Goal: Information Seeking & Learning: Learn about a topic

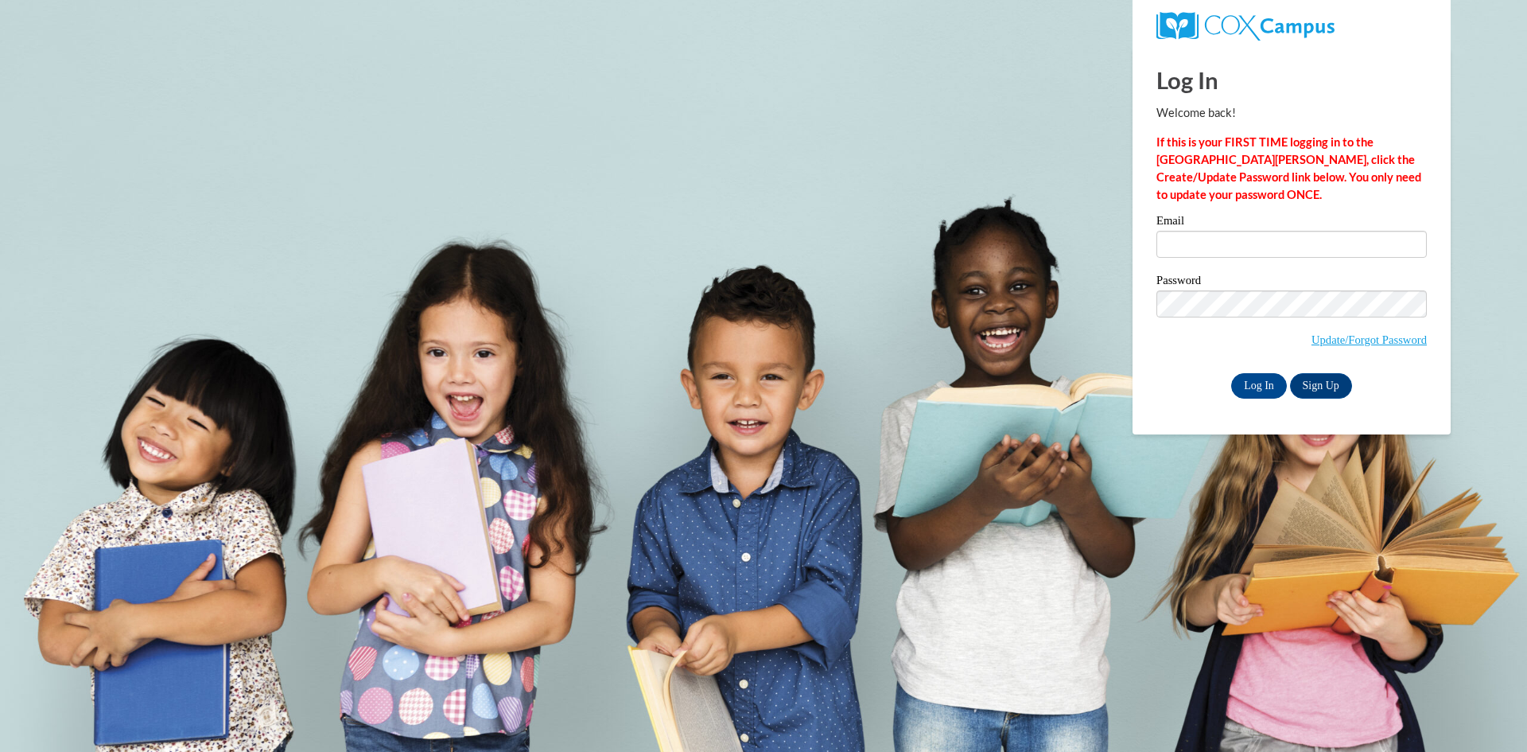
type input "rramirezcrayton@my.waketech.edu"
click at [1252, 382] on input "Log In" at bounding box center [1259, 385] width 56 height 25
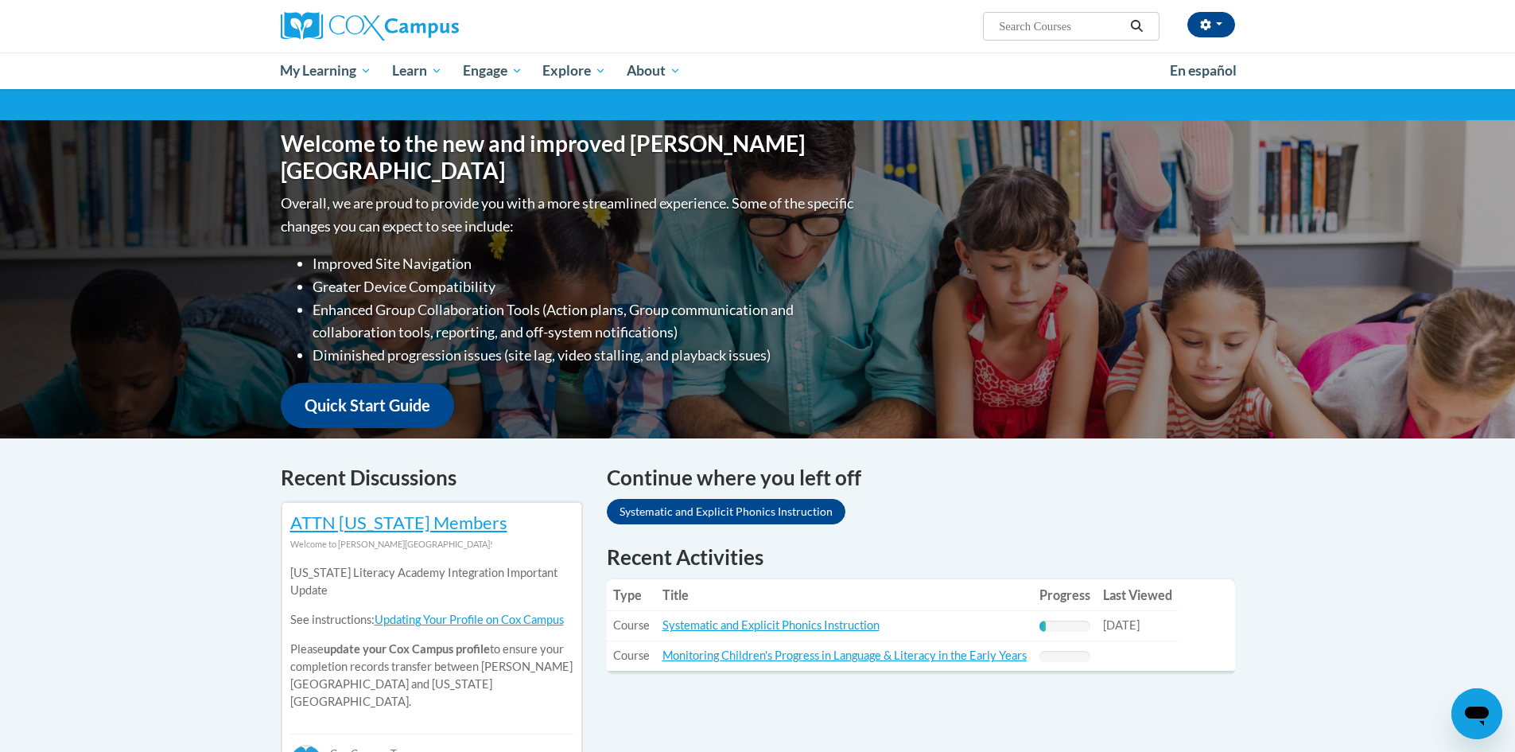
scroll to position [159, 0]
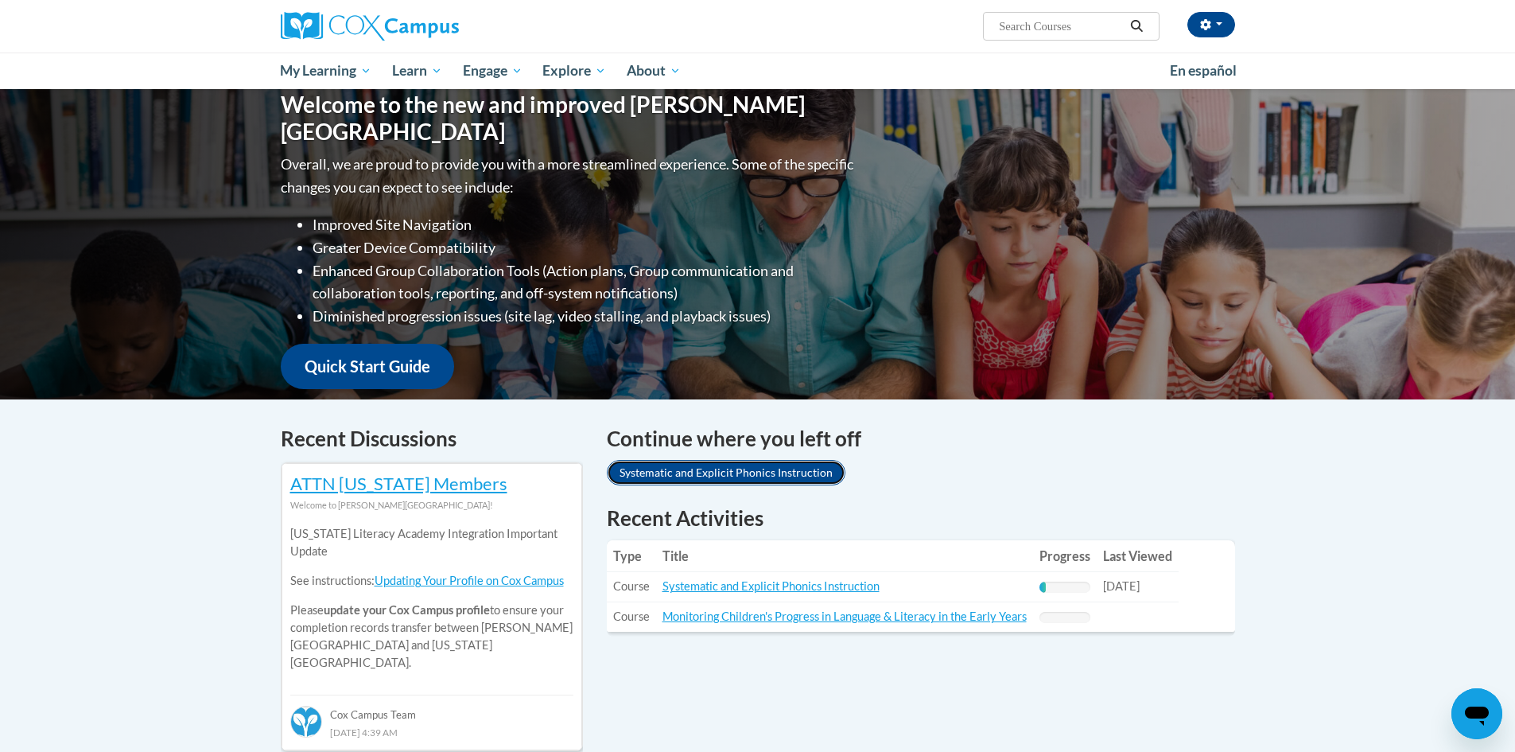
click at [754, 469] on link "Systematic and Explicit Phonics Instruction" at bounding box center [726, 472] width 239 height 25
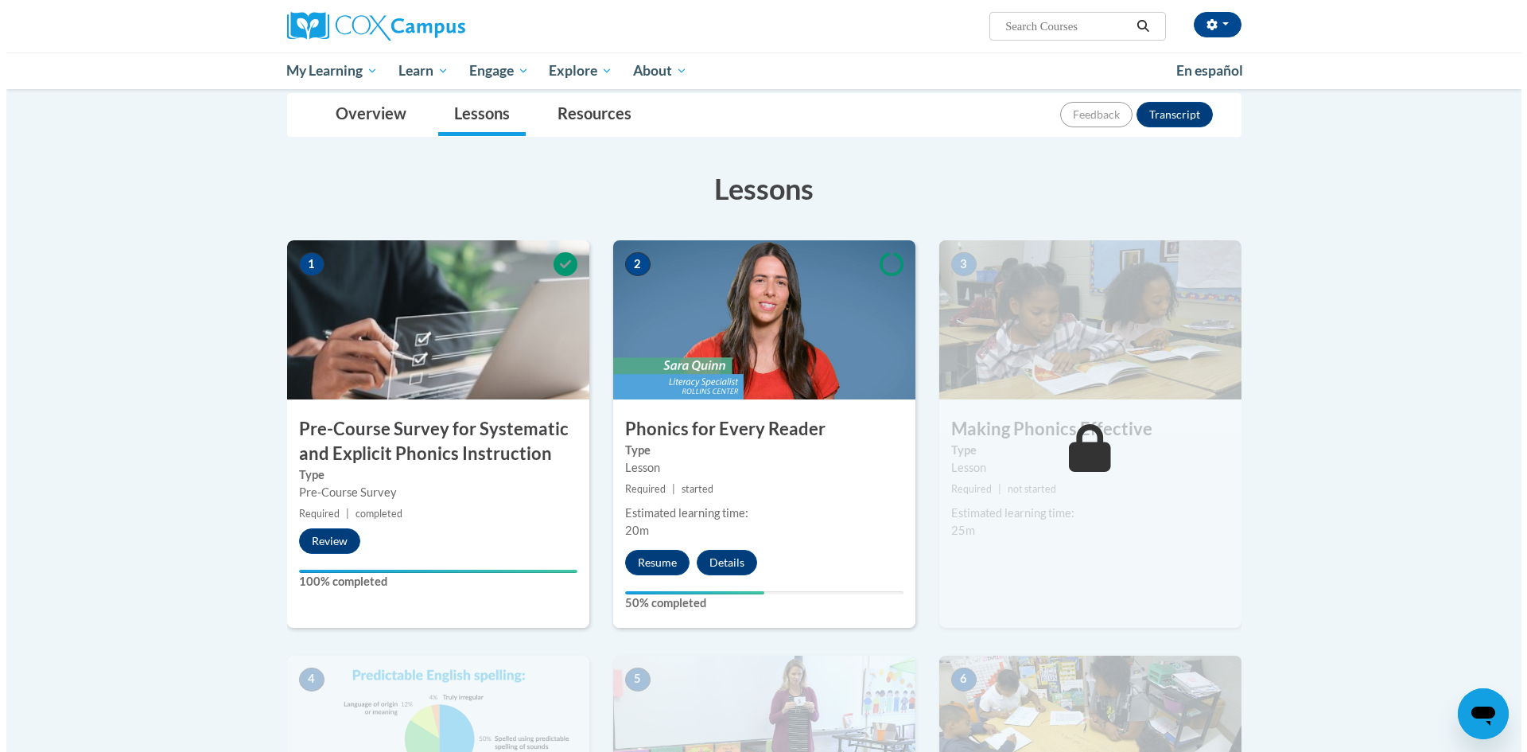
scroll to position [239, 0]
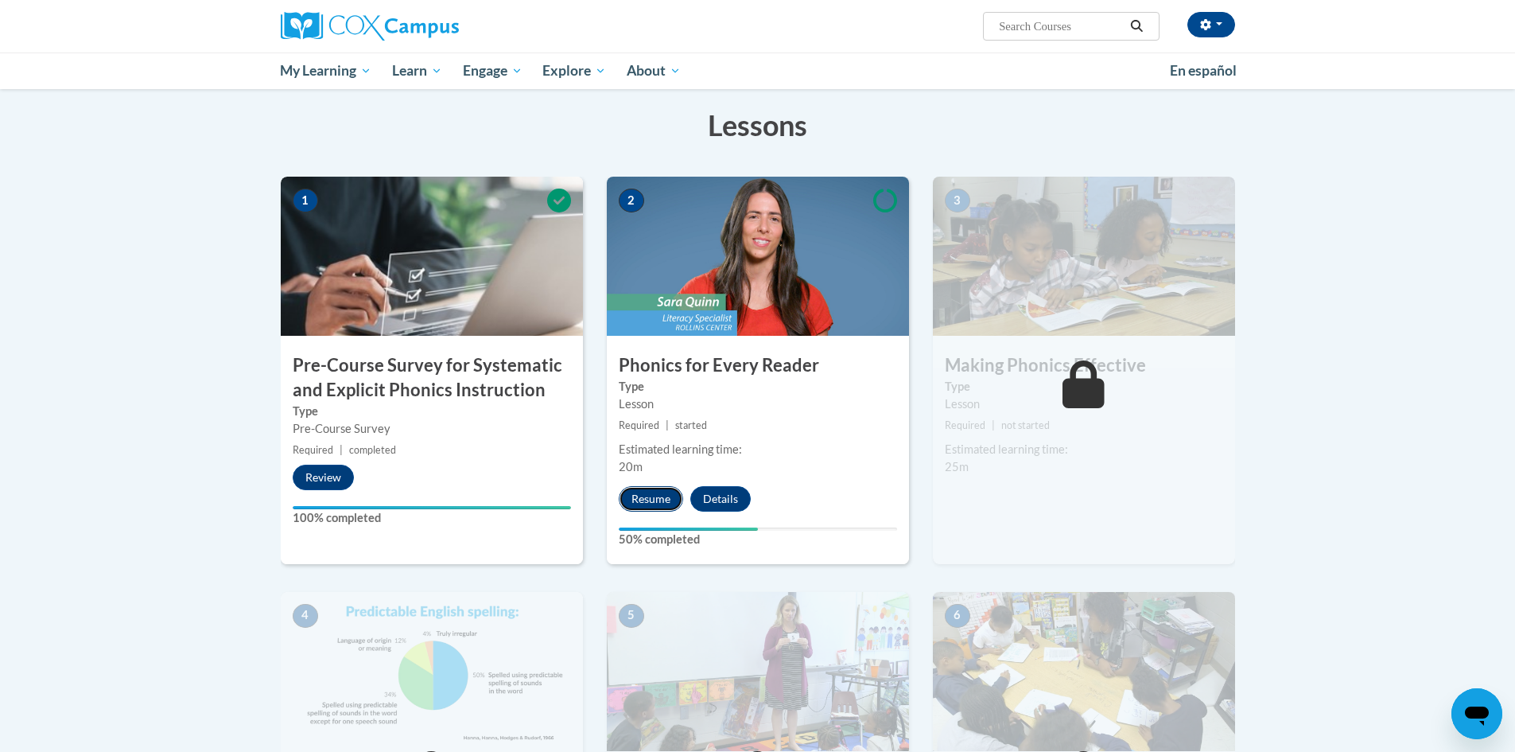
click at [663, 501] on button "Resume" at bounding box center [651, 498] width 64 height 25
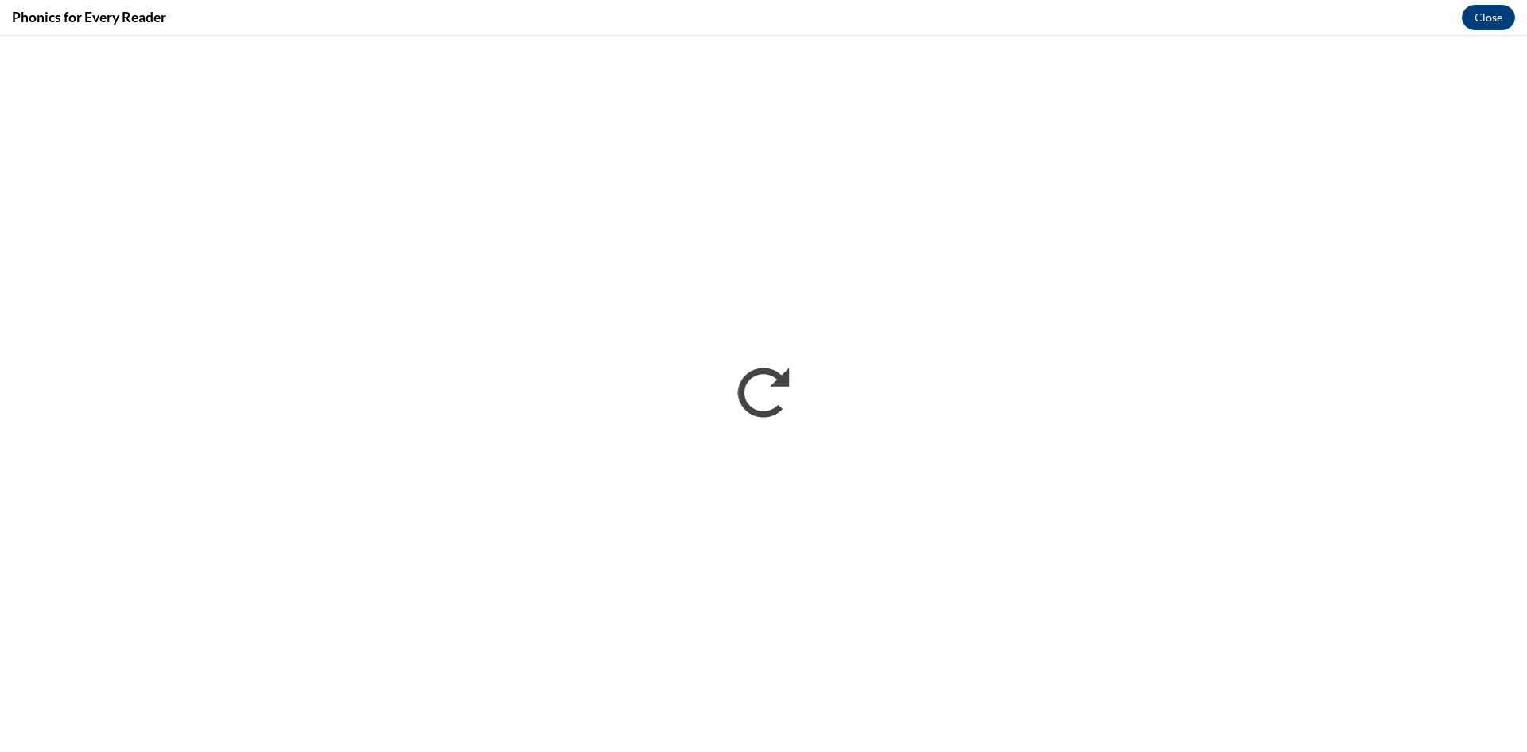
scroll to position [0, 0]
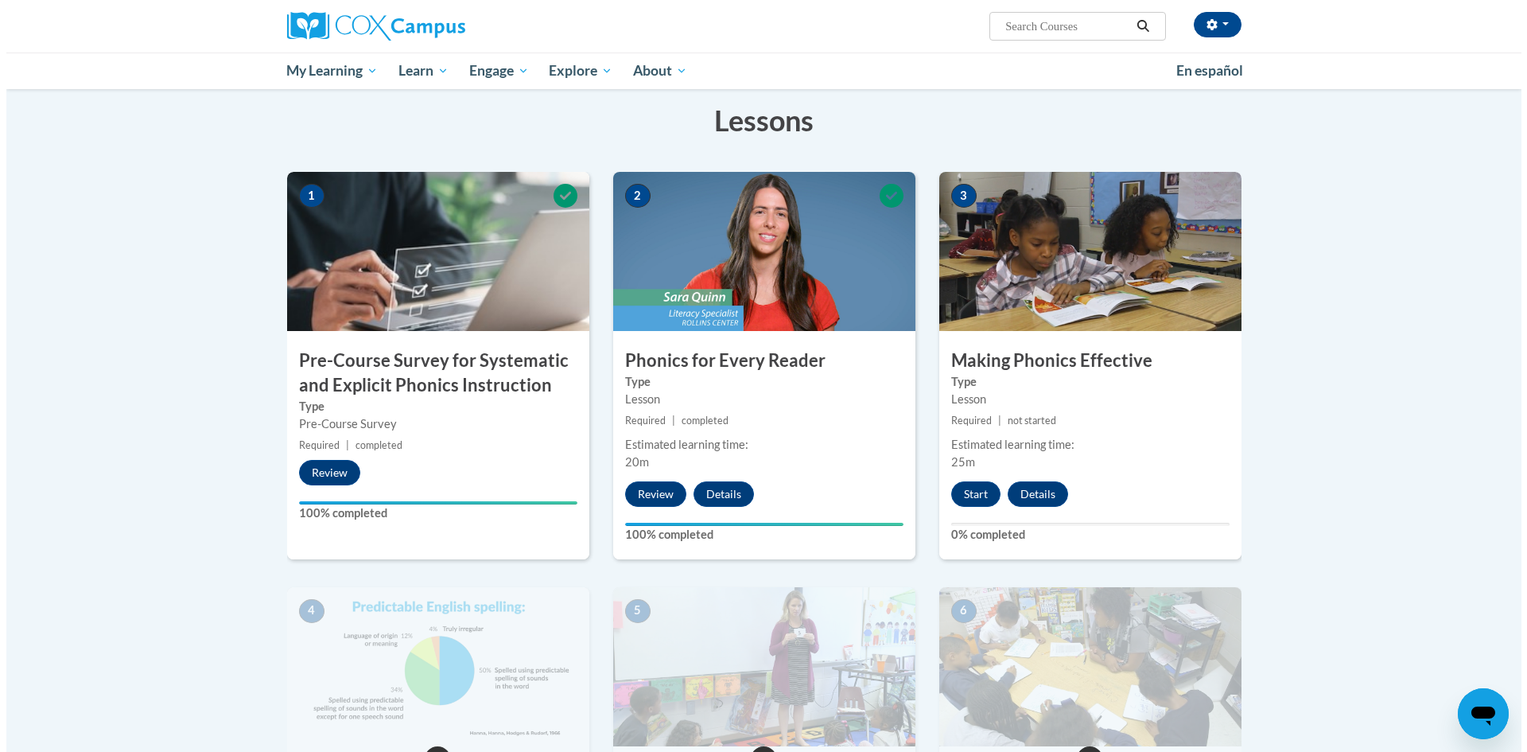
scroll to position [239, 0]
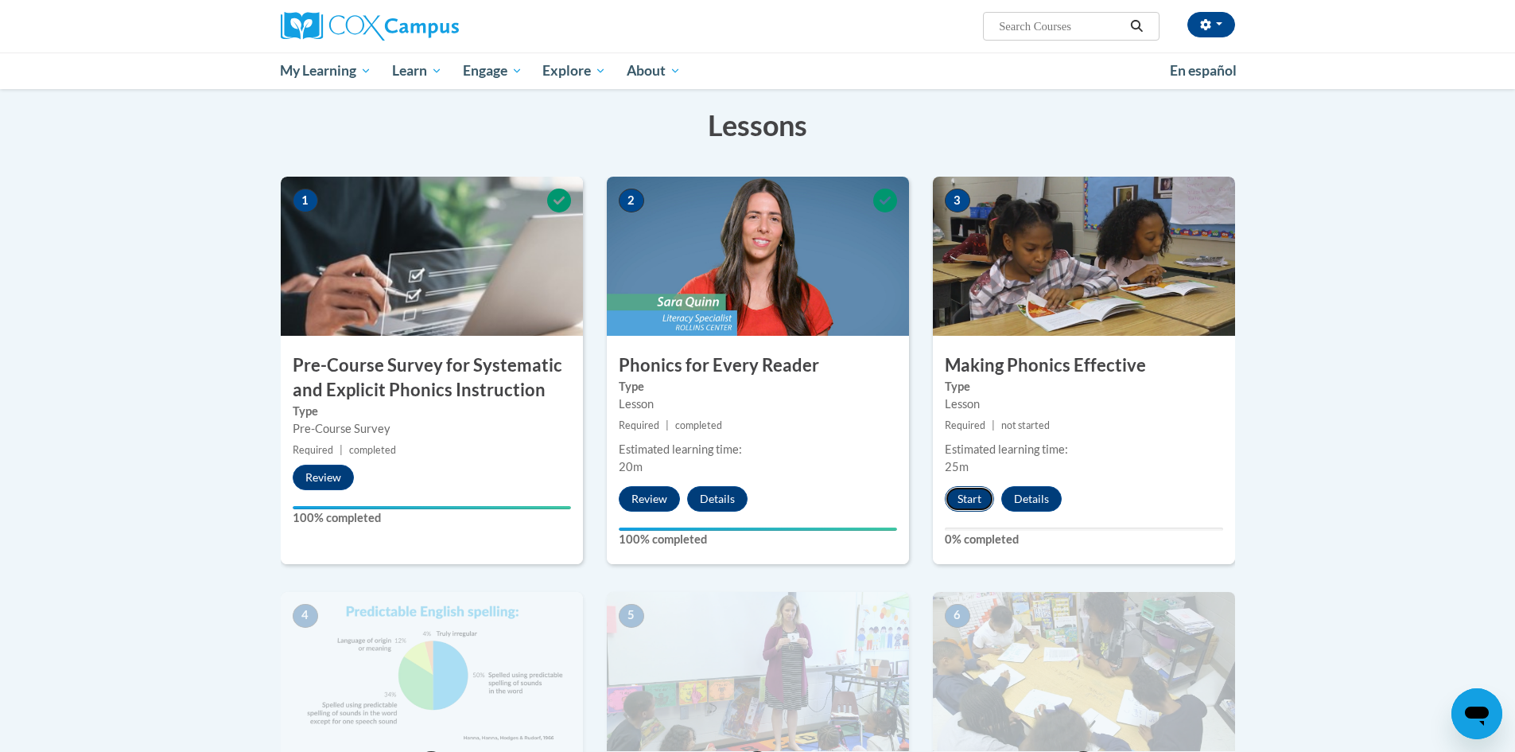
click at [972, 502] on button "Start" at bounding box center [969, 498] width 49 height 25
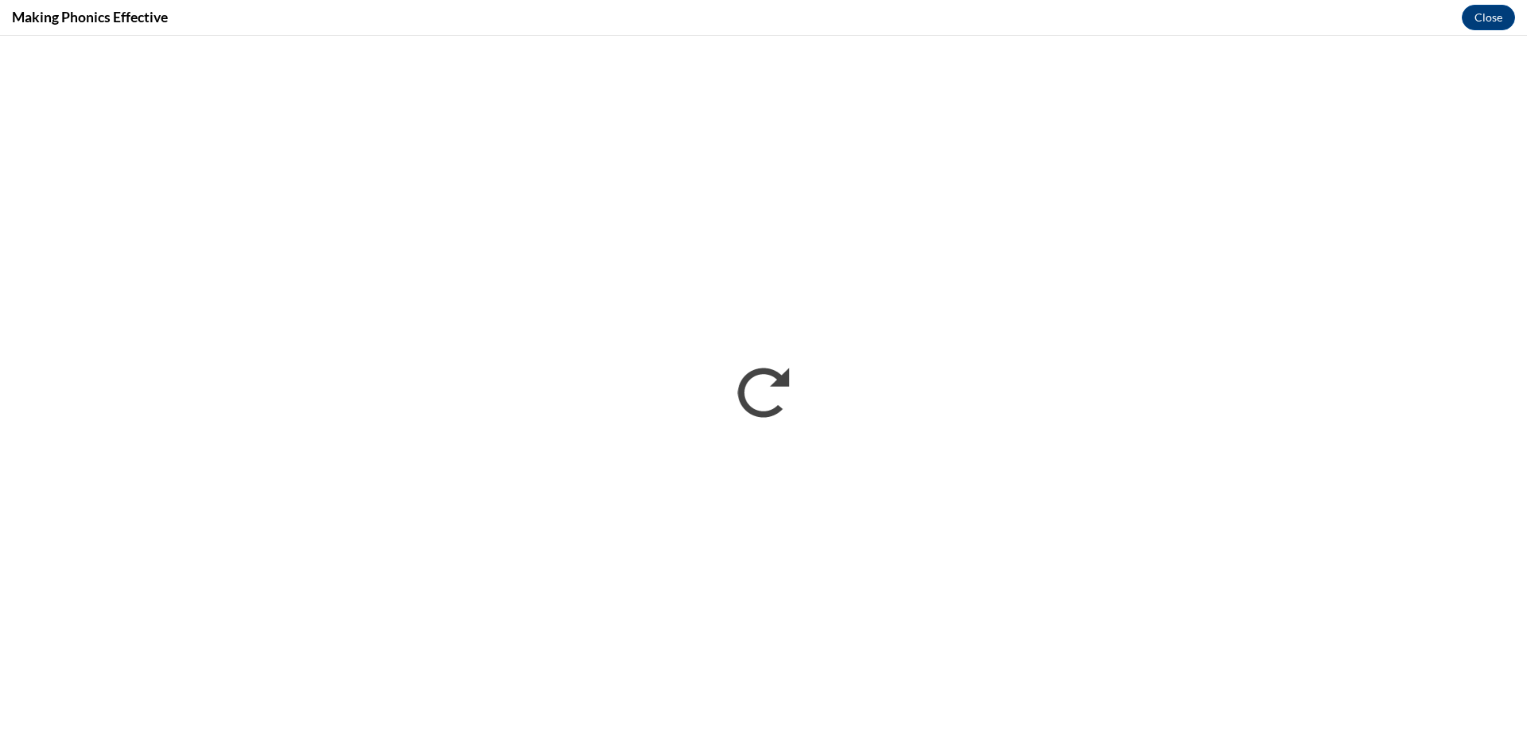
scroll to position [0, 0]
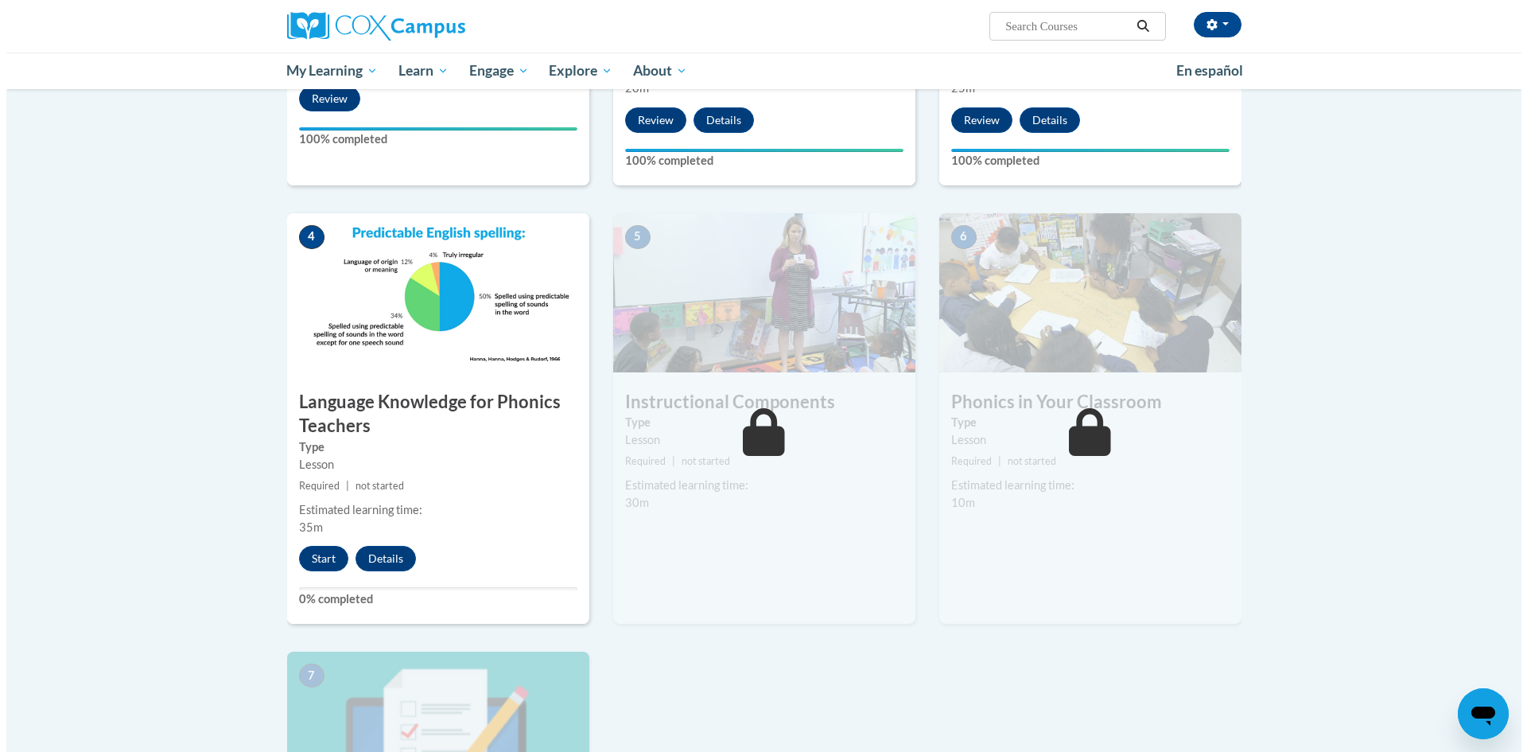
scroll to position [636, 0]
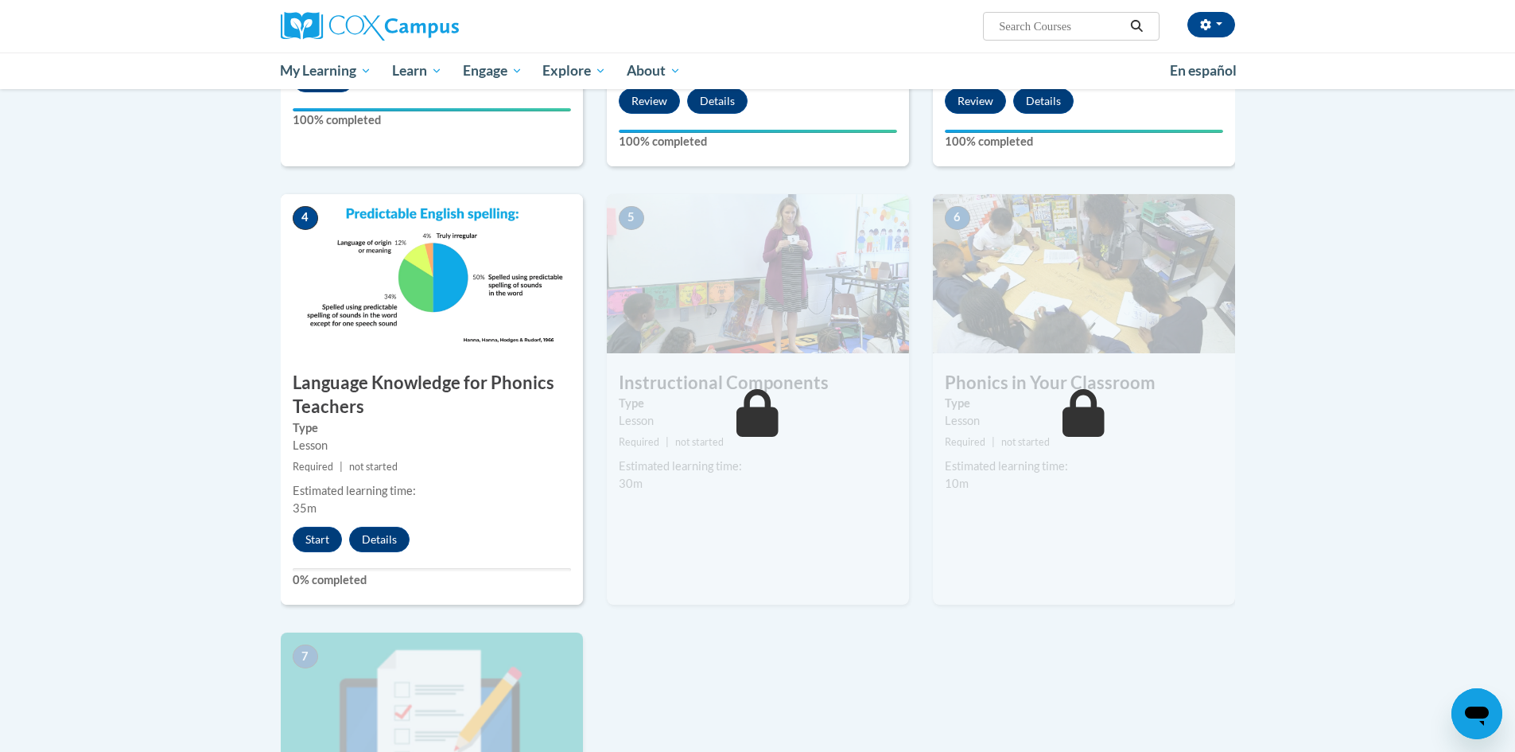
click at [471, 426] on label "Type" at bounding box center [432, 427] width 278 height 17
click at [309, 538] on button "Start" at bounding box center [317, 539] width 49 height 25
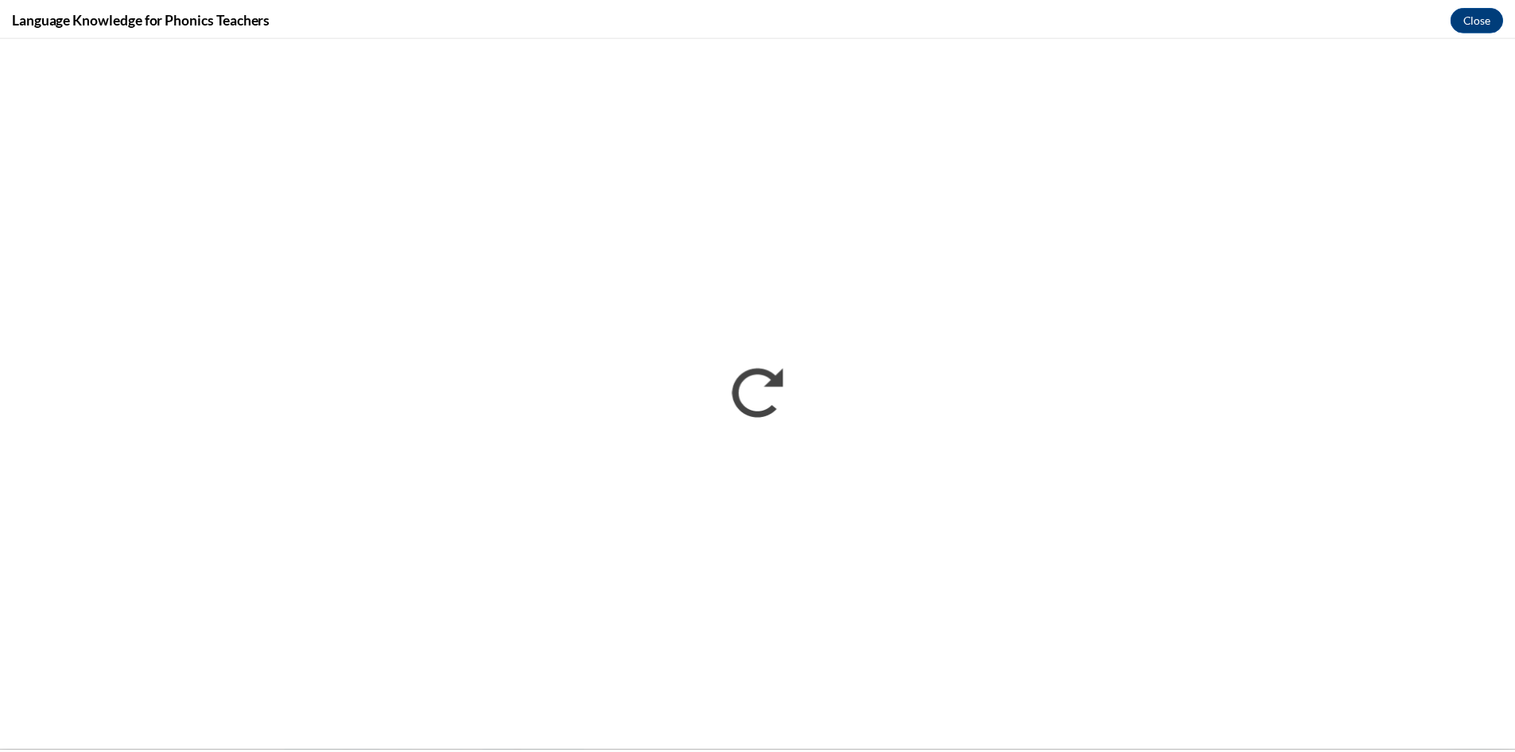
scroll to position [0, 0]
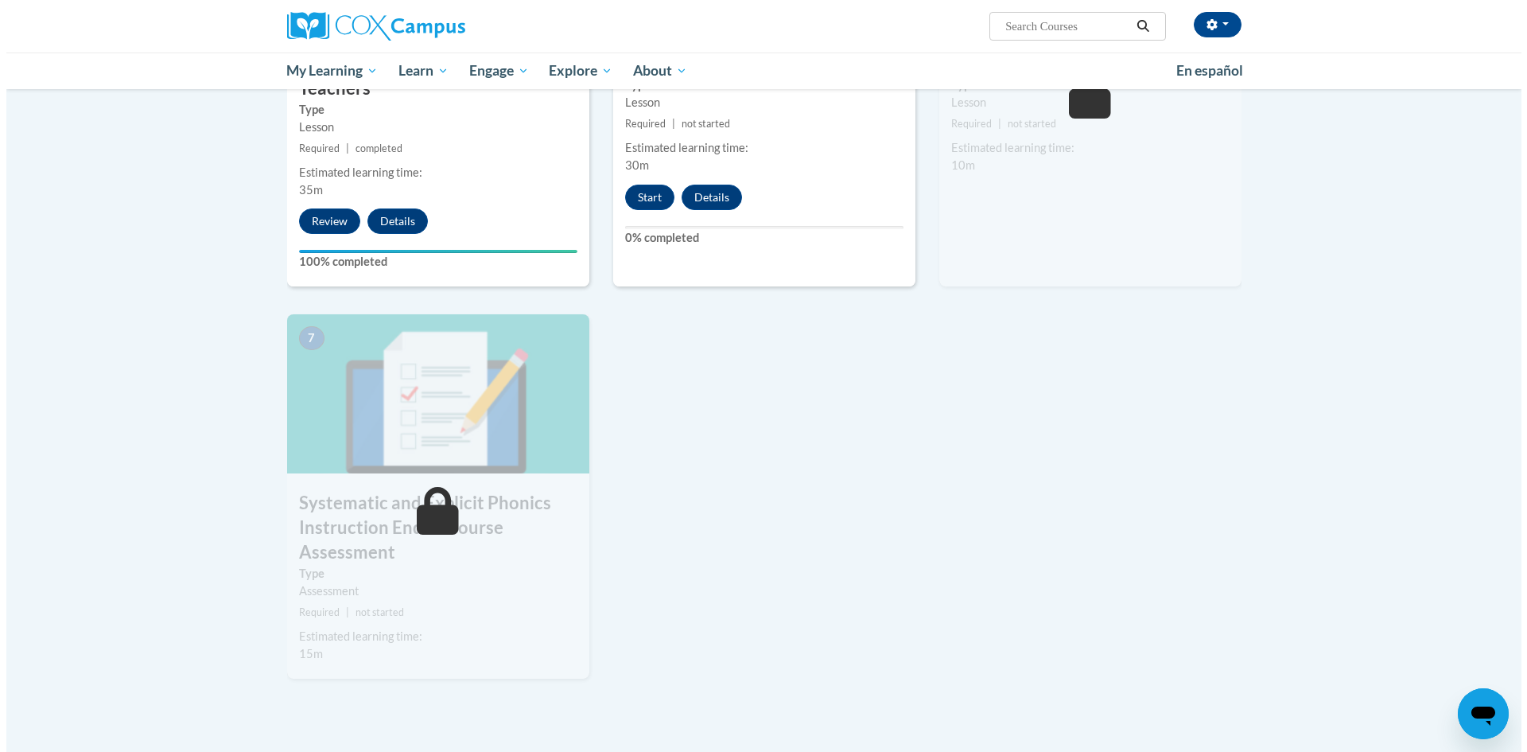
scroll to position [875, 0]
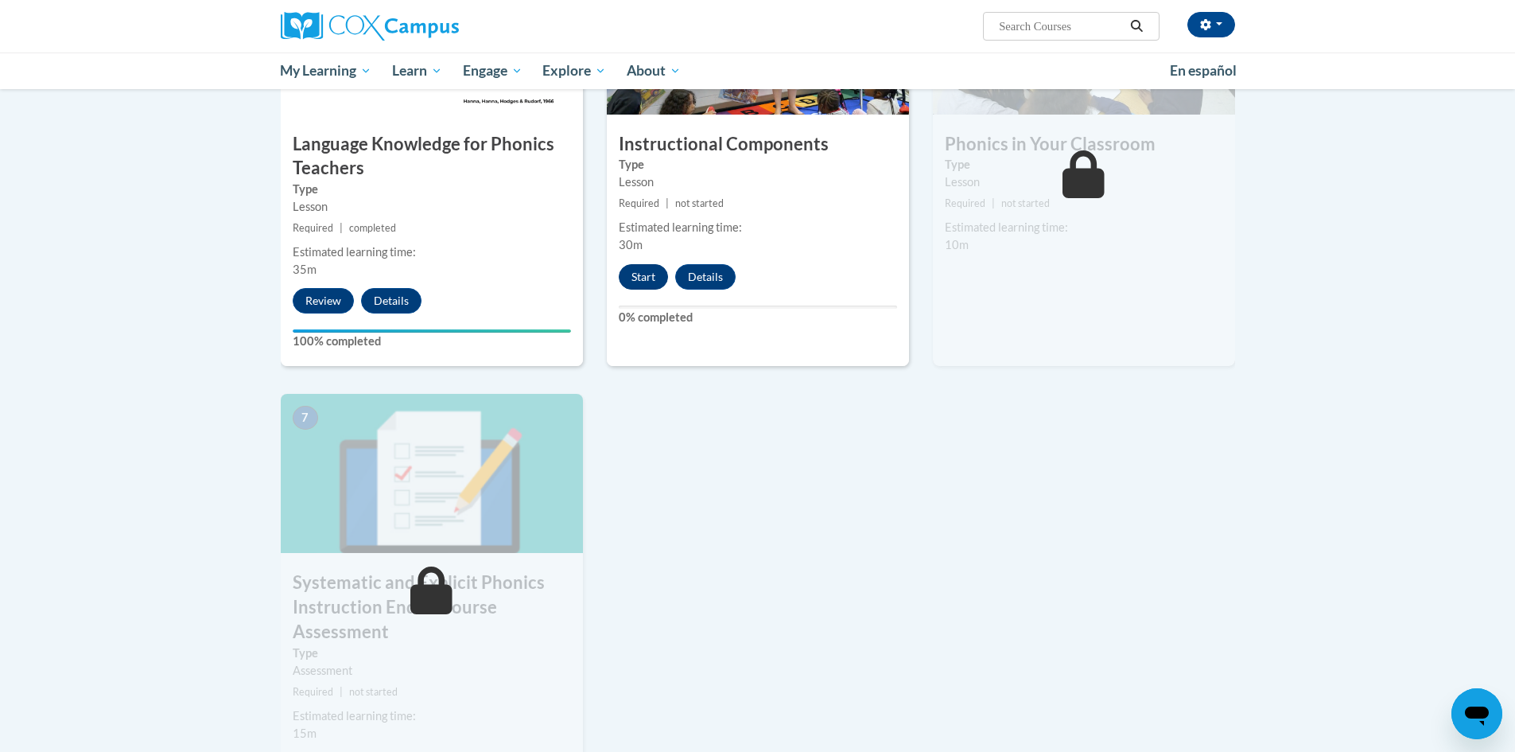
click at [634, 260] on div "5 Instructional Components Type Lesson Required | not started Estimated learnin…" at bounding box center [758, 160] width 302 height 411
click at [639, 281] on button "Start" at bounding box center [643, 276] width 49 height 25
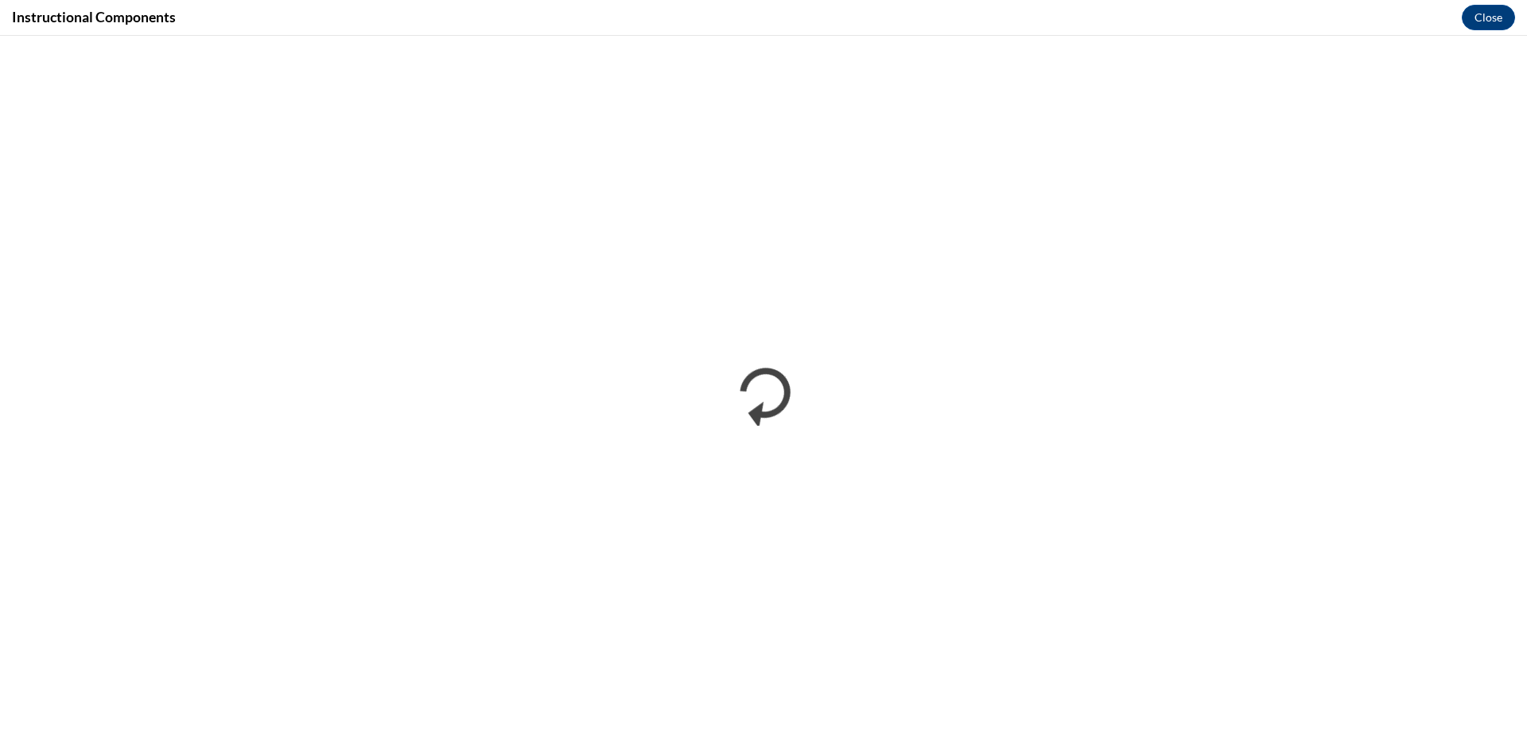
scroll to position [0, 0]
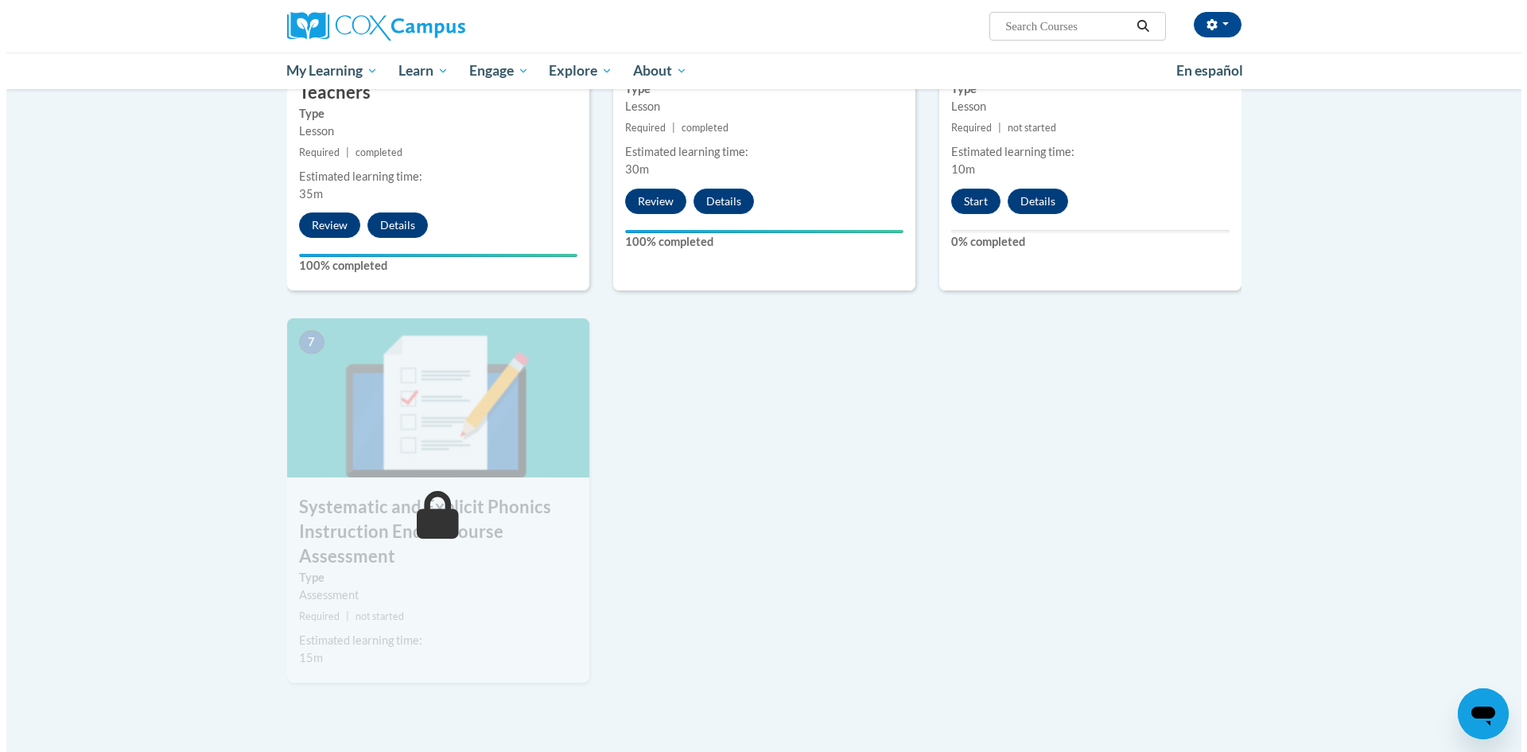
scroll to position [875, 0]
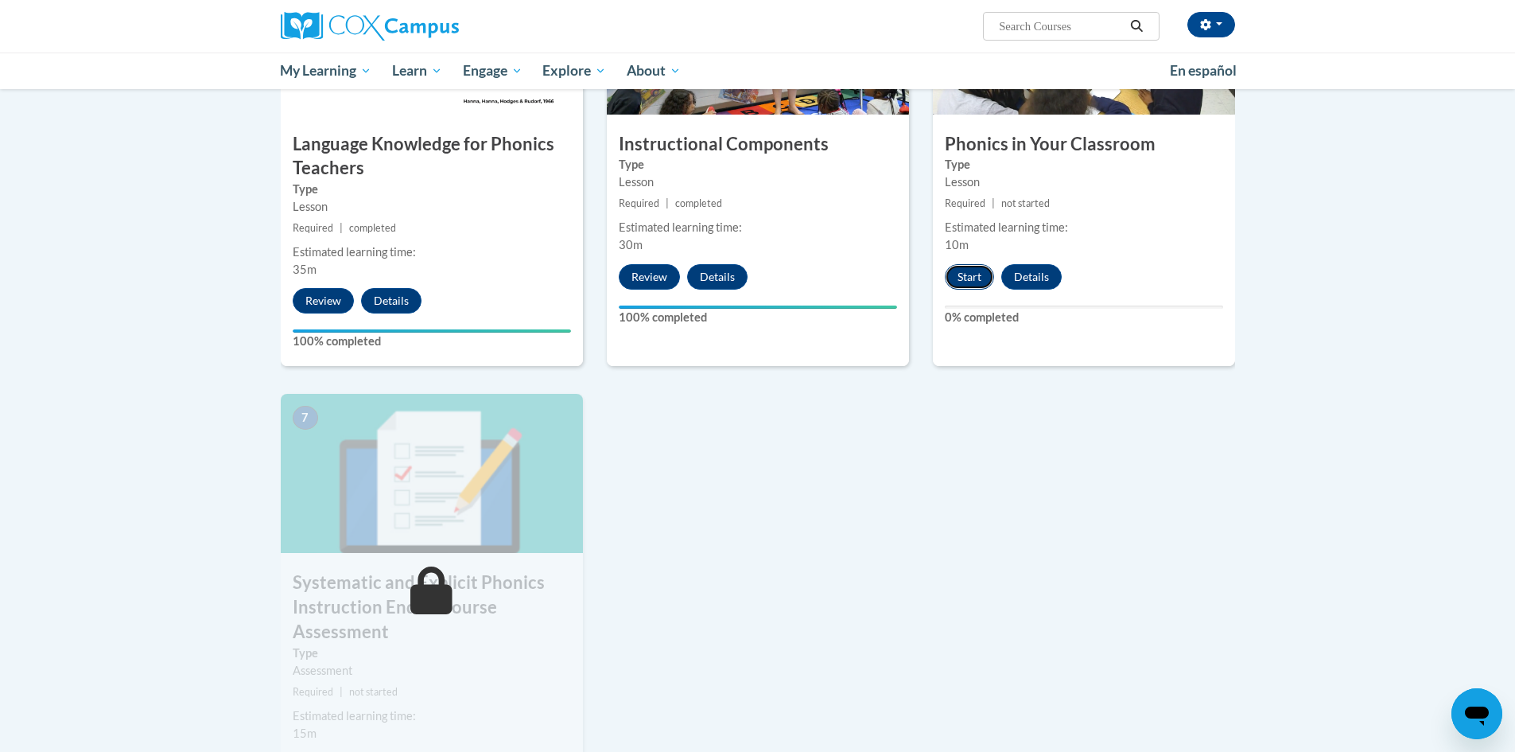
click at [966, 276] on button "Start" at bounding box center [969, 276] width 49 height 25
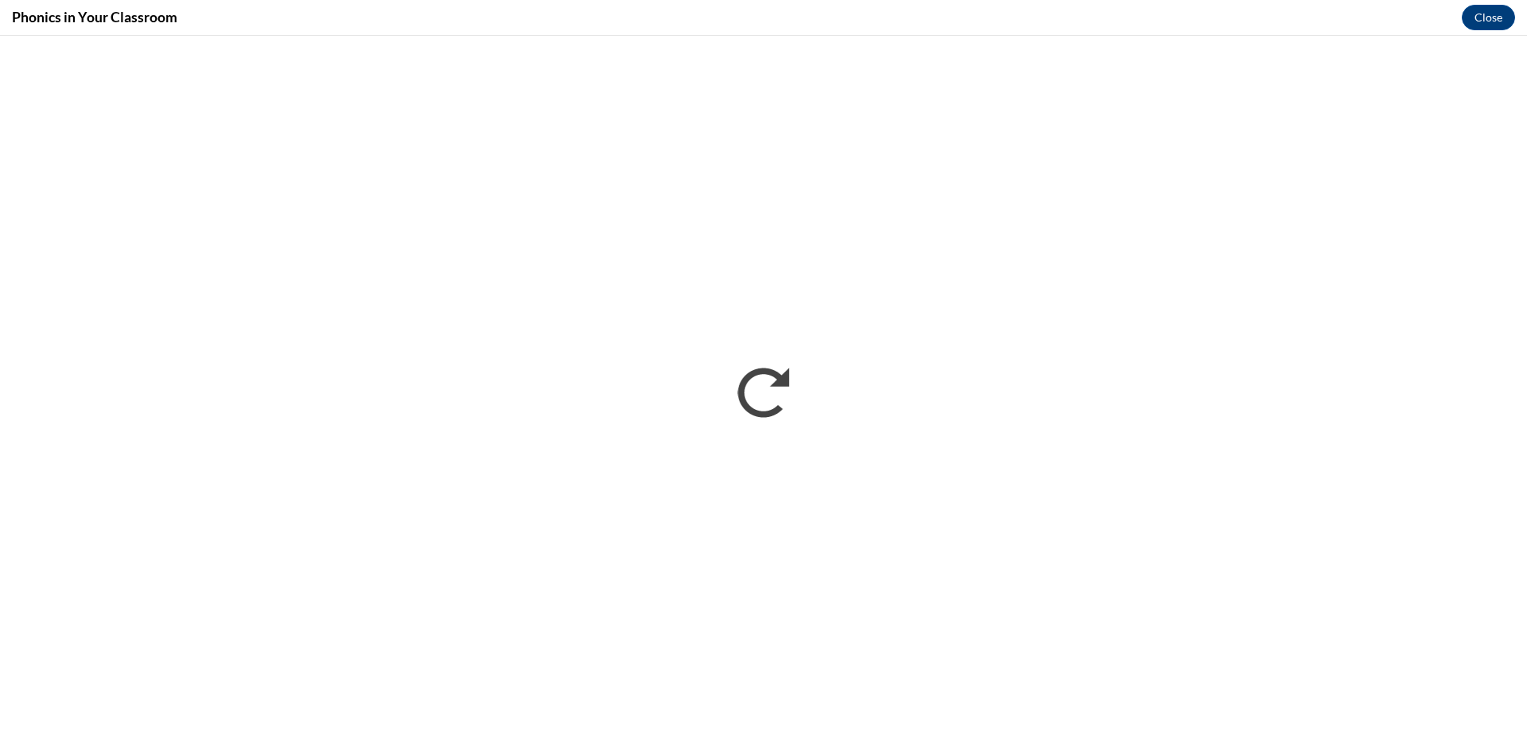
scroll to position [0, 0]
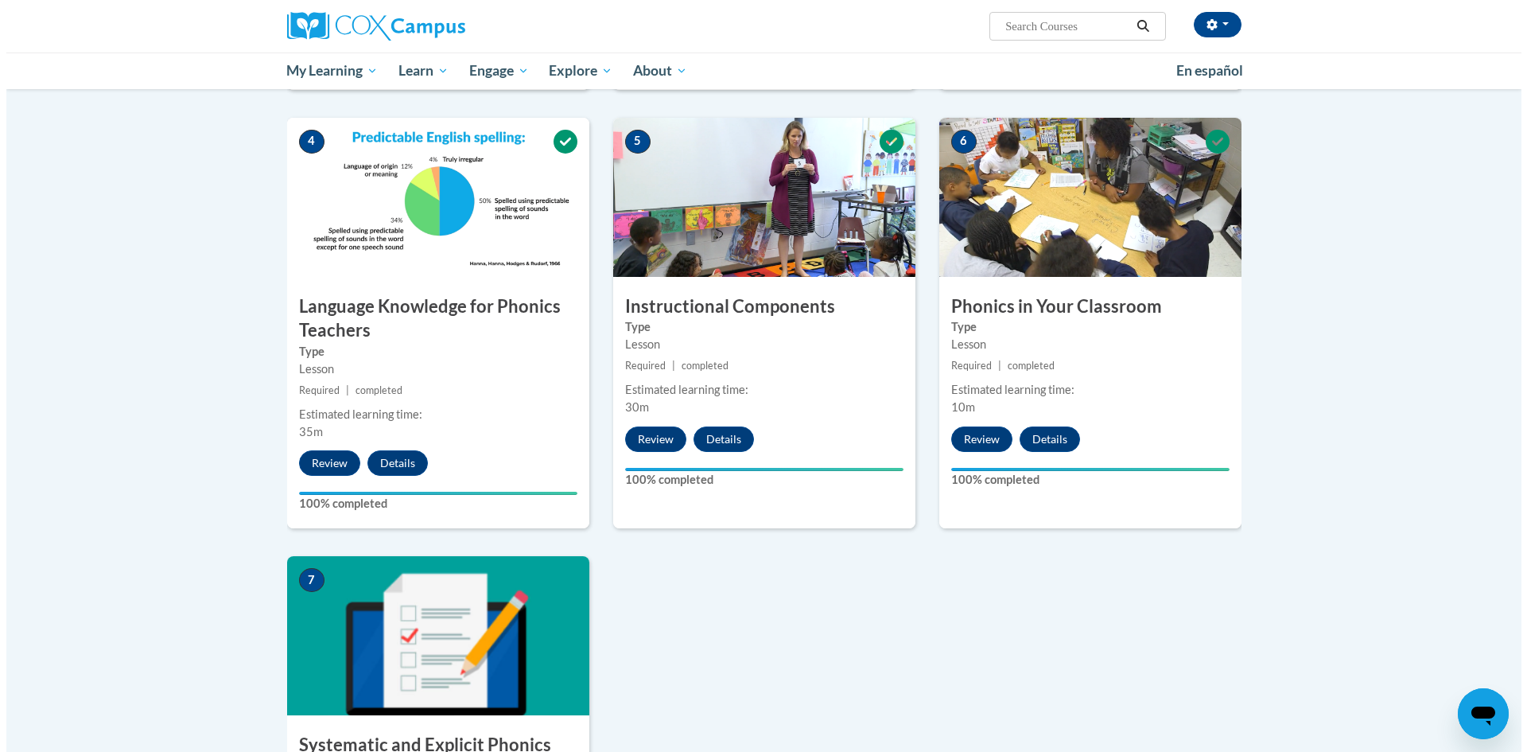
scroll to position [954, 0]
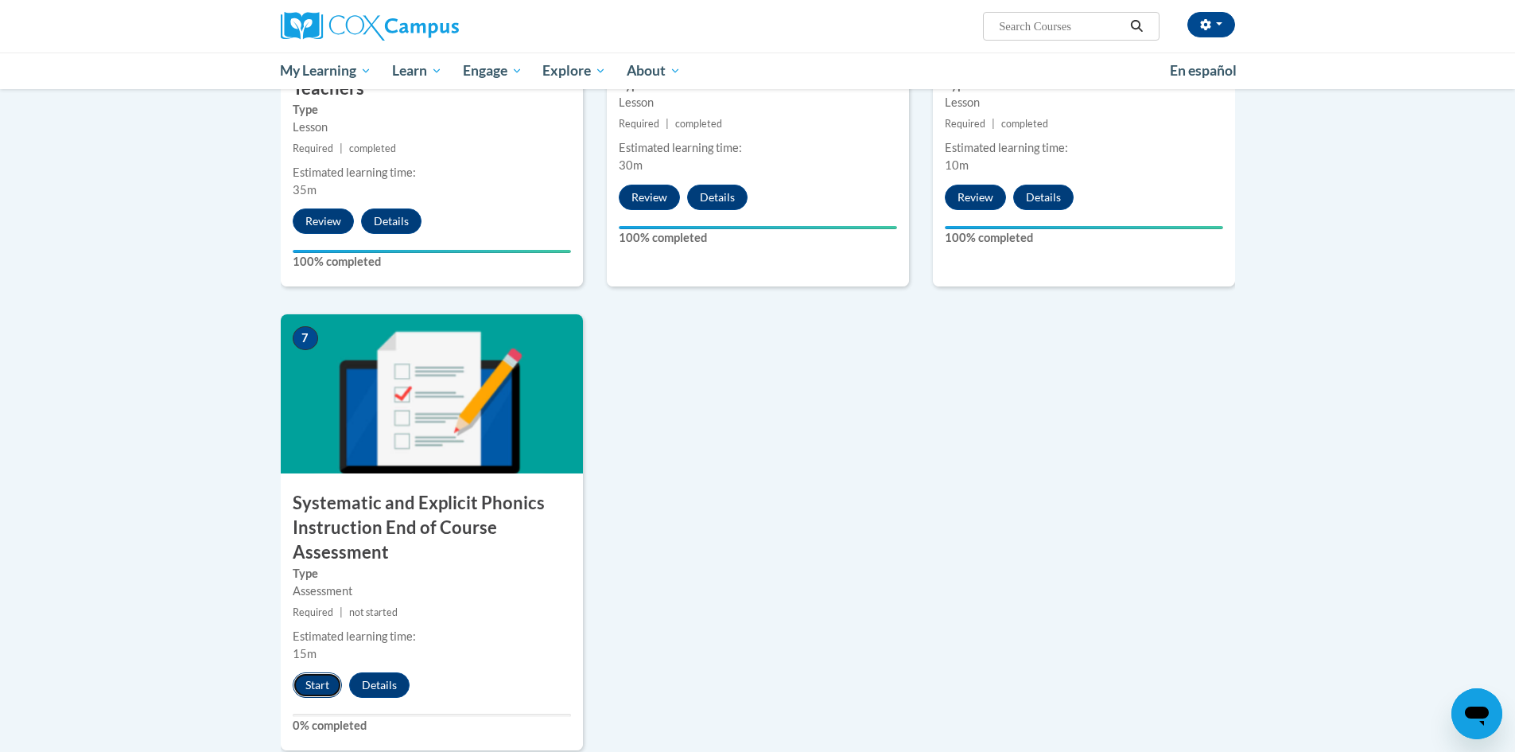
click at [325, 690] on button "Start" at bounding box center [317, 684] width 49 height 25
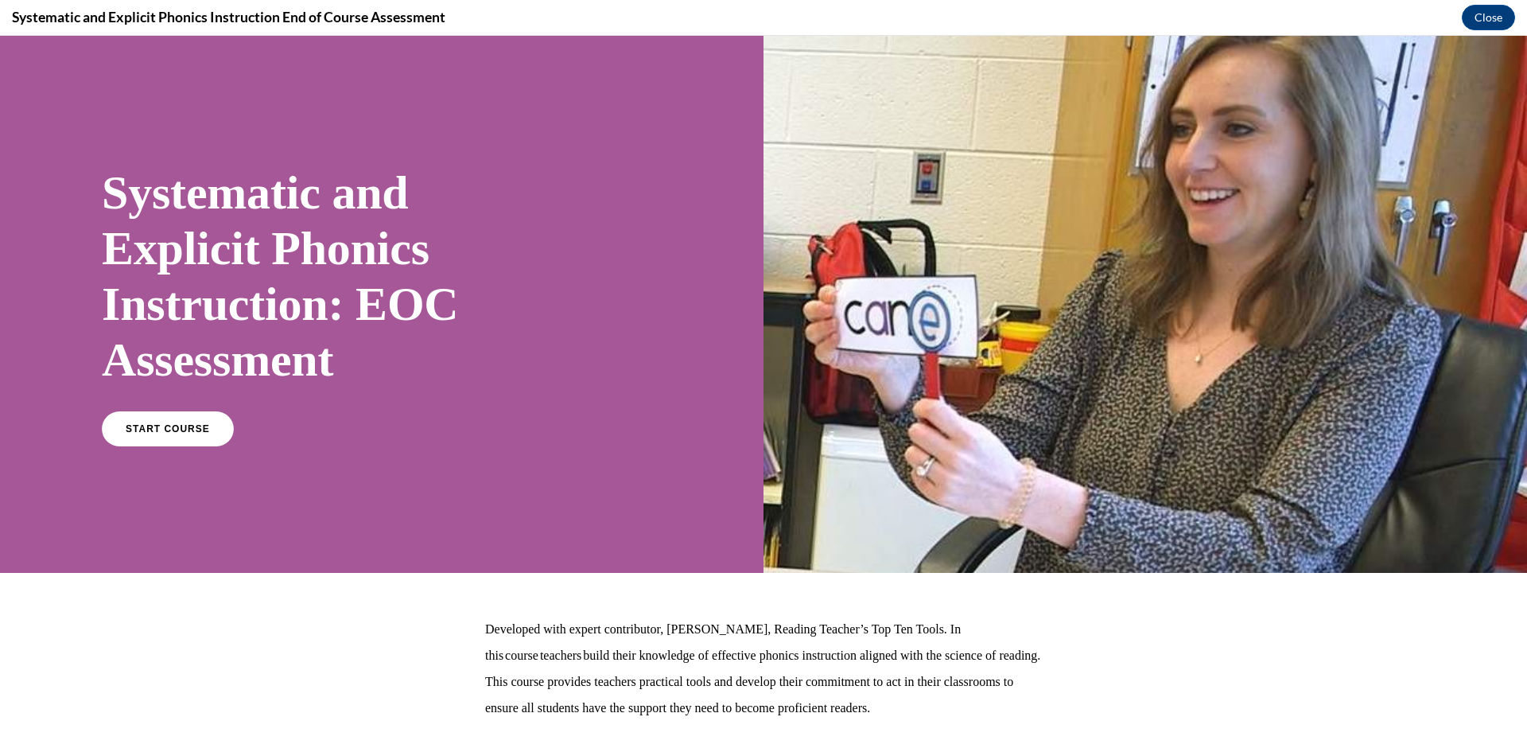
scroll to position [0, 0]
click at [185, 418] on link "START COURSE" at bounding box center [168, 428] width 138 height 37
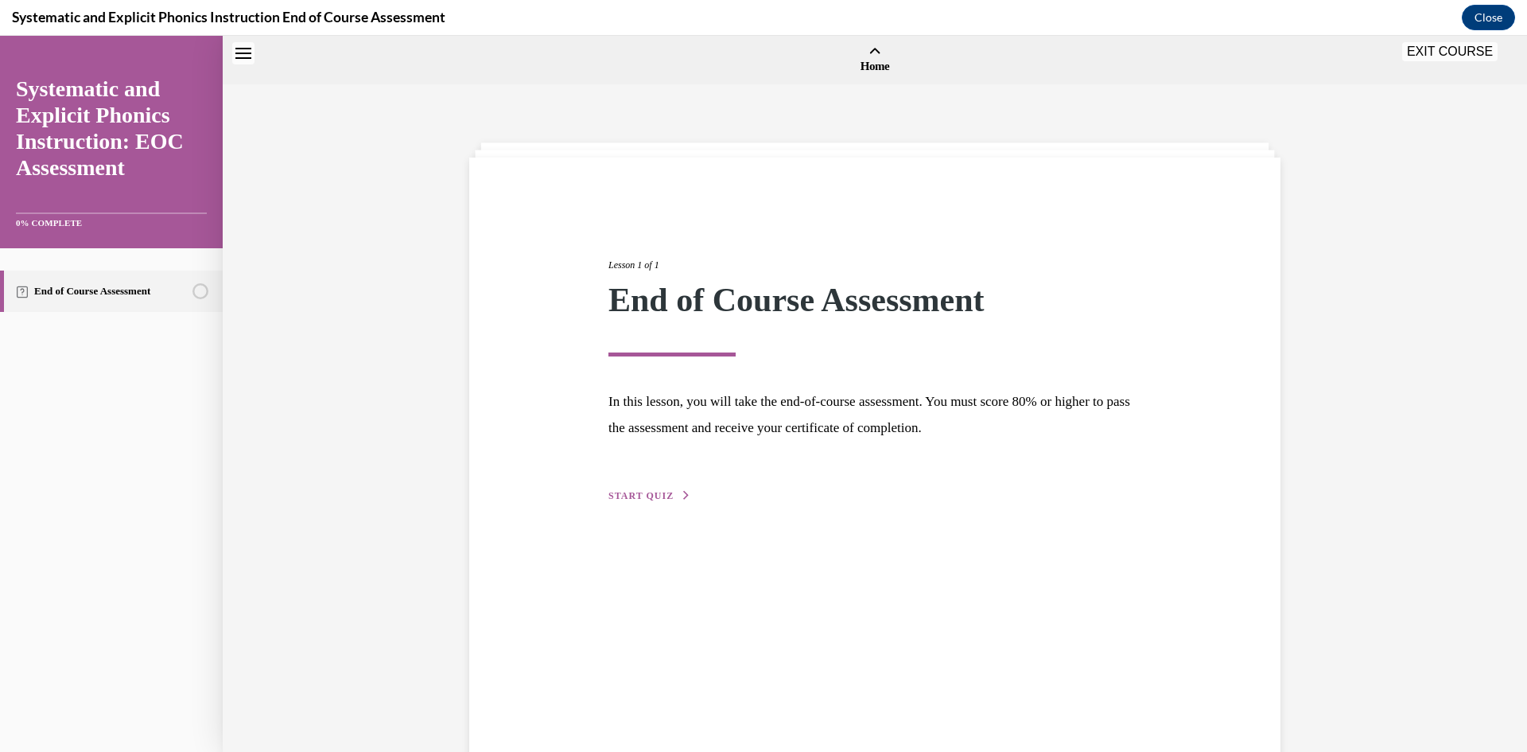
scroll to position [49, 0]
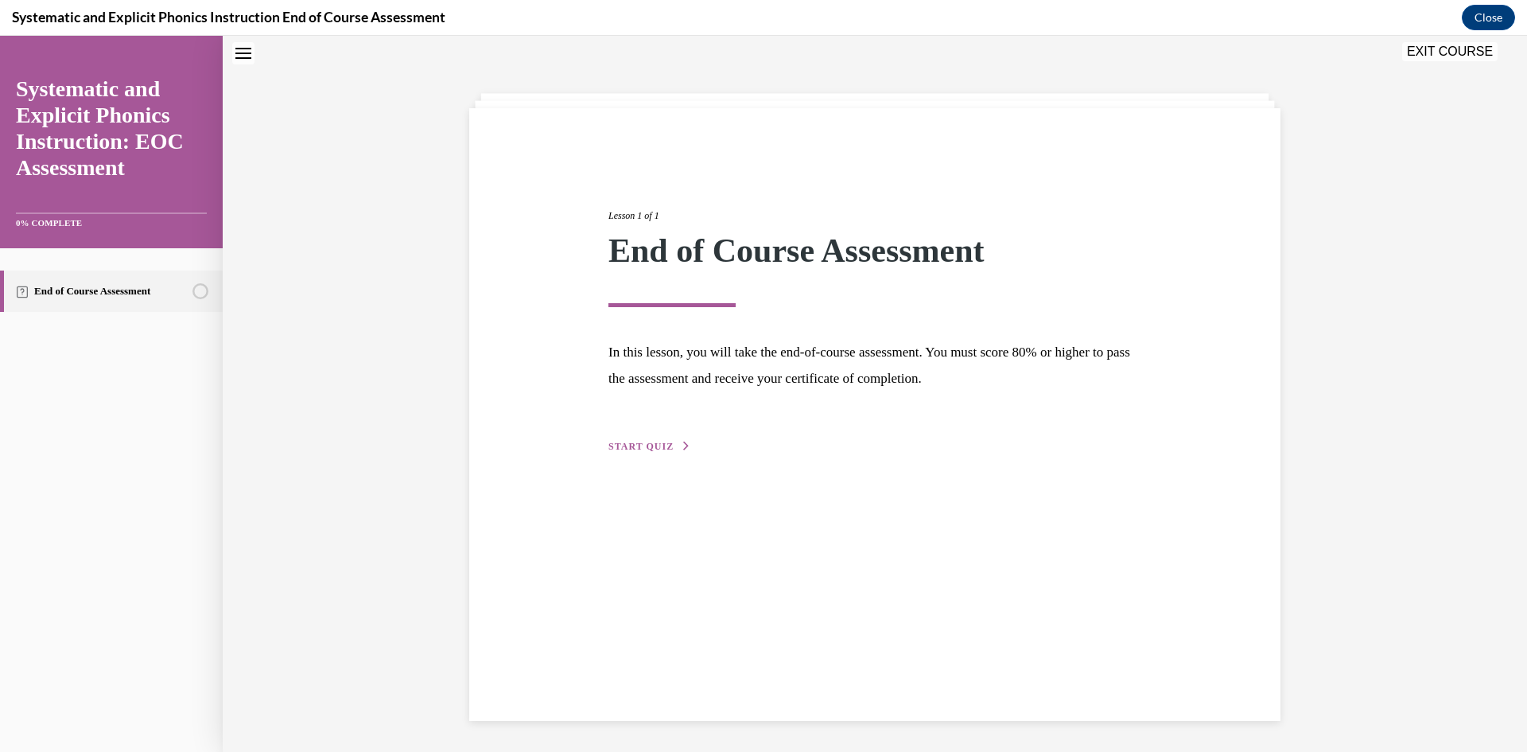
click at [78, 309] on link "End of Course Assessment" at bounding box center [111, 290] width 223 height 41
click at [623, 438] on div "Lesson 1 of 1 End of Course Assessment In this lesson, you will take the end-of…" at bounding box center [874, 313] width 557 height 283
click at [618, 449] on span "START QUIZ" at bounding box center [640, 446] width 65 height 11
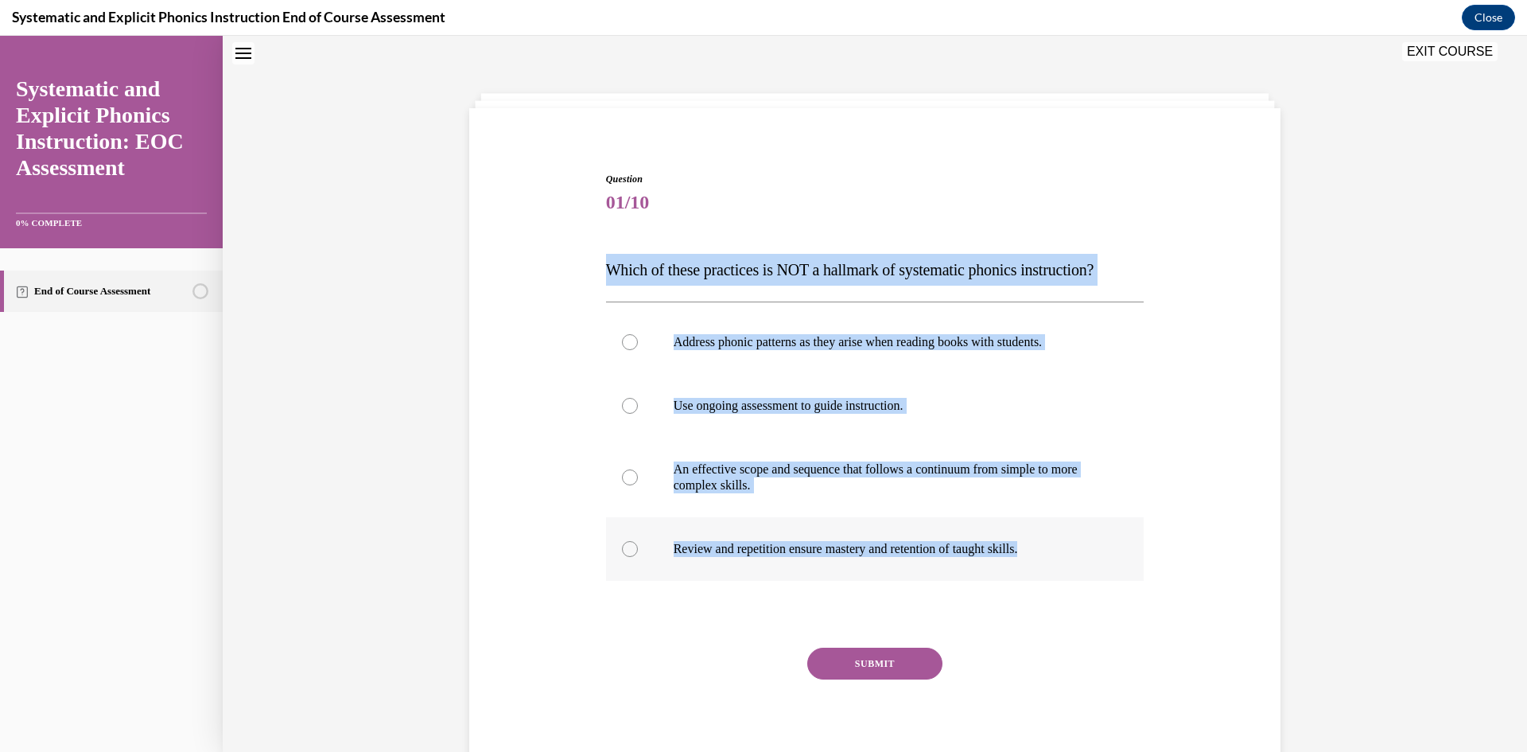
drag, startPoint x: 604, startPoint y: 270, endPoint x: 1043, endPoint y: 546, distance: 519.0
click at [1043, 546] on div "Question 01/10 Which of these practices is NOT a hallmark of systematic phonics…" at bounding box center [875, 475] width 538 height 606
copy div "Which of these practices is NOT a hallmark of systematic phonics instruction? A…"
click at [742, 325] on div at bounding box center [875, 342] width 538 height 64
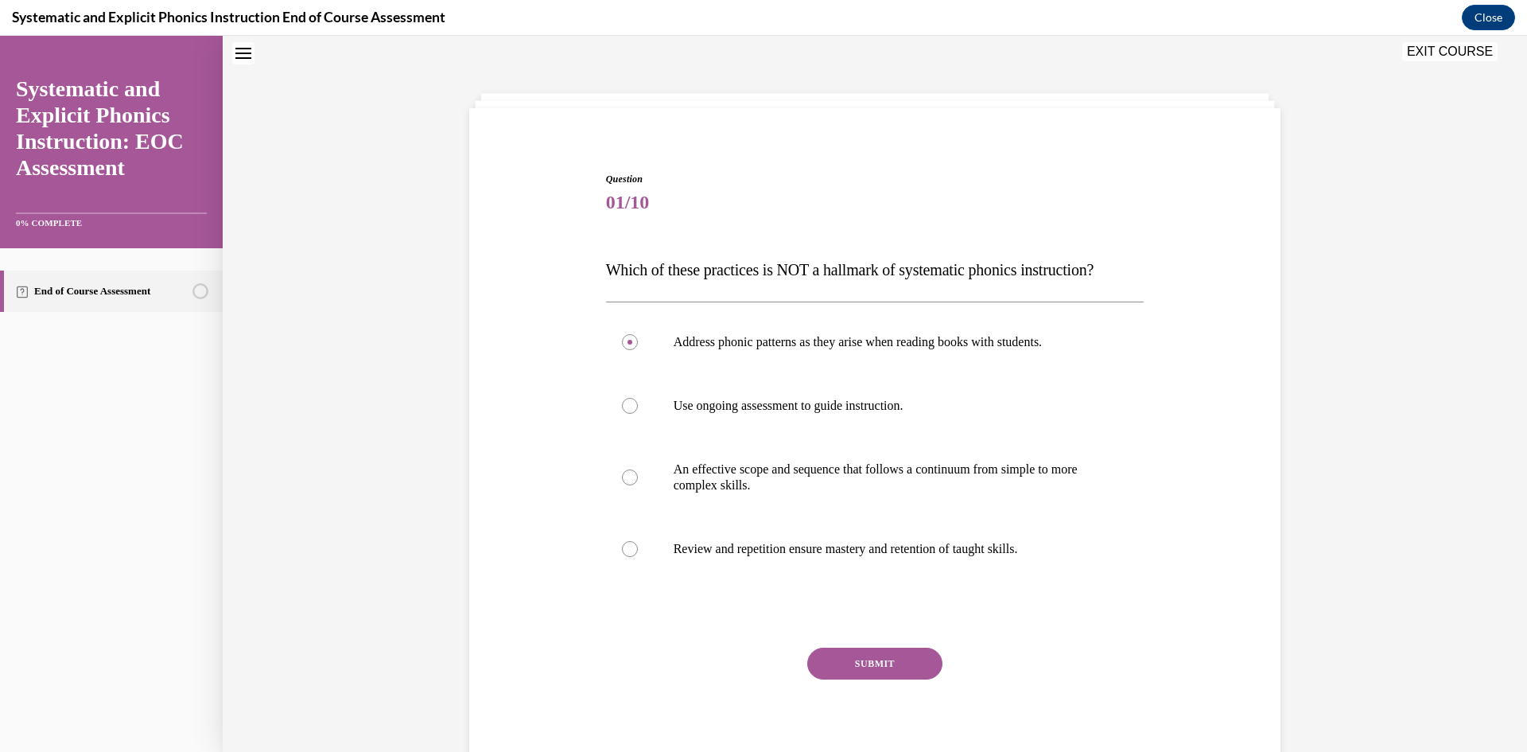
click at [892, 648] on button "SUBMIT" at bounding box center [874, 663] width 135 height 32
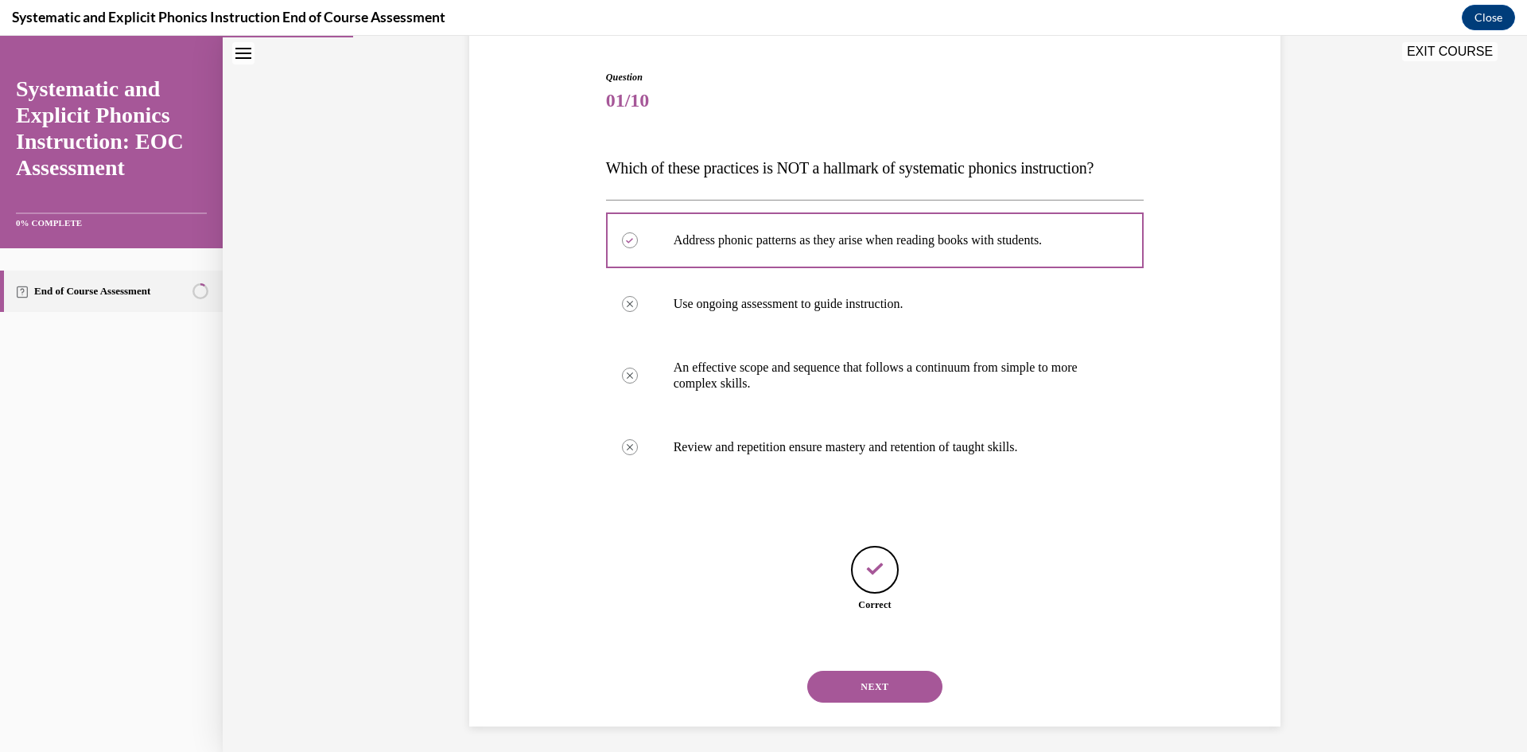
scroll to position [157, 0]
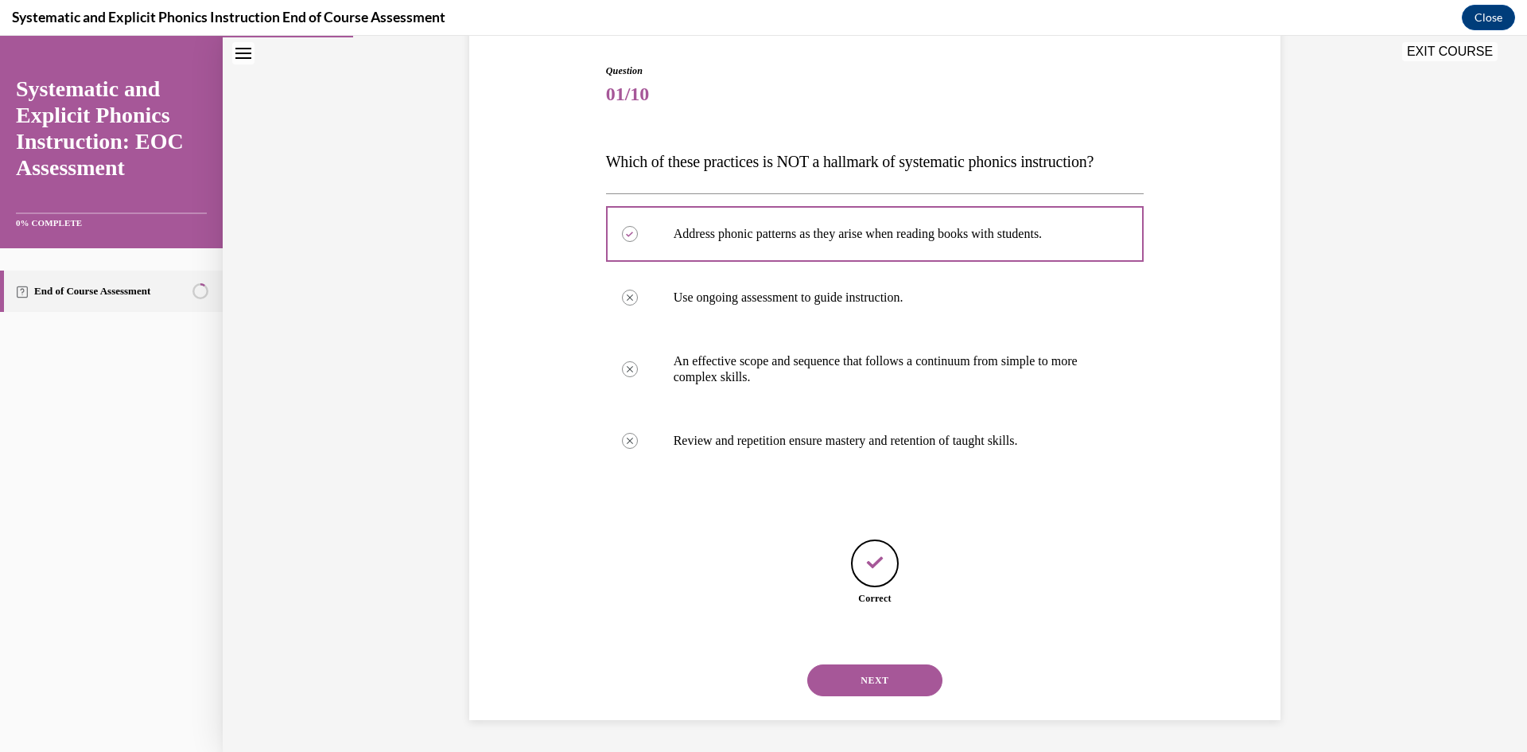
click at [865, 670] on button "NEXT" at bounding box center [874, 680] width 135 height 32
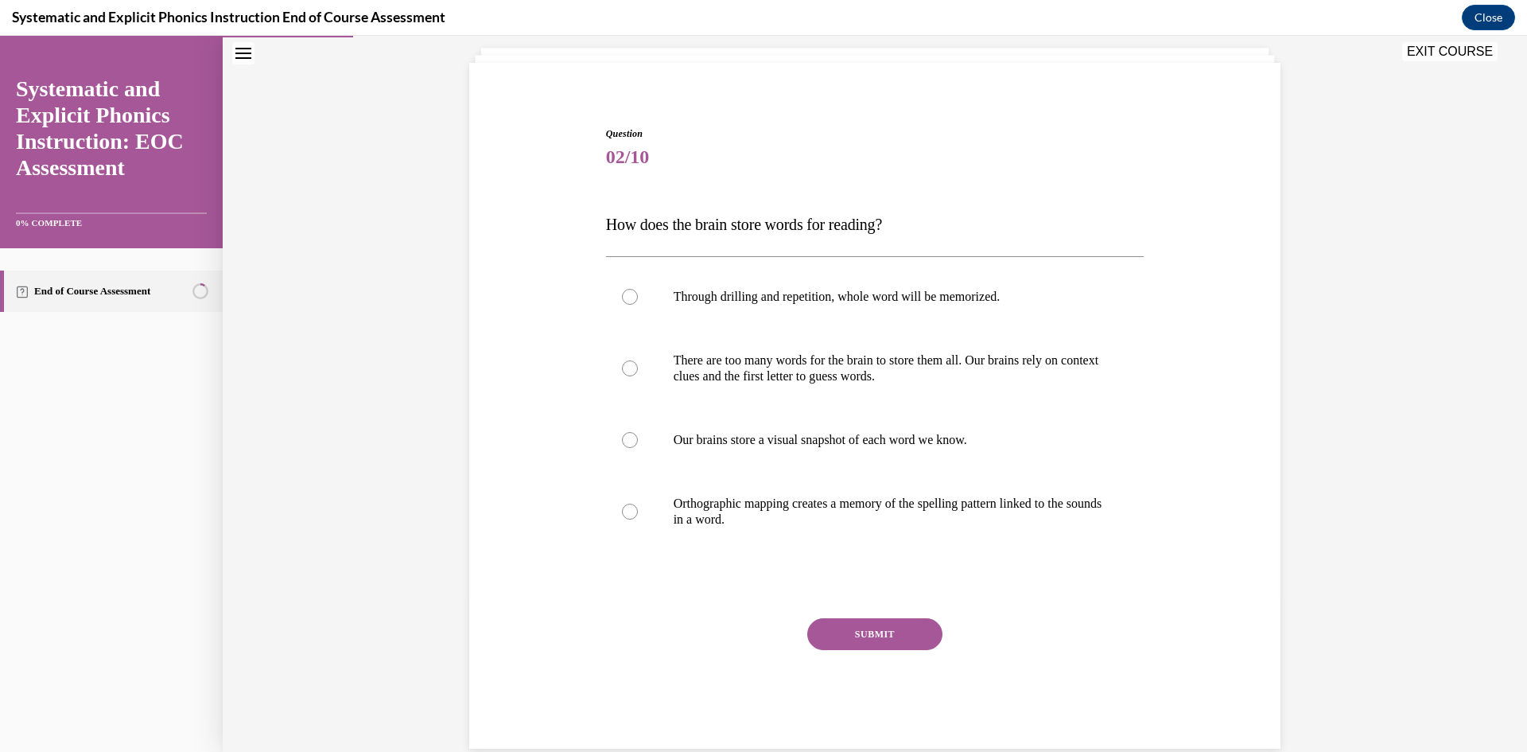
scroll to position [107, 0]
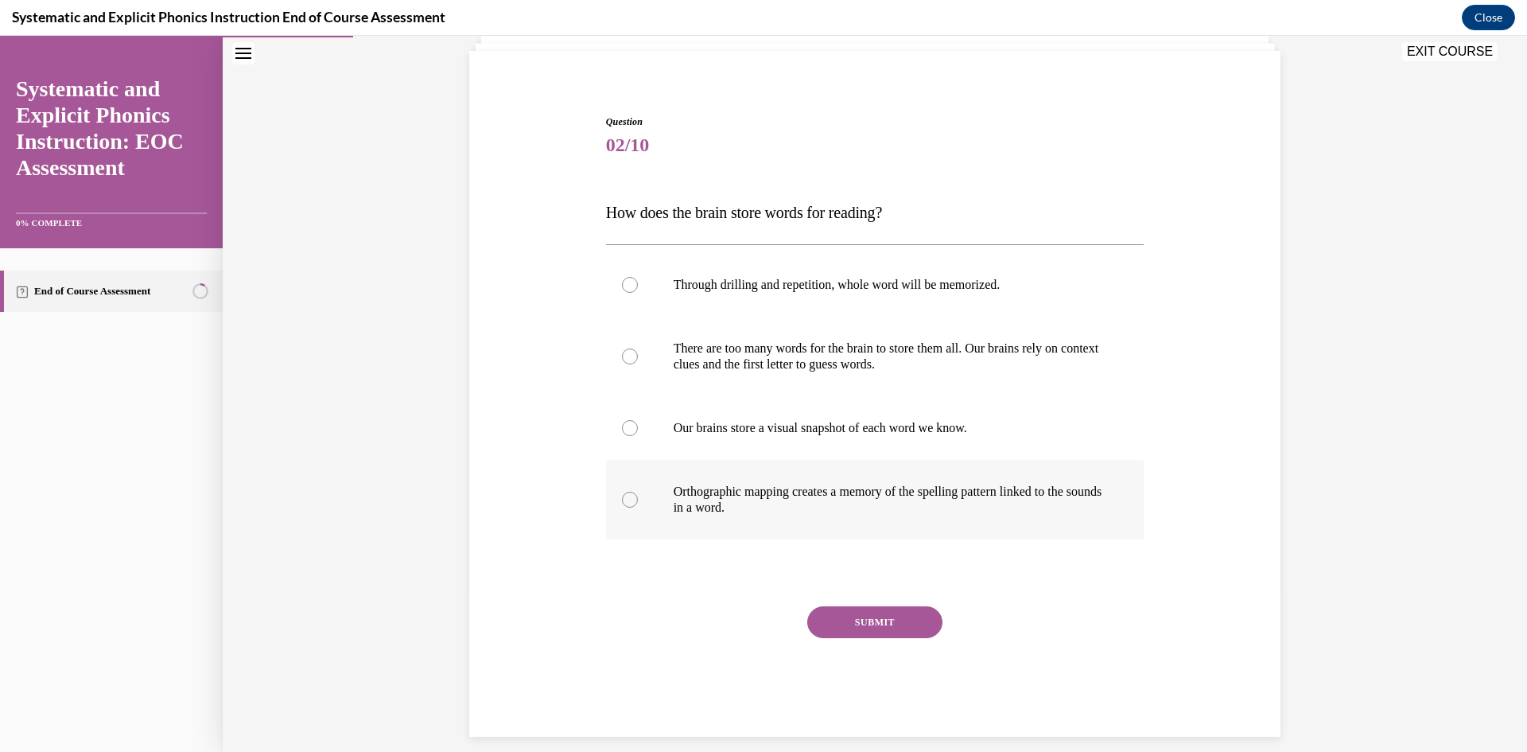
click at [663, 502] on div at bounding box center [875, 500] width 538 height 80
click at [898, 631] on button "SUBMIT" at bounding box center [874, 622] width 135 height 32
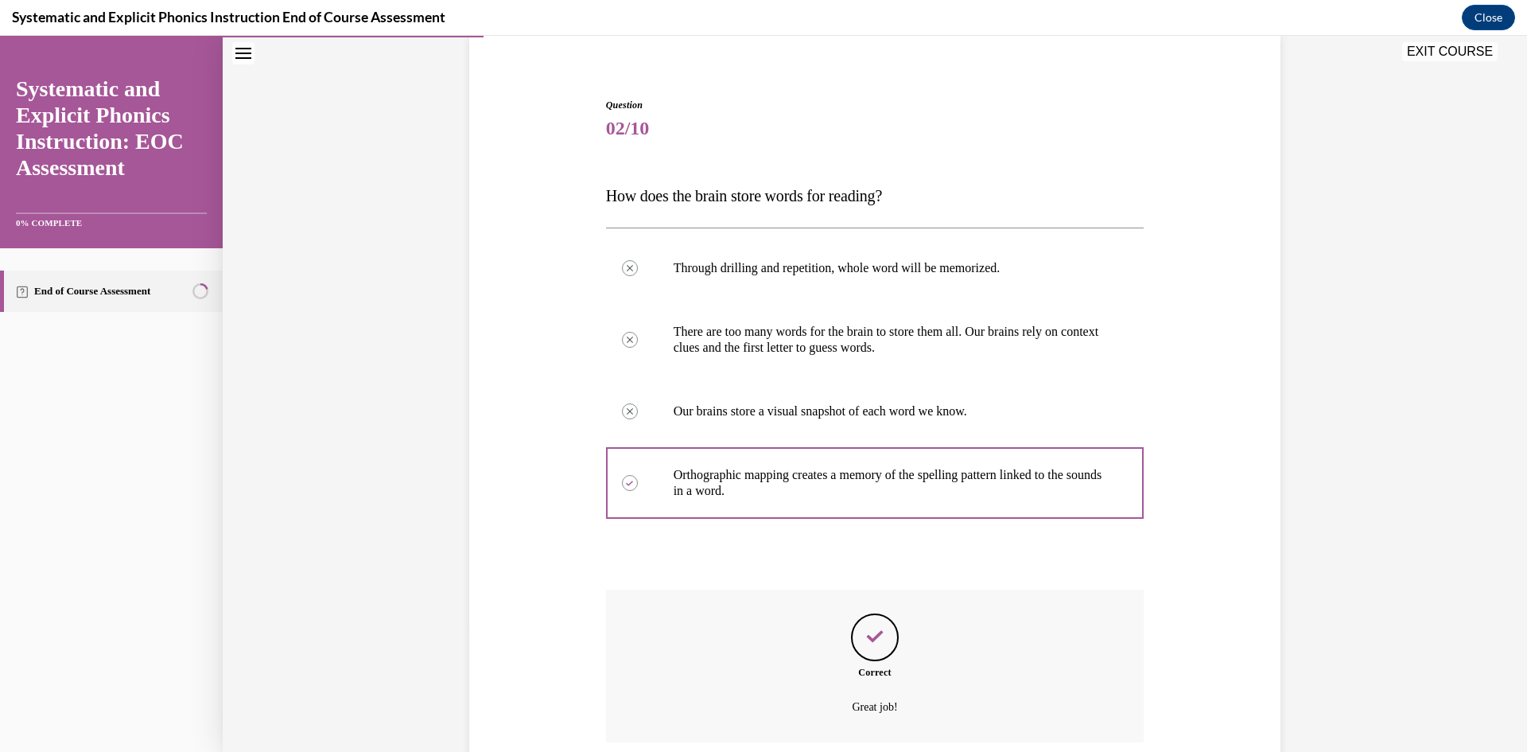
scroll to position [252, 0]
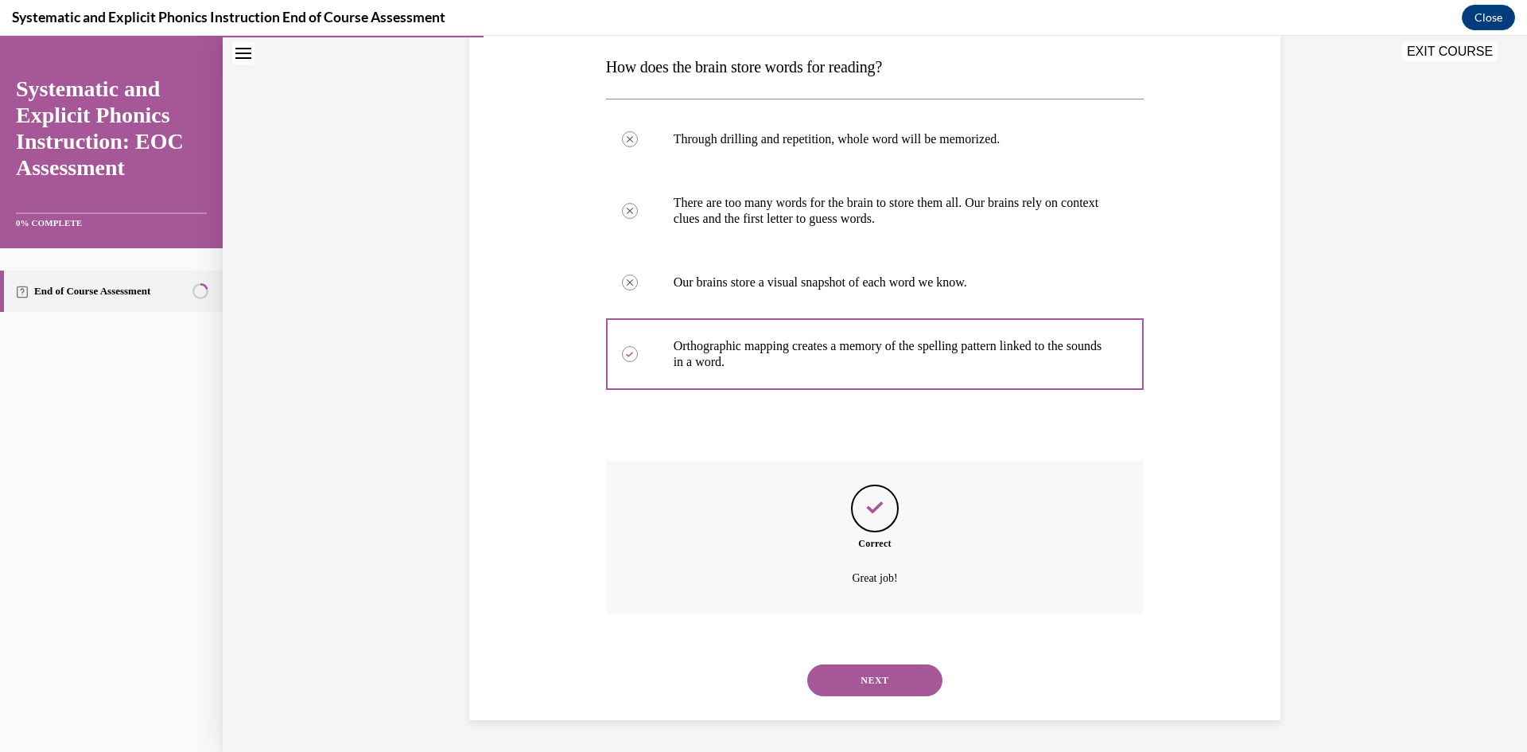
click at [882, 671] on button "NEXT" at bounding box center [874, 680] width 135 height 32
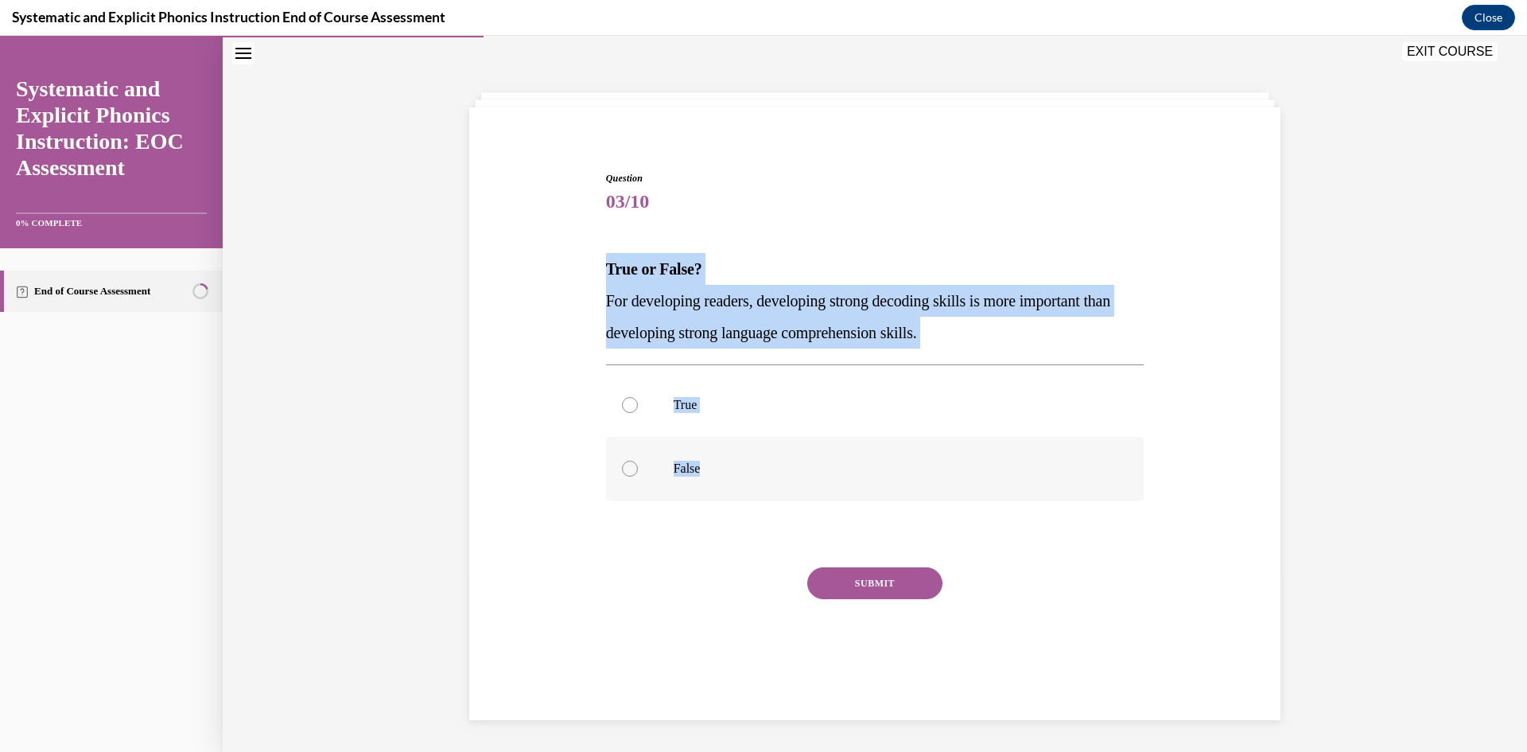
drag, startPoint x: 600, startPoint y: 266, endPoint x: 827, endPoint y: 472, distance: 305.8
click at [827, 472] on div "Question 03/10 True or False? For developing readers, developing strong decodin…" at bounding box center [875, 434] width 538 height 527
copy div "True or False? For developing readers, developing strong decoding skills is mor…"
click at [690, 478] on div at bounding box center [875, 469] width 538 height 64
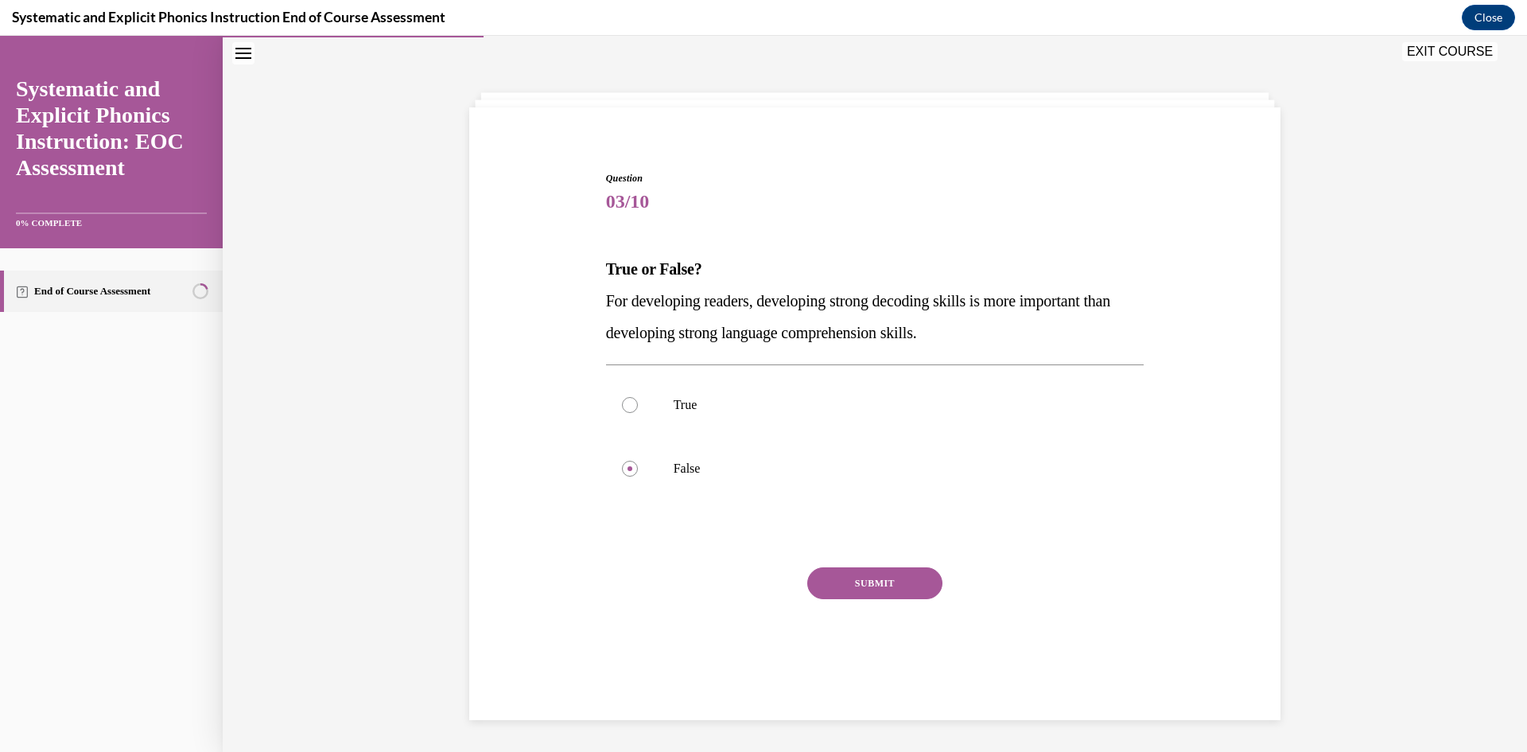
click at [919, 583] on button "SUBMIT" at bounding box center [874, 583] width 135 height 32
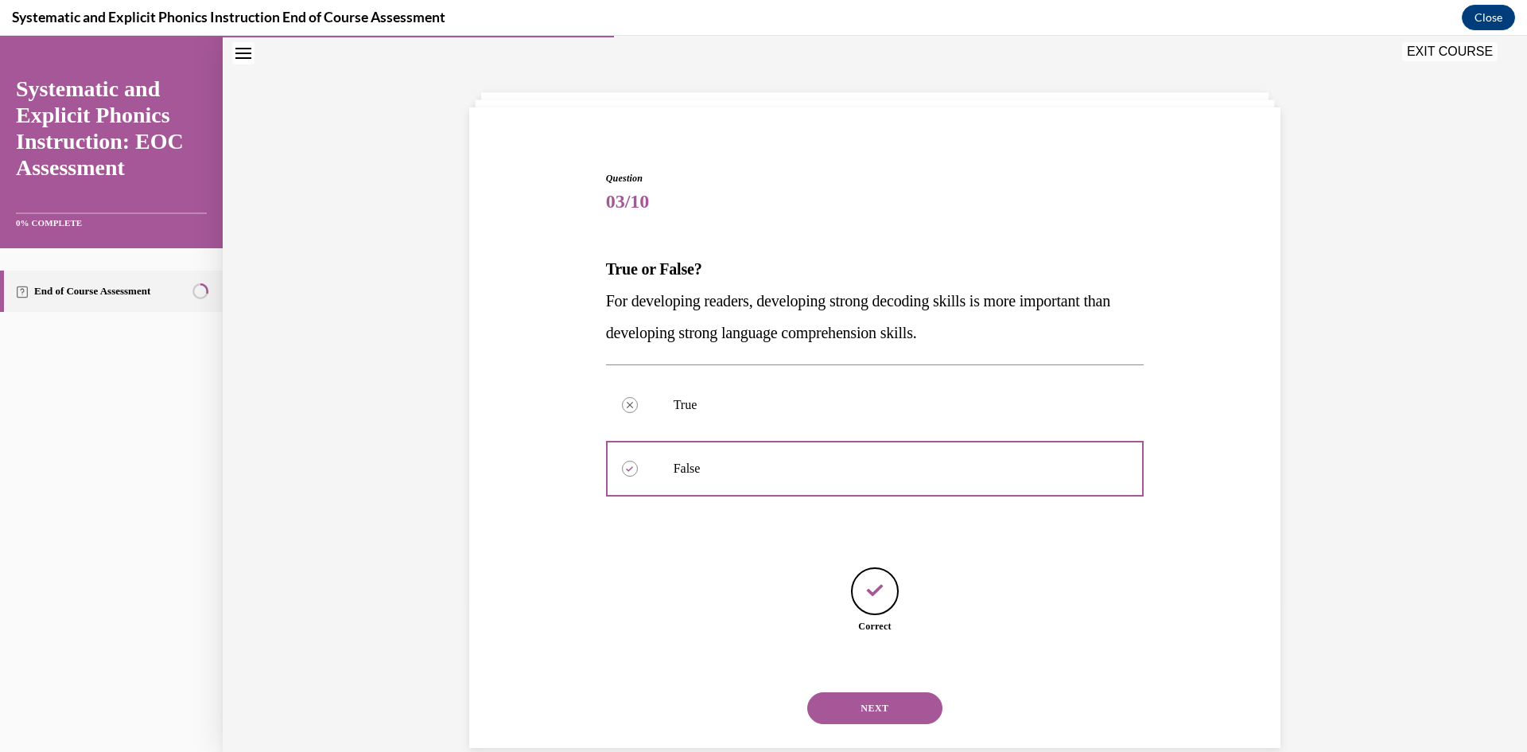
scroll to position [78, 0]
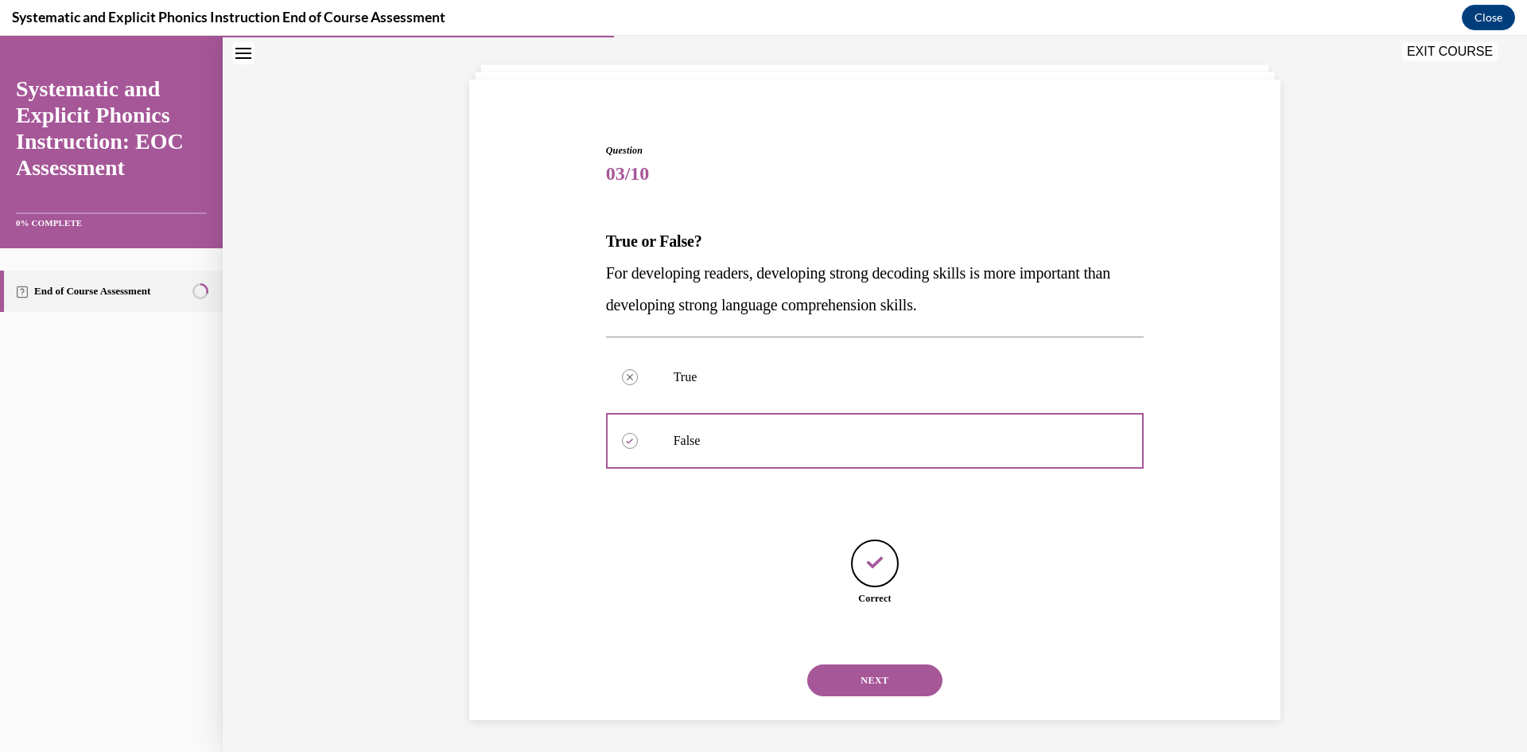
click at [884, 685] on button "NEXT" at bounding box center [874, 680] width 135 height 32
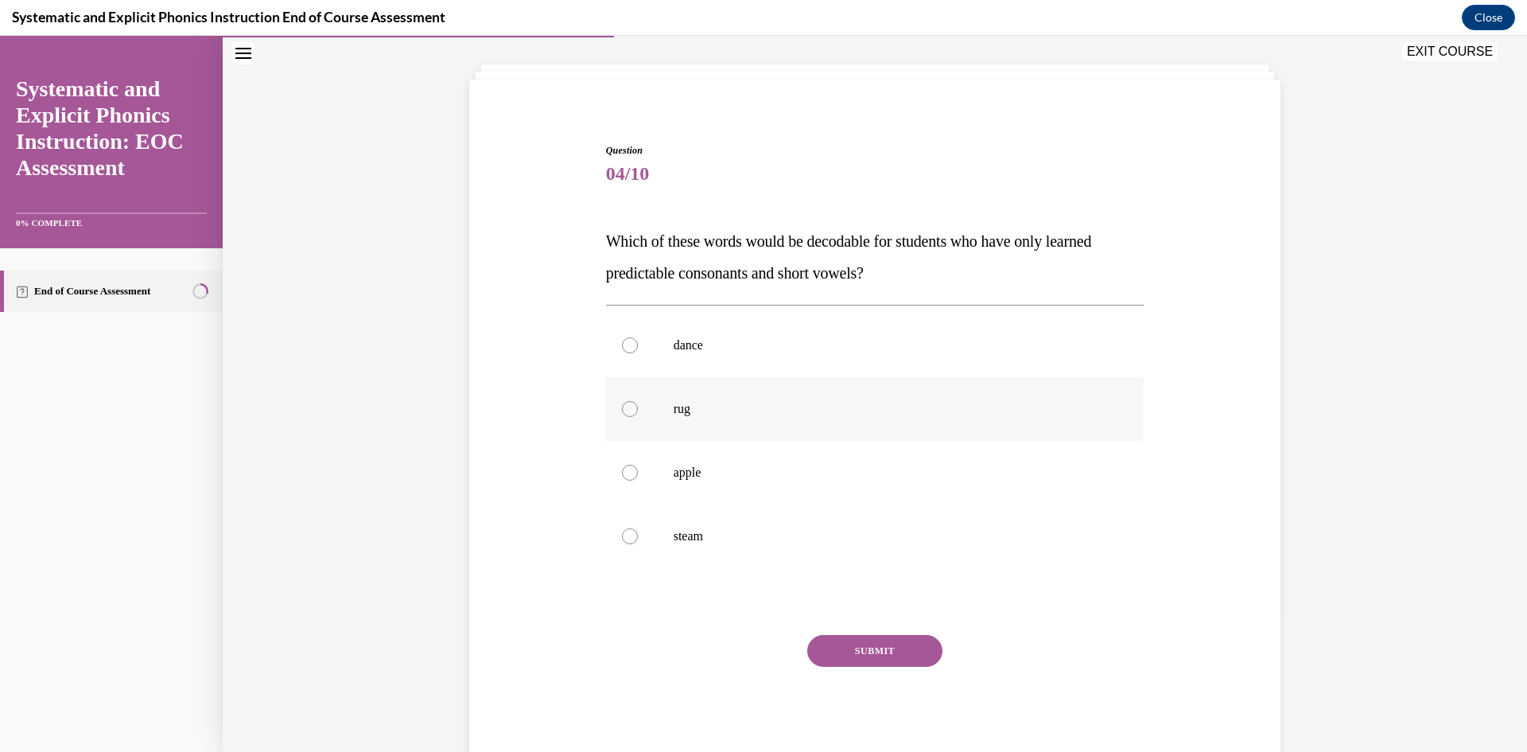
click at [665, 421] on div at bounding box center [875, 409] width 538 height 64
click at [830, 656] on button "SUBMIT" at bounding box center [874, 651] width 135 height 32
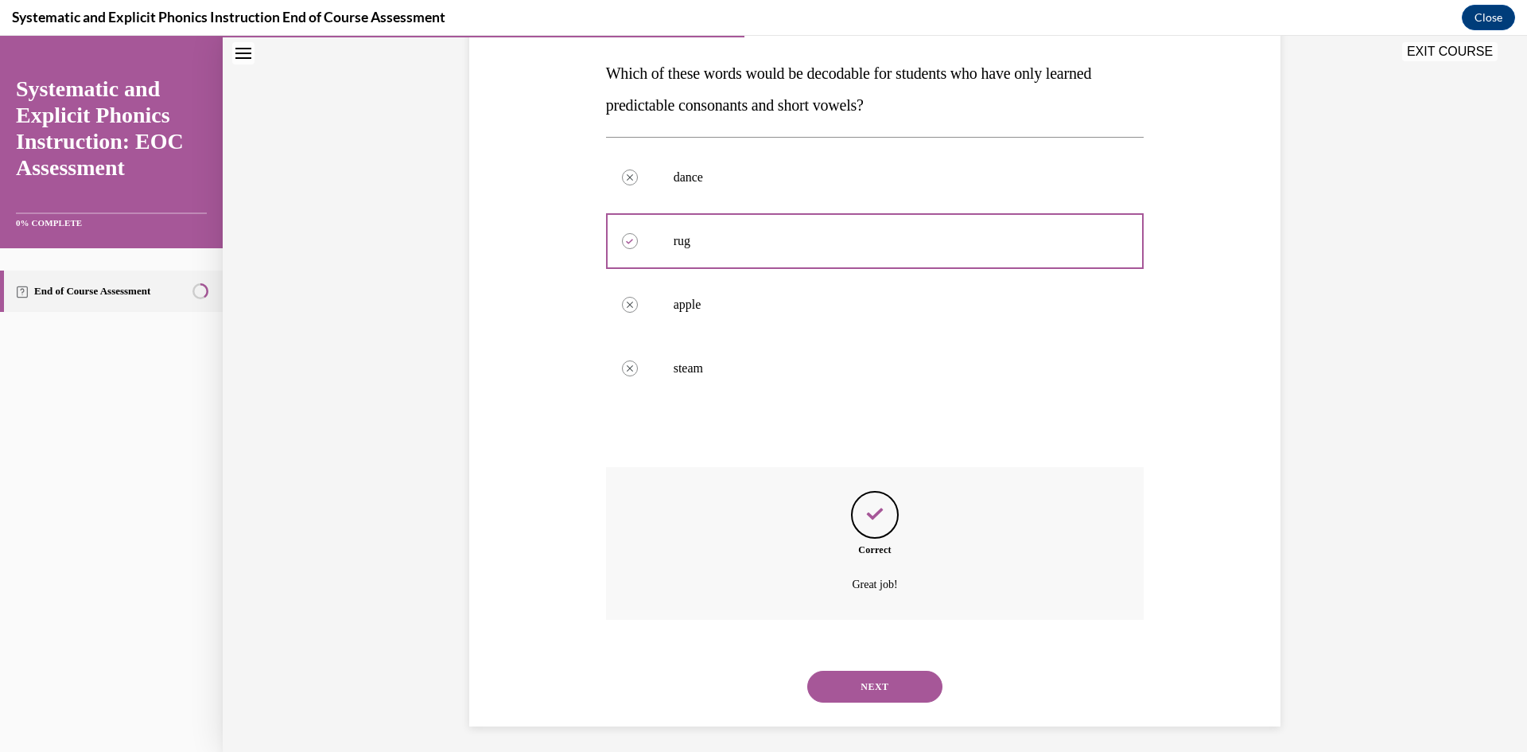
scroll to position [252, 0]
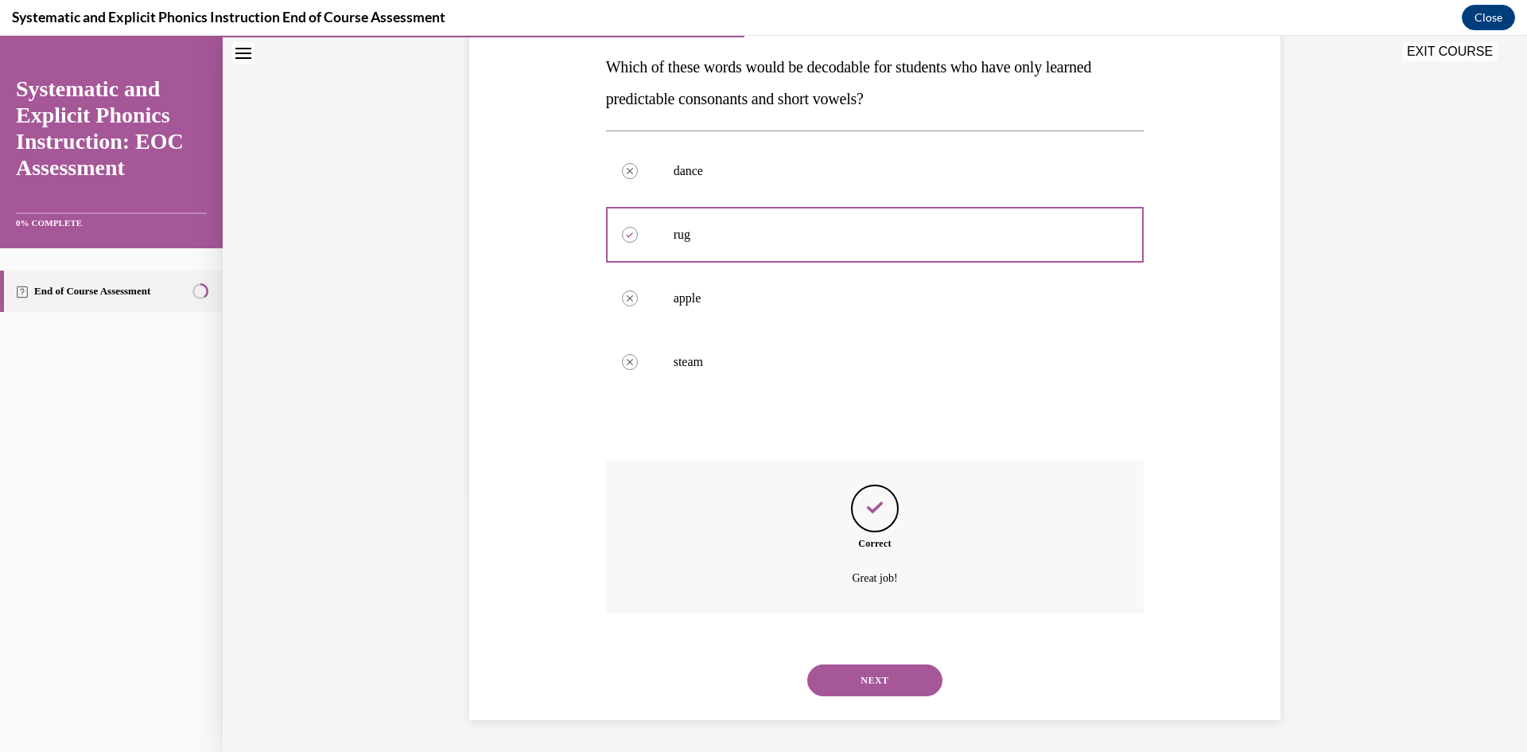
click at [869, 682] on button "NEXT" at bounding box center [874, 680] width 135 height 32
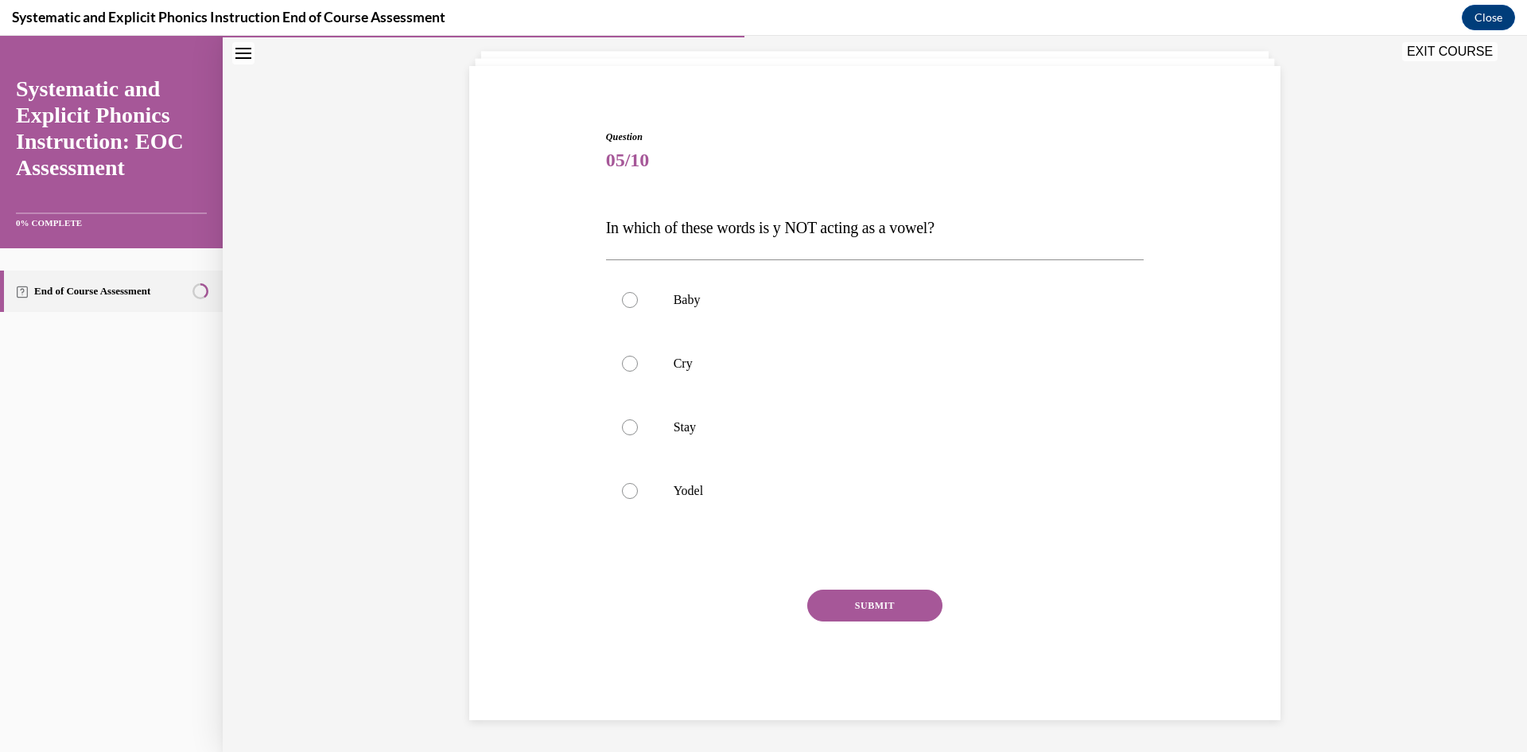
scroll to position [91, 0]
click at [653, 503] on div at bounding box center [875, 491] width 538 height 64
click at [849, 599] on button "SUBMIT" at bounding box center [874, 605] width 135 height 32
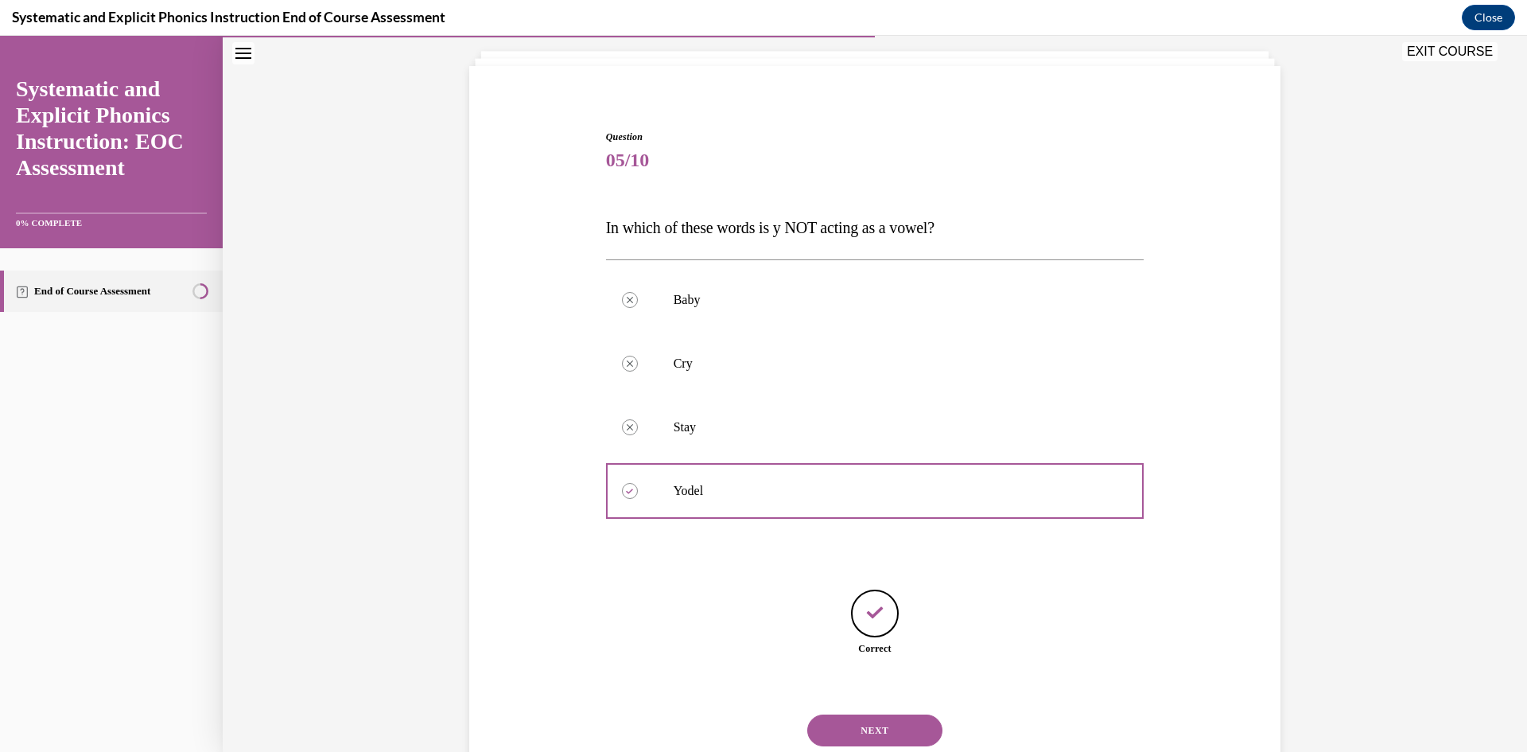
scroll to position [142, 0]
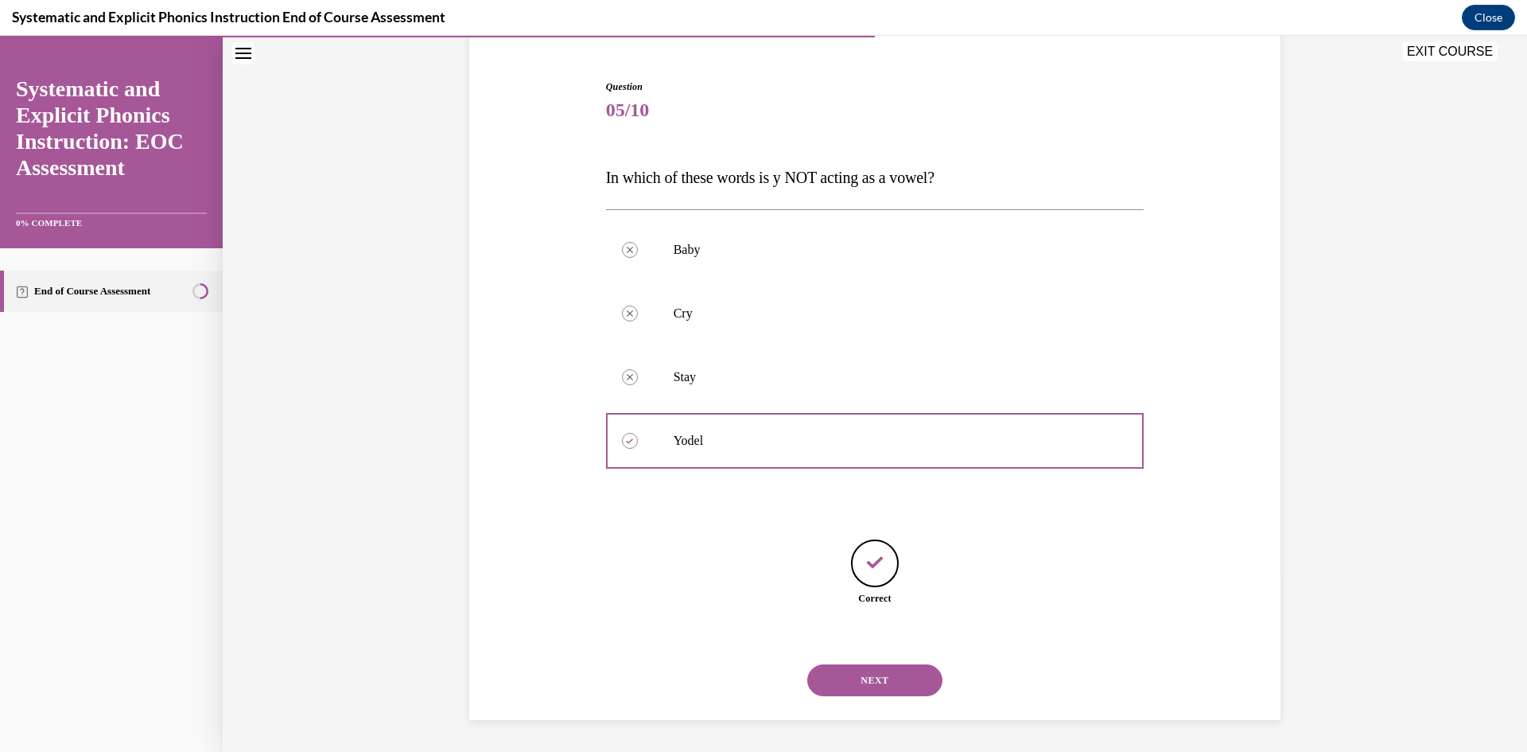
drag, startPoint x: 888, startPoint y: 656, endPoint x: 892, endPoint y: 674, distance: 18.1
click at [888, 658] on div "NEXT" at bounding box center [875, 680] width 538 height 64
click at [896, 679] on button "NEXT" at bounding box center [874, 680] width 135 height 32
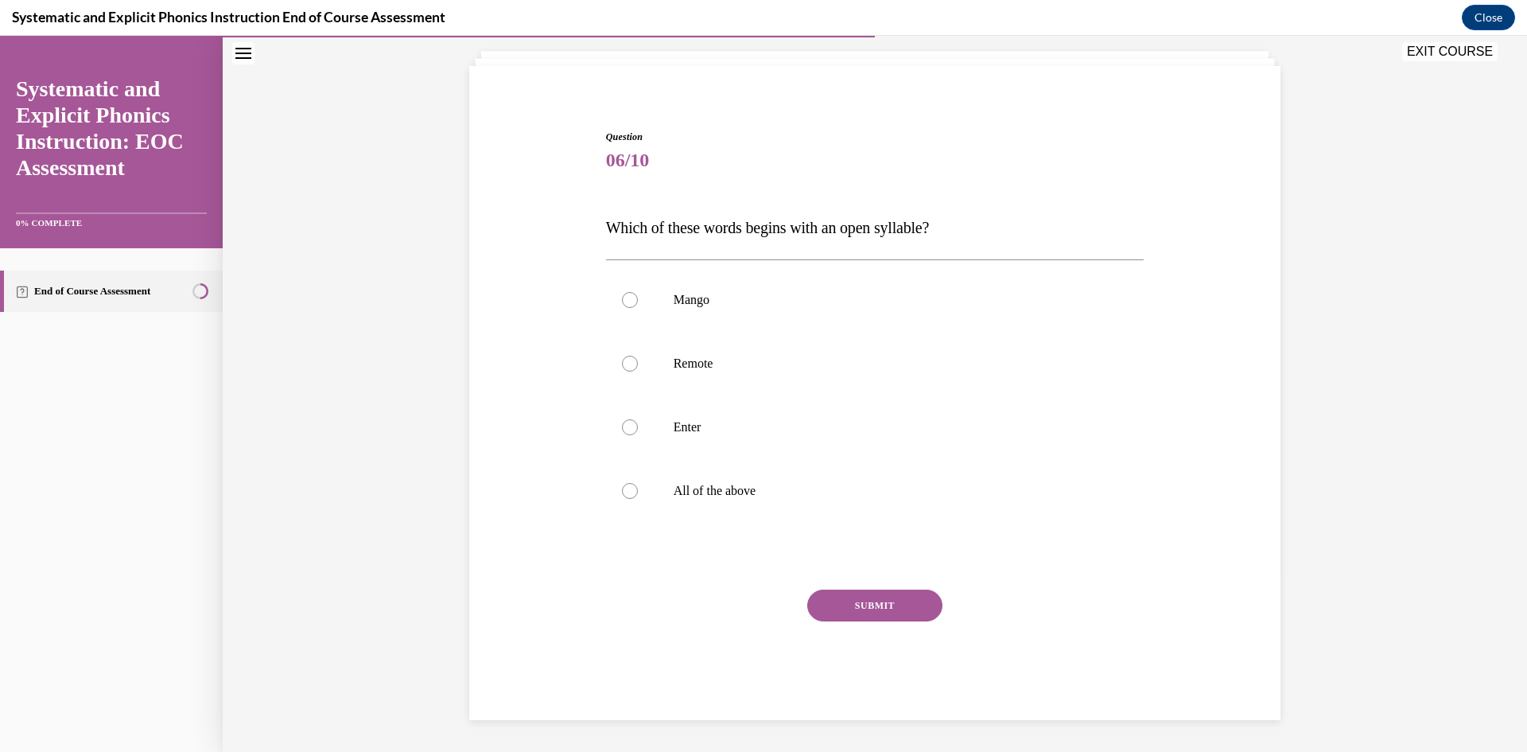
scroll to position [91, 0]
click at [602, 234] on div "Question 06/10 Which of these words begins with an open syllable? Mango Remote …" at bounding box center [875, 413] width 546 height 614
click at [771, 484] on p "All of the above" at bounding box center [889, 491] width 431 height 16
click at [874, 610] on button "SUBMIT" at bounding box center [874, 605] width 135 height 32
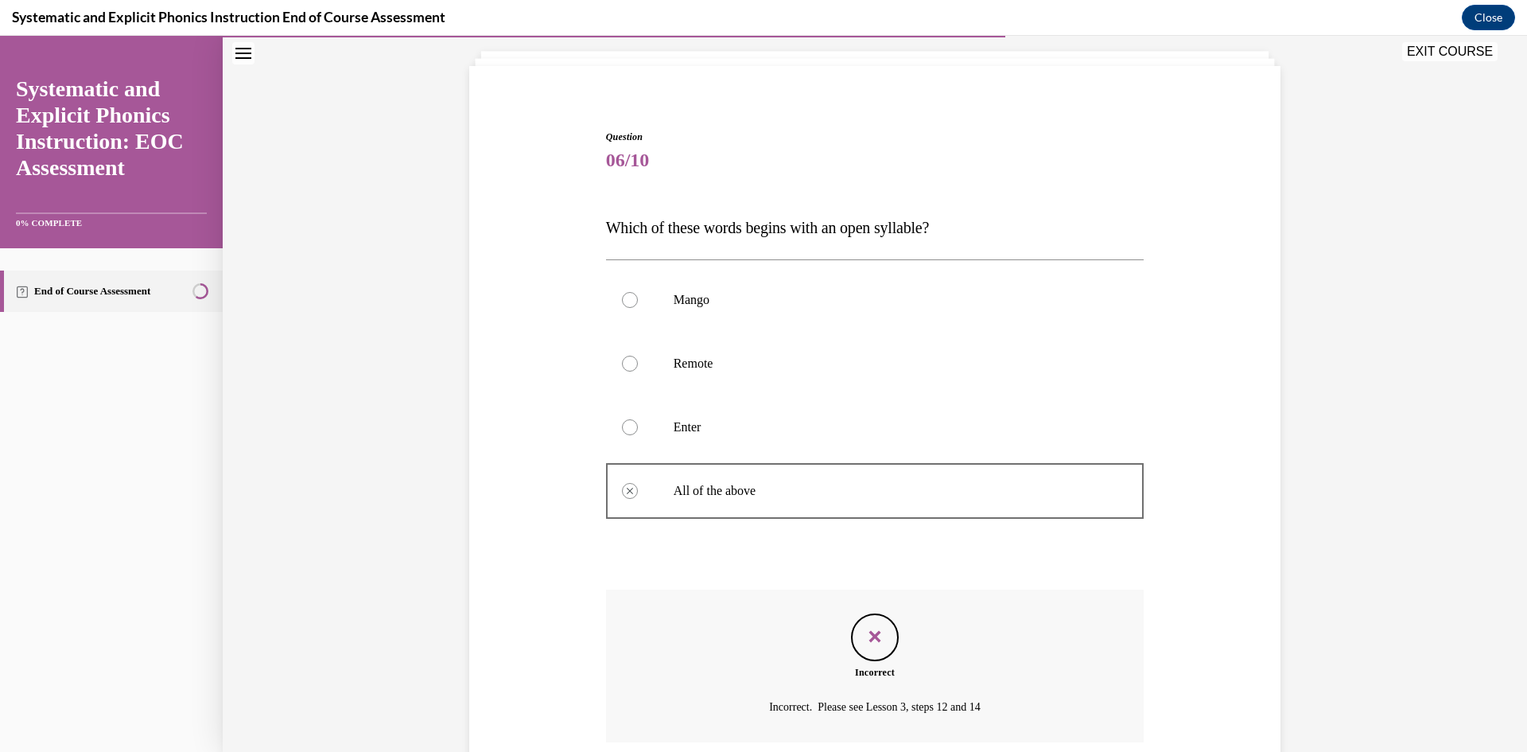
scroll to position [220, 0]
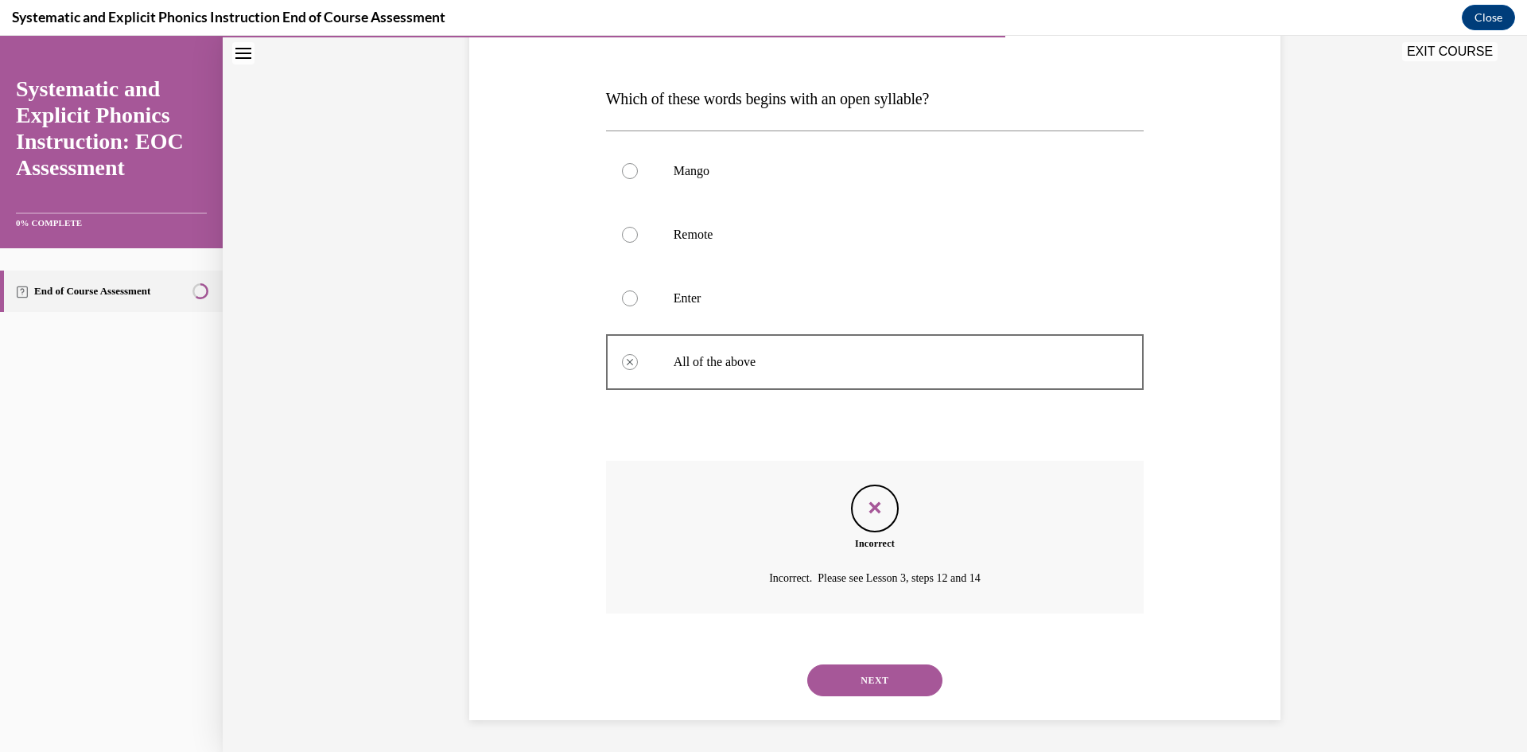
click at [909, 684] on button "NEXT" at bounding box center [874, 680] width 135 height 32
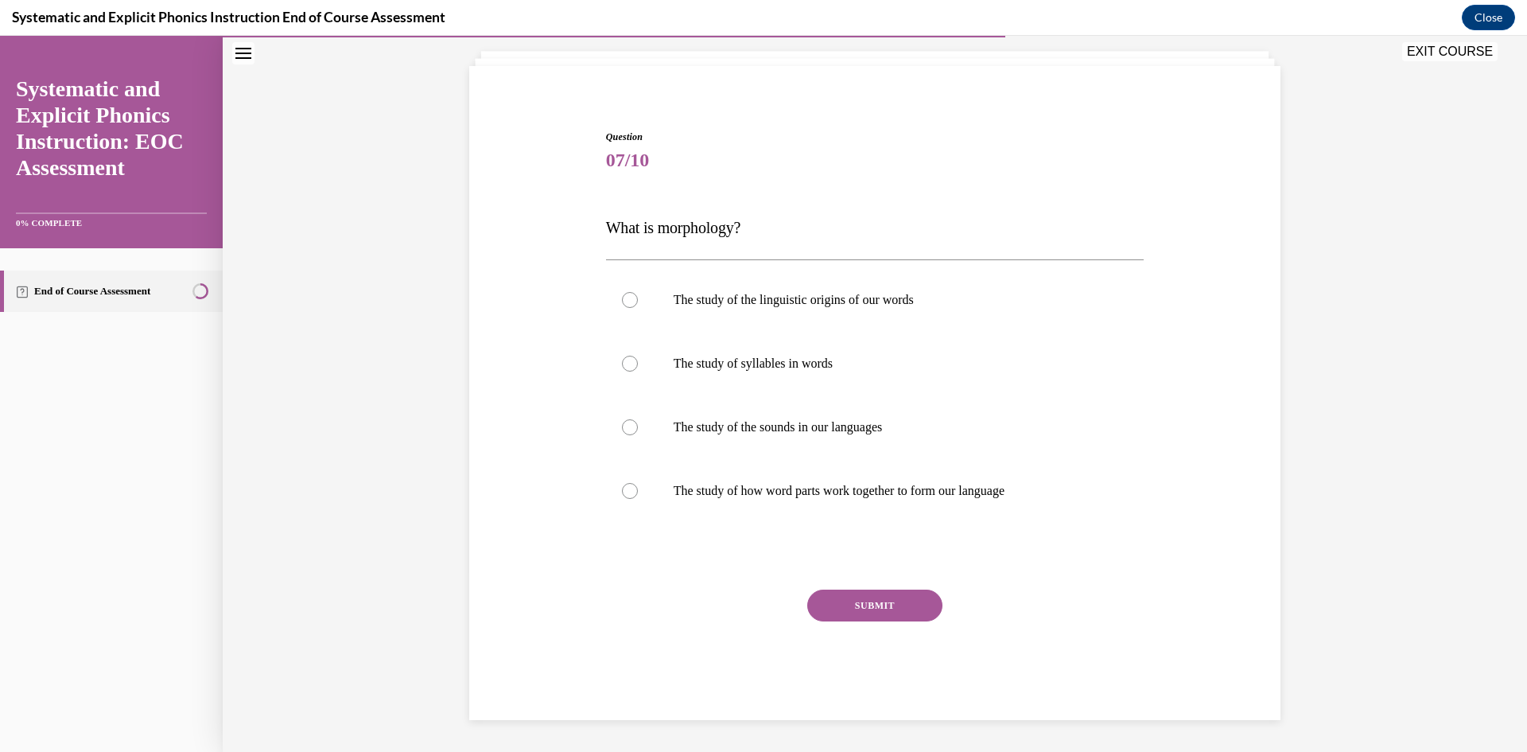
click at [849, 614] on button "SUBMIT" at bounding box center [874, 605] width 135 height 32
click at [712, 492] on p "The study of how word parts work together to form our language" at bounding box center [889, 491] width 431 height 16
click at [808, 606] on button "SUBMIT" at bounding box center [874, 605] width 135 height 32
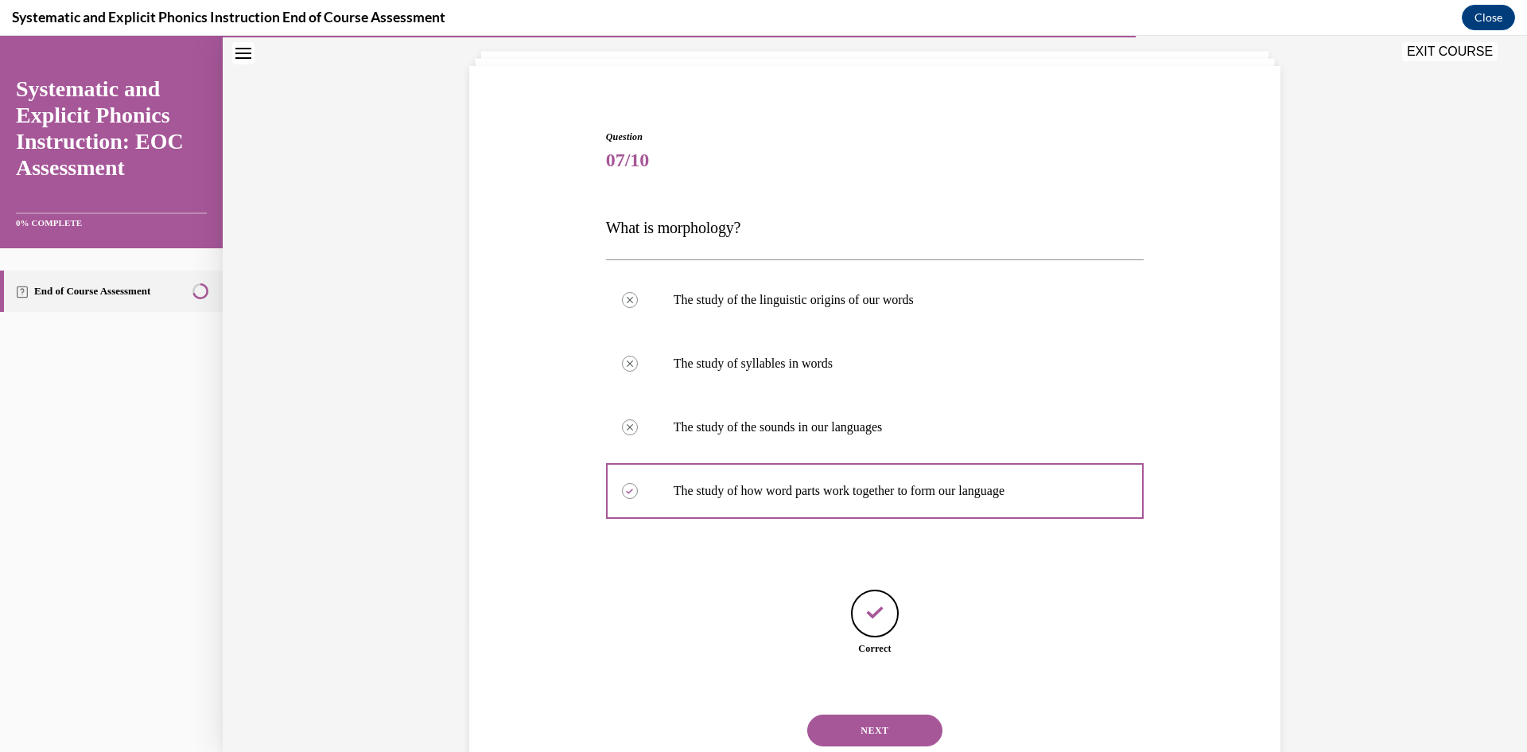
scroll to position [142, 0]
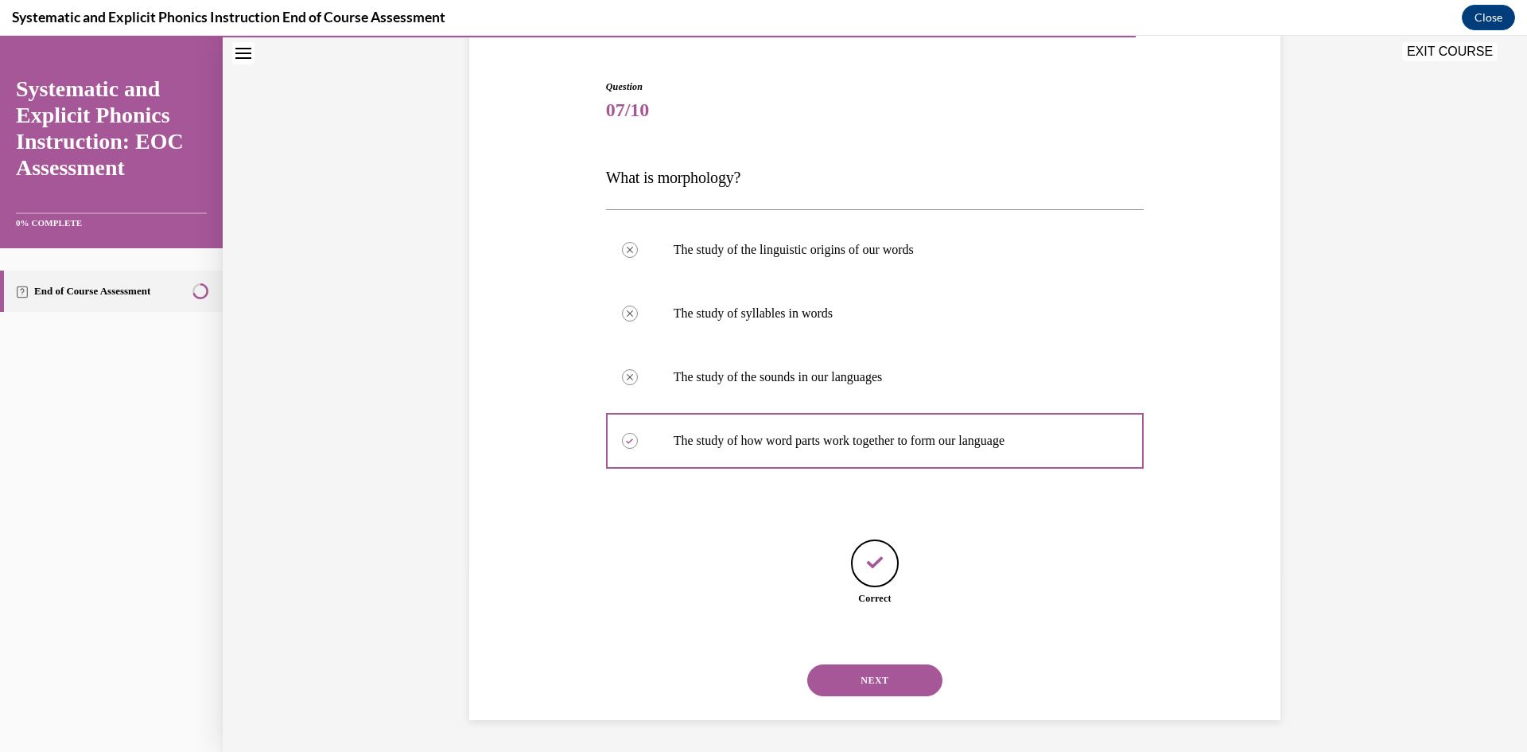
click at [835, 682] on button "NEXT" at bounding box center [874, 680] width 135 height 32
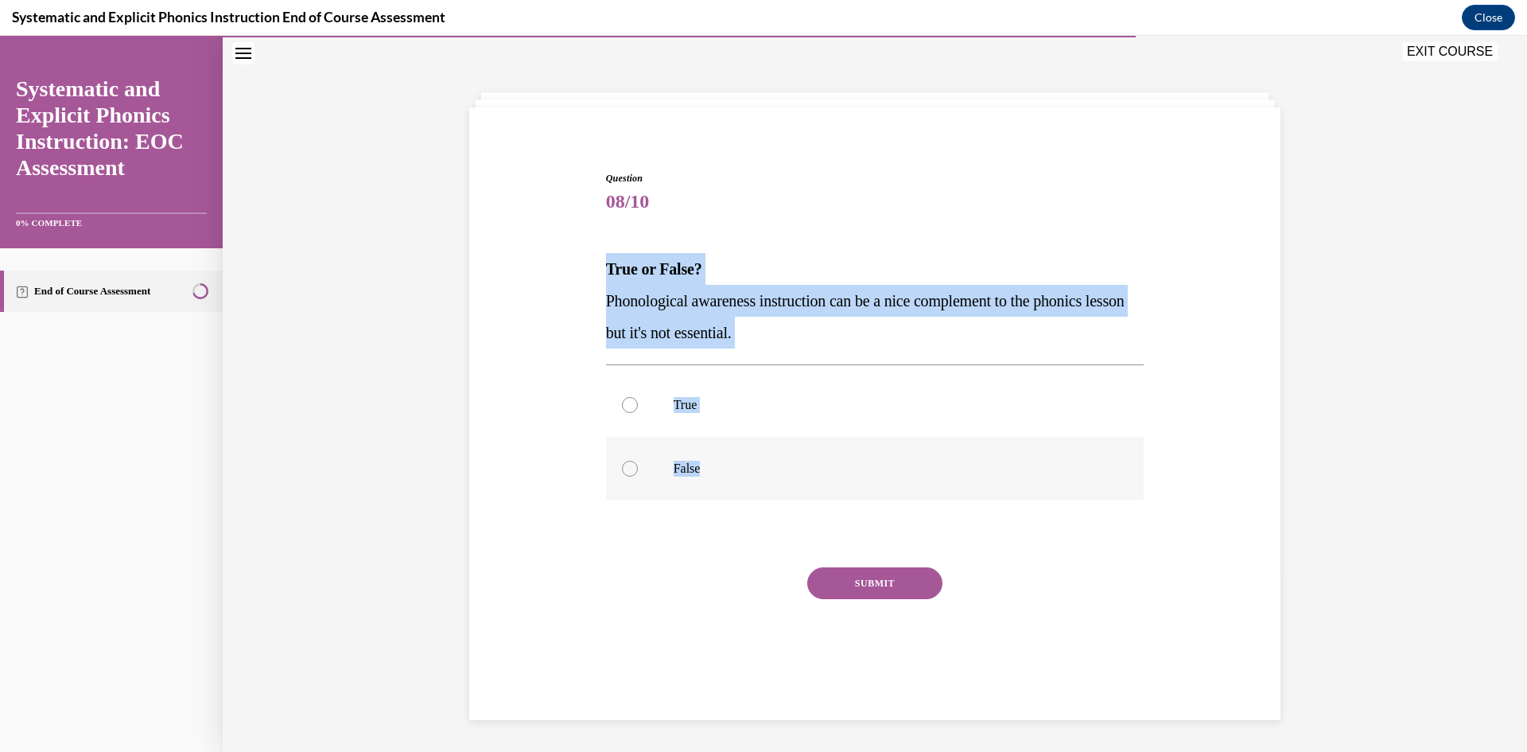
drag, startPoint x: 599, startPoint y: 258, endPoint x: 830, endPoint y: 466, distance: 310.3
click at [831, 468] on div "Question 08/10 True or False? Phonological awareness instruction can be a nice …" at bounding box center [875, 422] width 546 height 550
copy div "True or False? Phonological awareness instruction can be a nice complement to t…"
click at [674, 474] on p "False" at bounding box center [889, 468] width 431 height 16
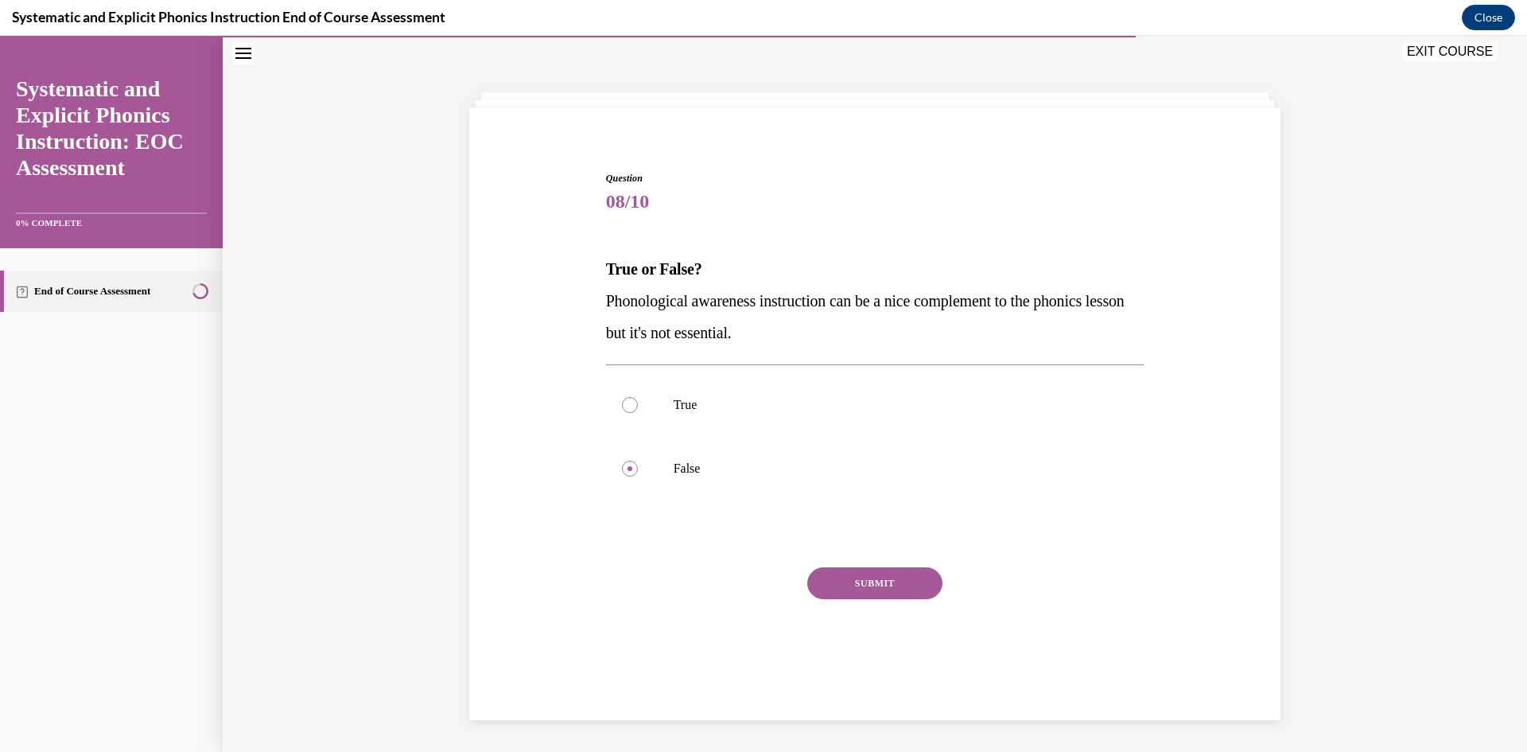
click at [896, 573] on button "SUBMIT" at bounding box center [874, 583] width 135 height 32
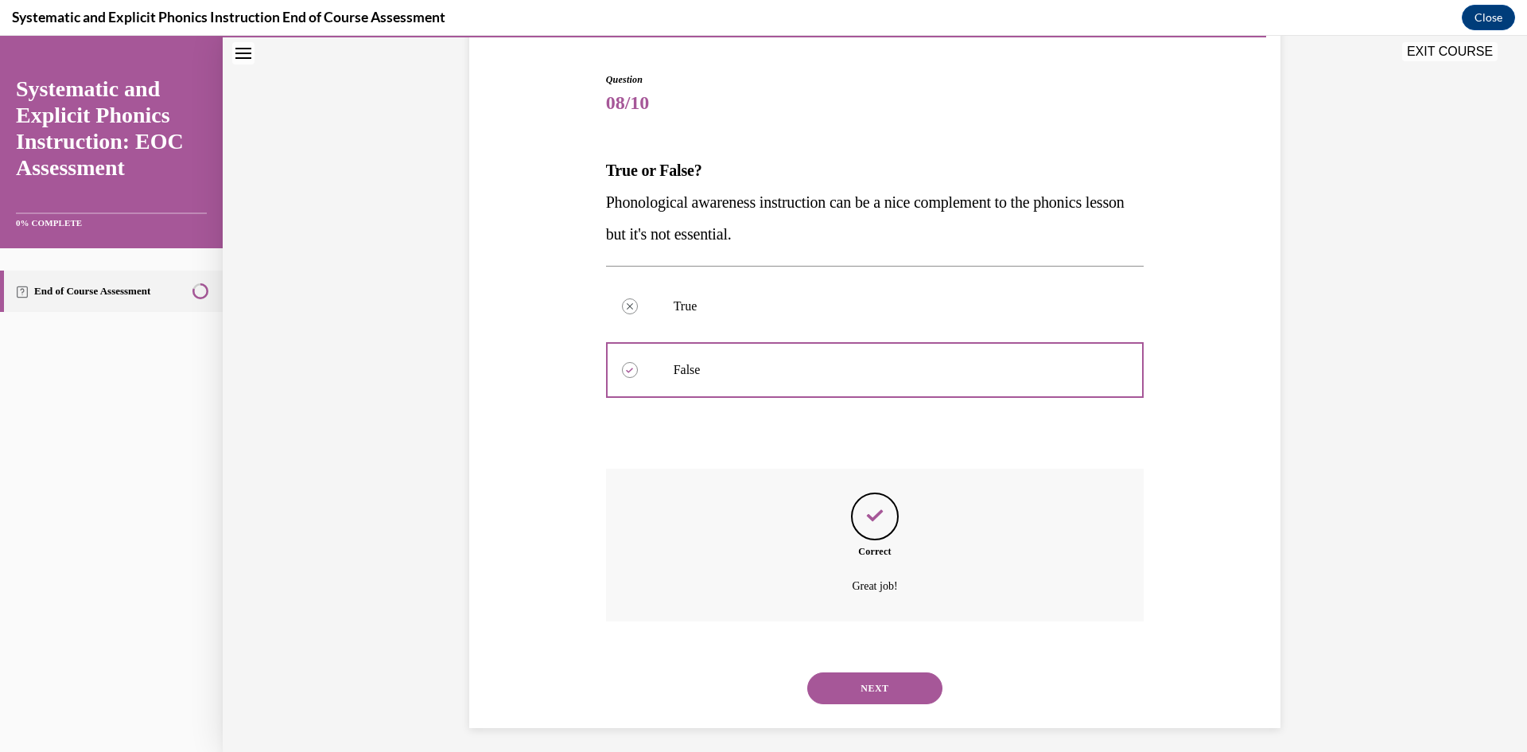
scroll to position [157, 0]
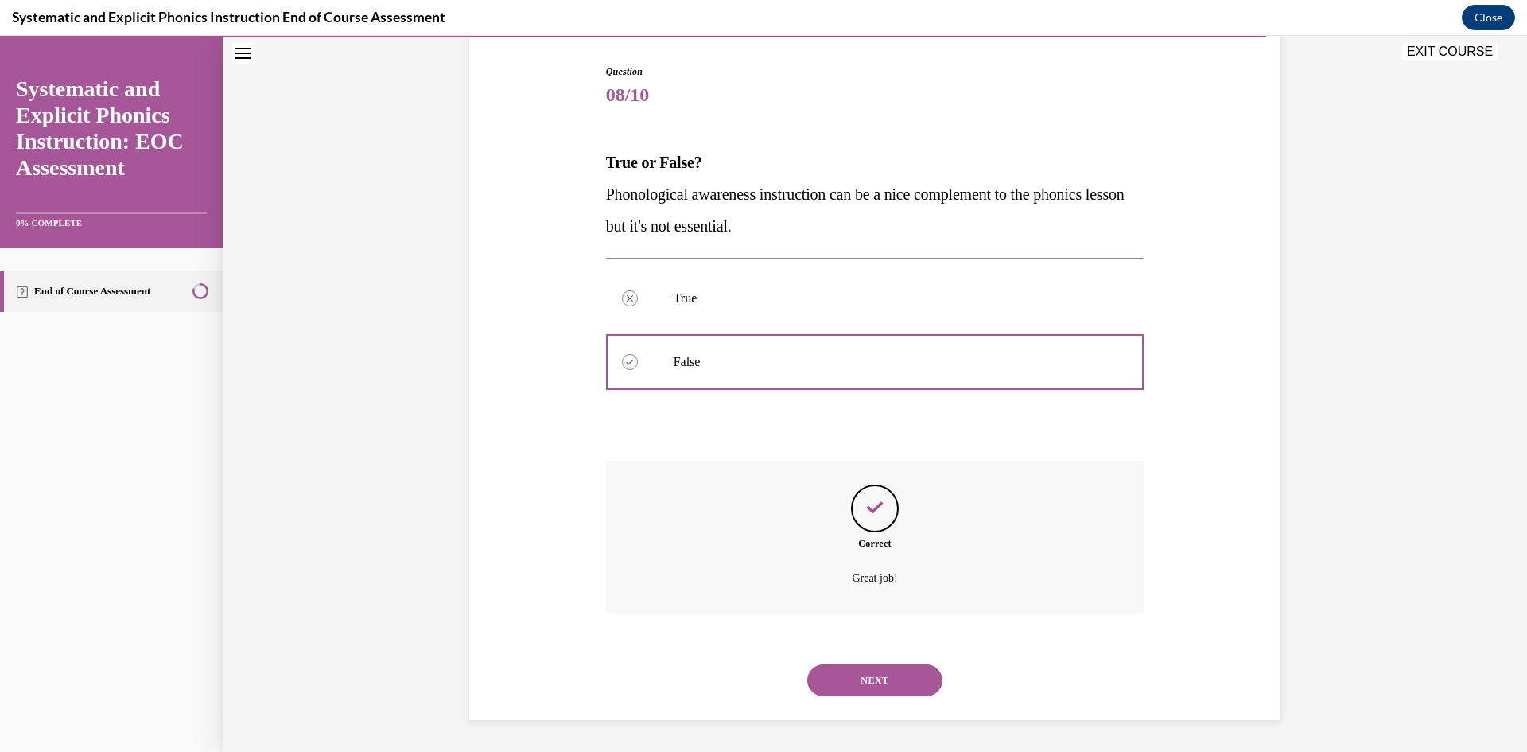
click at [885, 674] on button "NEXT" at bounding box center [874, 680] width 135 height 32
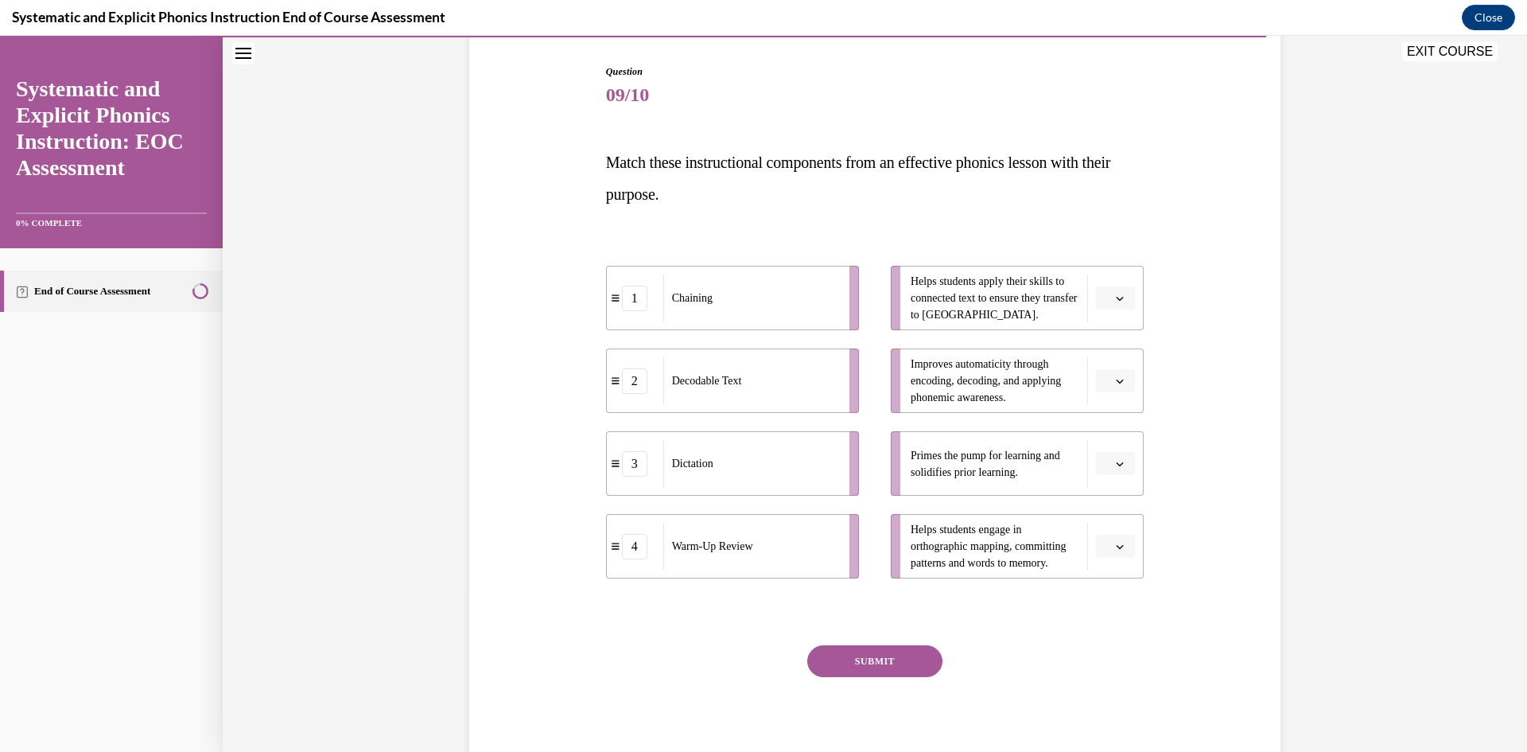
scroll to position [84, 0]
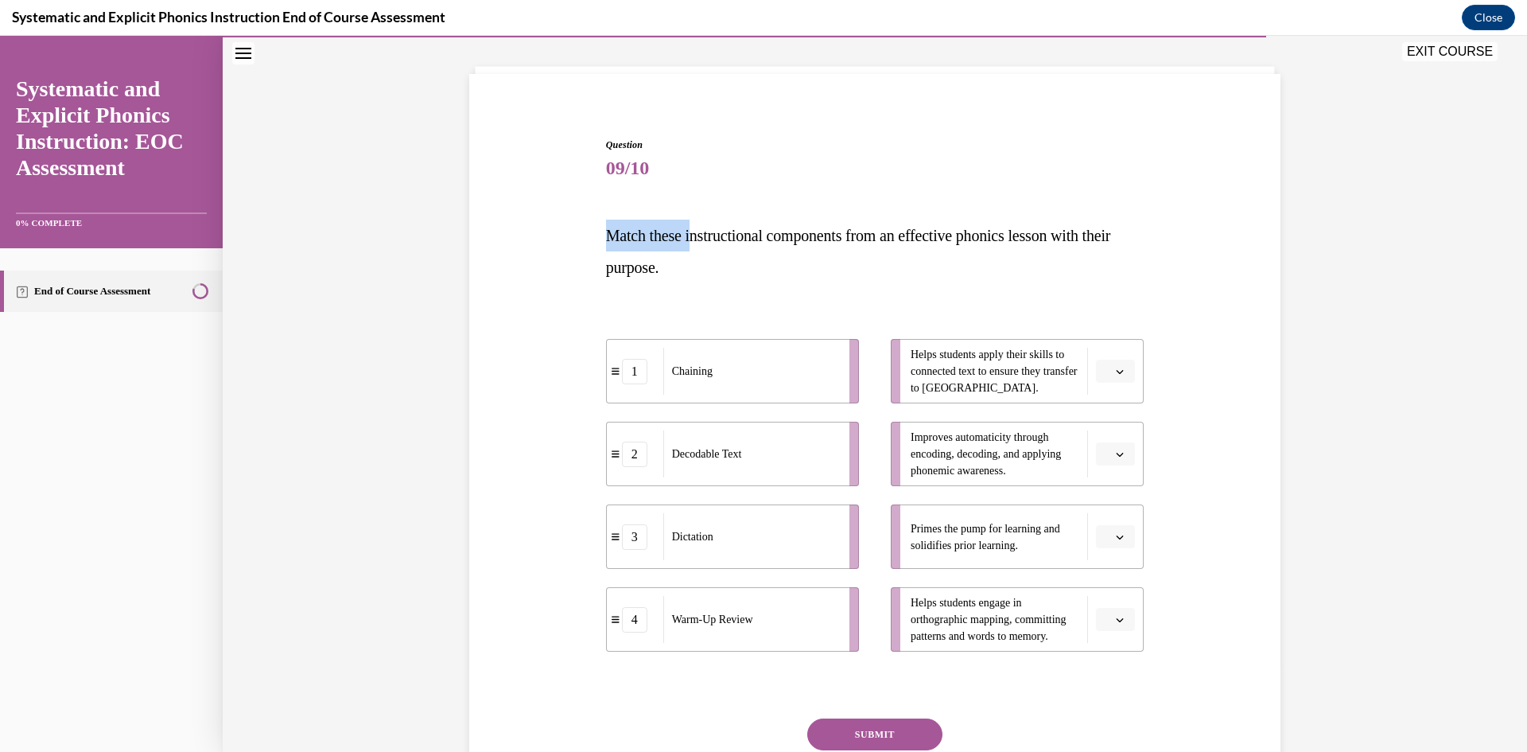
drag, startPoint x: 600, startPoint y: 241, endPoint x: 694, endPoint y: 215, distance: 98.2
click at [694, 215] on div "Question 09/10 Match these instructional components from an effective phonics l…" at bounding box center [875, 493] width 538 height 711
click at [724, 187] on div "Question 09/10 Match these instructional components from an effective phonics l…" at bounding box center [875, 493] width 538 height 711
drag, startPoint x: 764, startPoint y: 204, endPoint x: 775, endPoint y: 216, distance: 17.4
click at [764, 204] on div "Question 09/10 Match these instructional components from an effective phonics l…" at bounding box center [875, 493] width 538 height 711
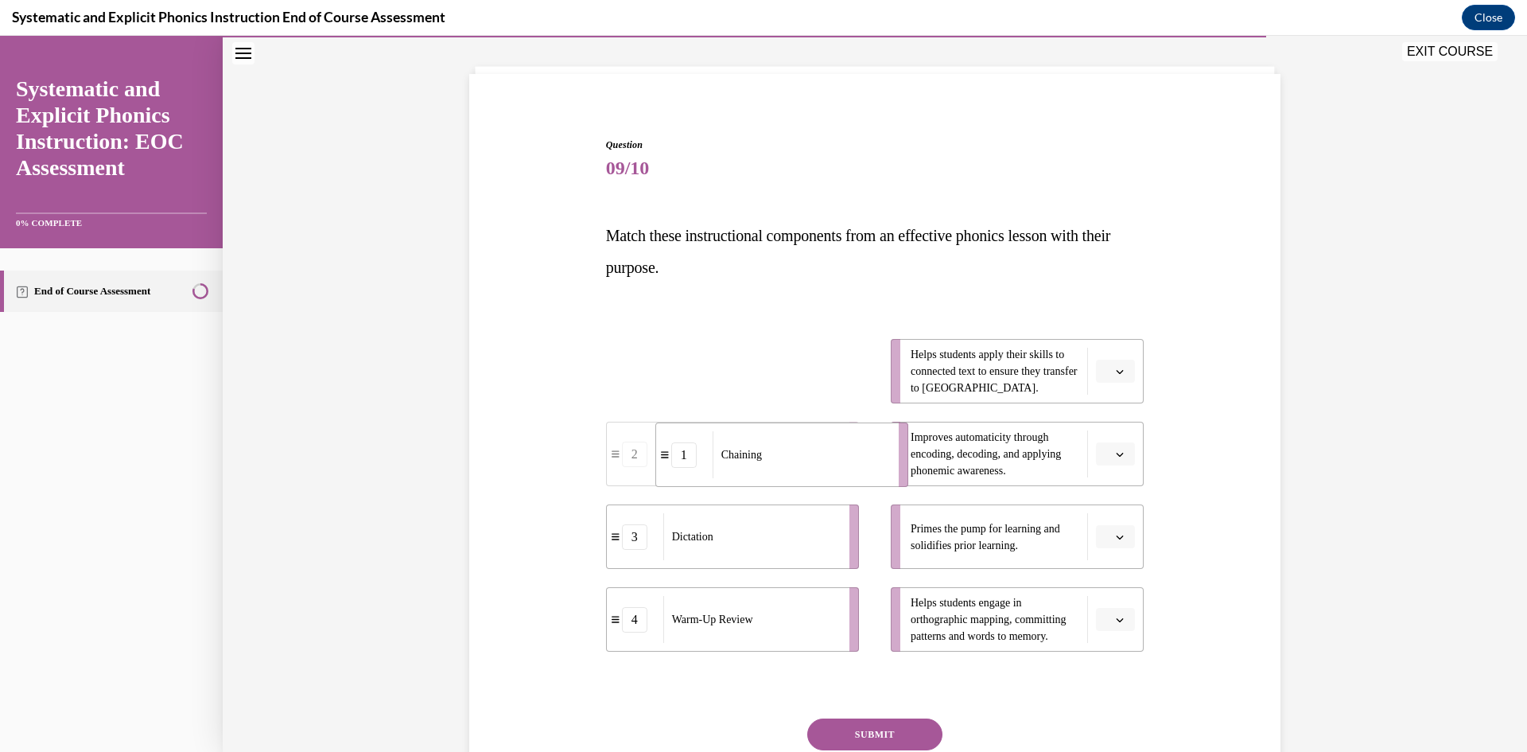
drag, startPoint x: 778, startPoint y: 374, endPoint x: 834, endPoint y: 464, distance: 106.8
drag, startPoint x: 692, startPoint y: 373, endPoint x: 743, endPoint y: 379, distance: 51.3
click at [743, 379] on span "Decodable Text" at bounding box center [752, 373] width 70 height 17
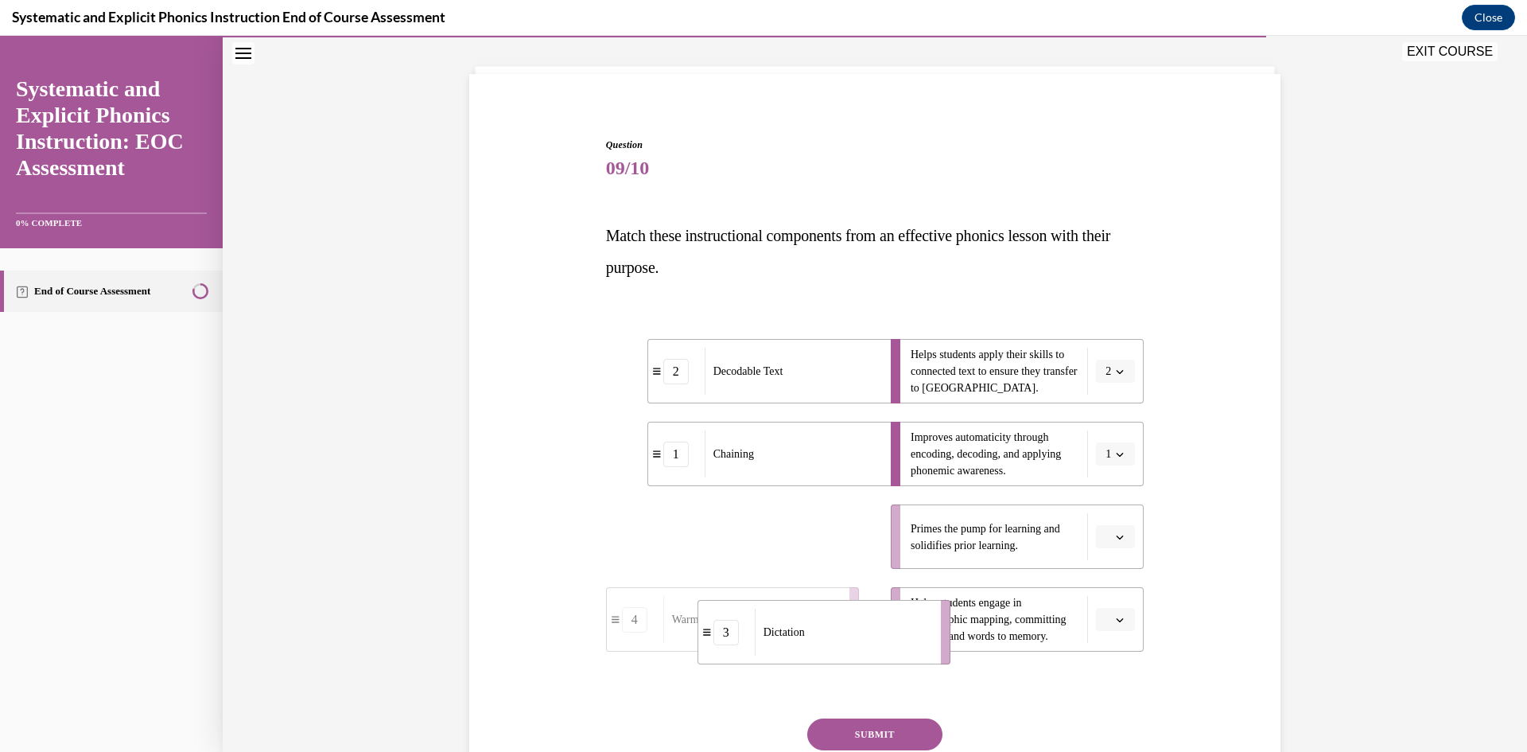
drag, startPoint x: 706, startPoint y: 543, endPoint x: 794, endPoint y: 635, distance: 126.6
click at [775, 559] on div "Warm-Up Review" at bounding box center [756, 536] width 176 height 47
drag, startPoint x: 779, startPoint y: 547, endPoint x: 821, endPoint y: 552, distance: 41.6
click at [821, 552] on div "Warm-Up Review" at bounding box center [793, 541] width 176 height 47
click at [872, 728] on button "SUBMIT" at bounding box center [874, 734] width 135 height 32
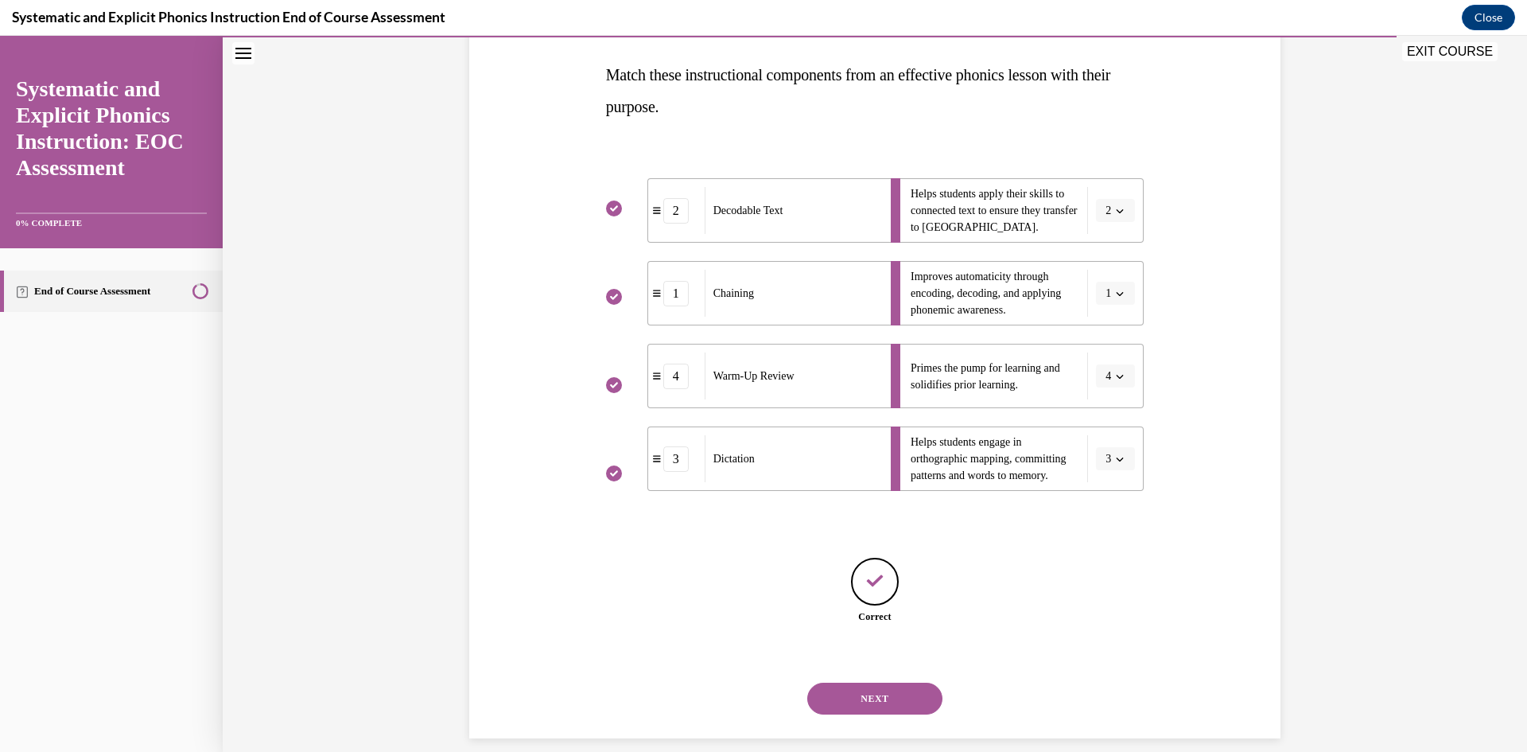
scroll to position [262, 0]
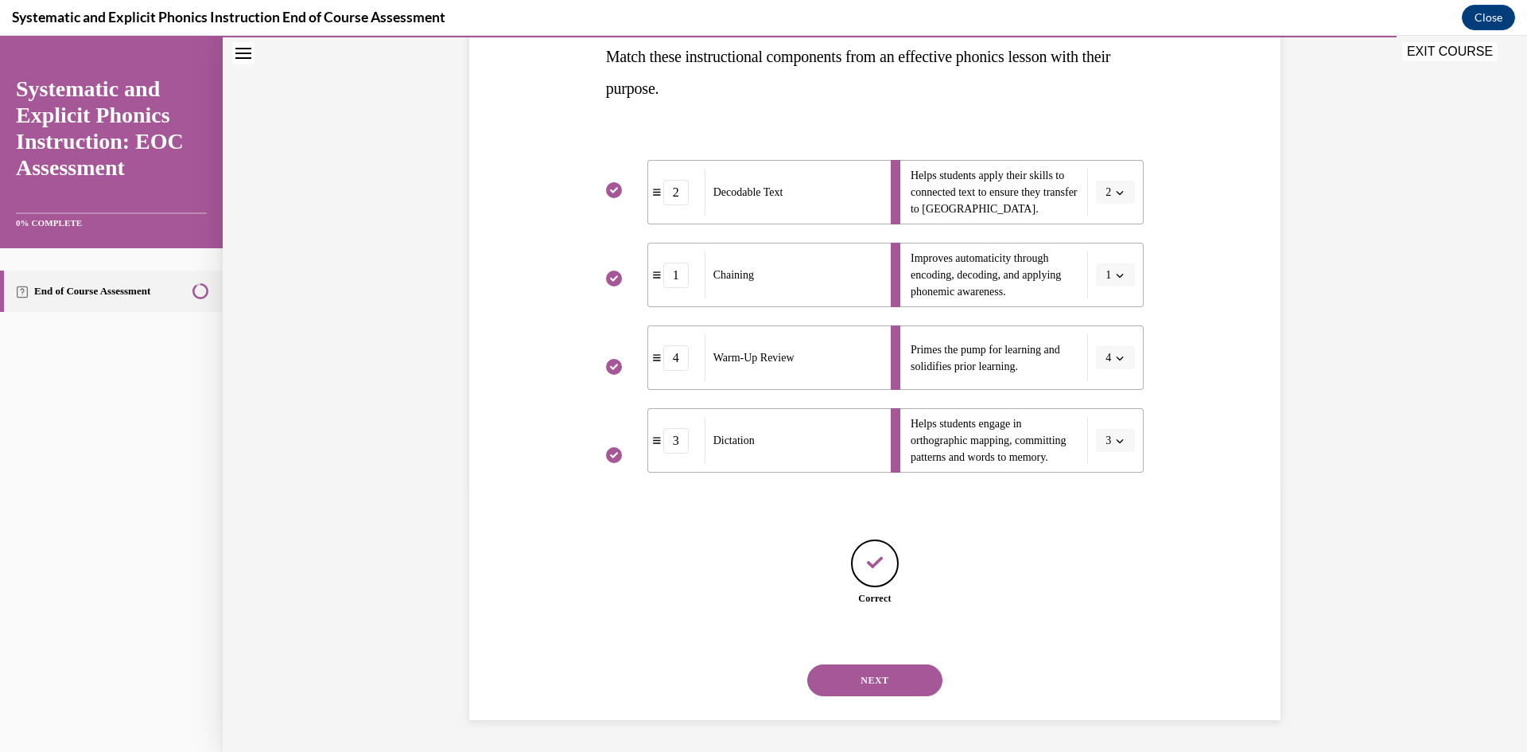
click at [884, 690] on button "NEXT" at bounding box center [874, 680] width 135 height 32
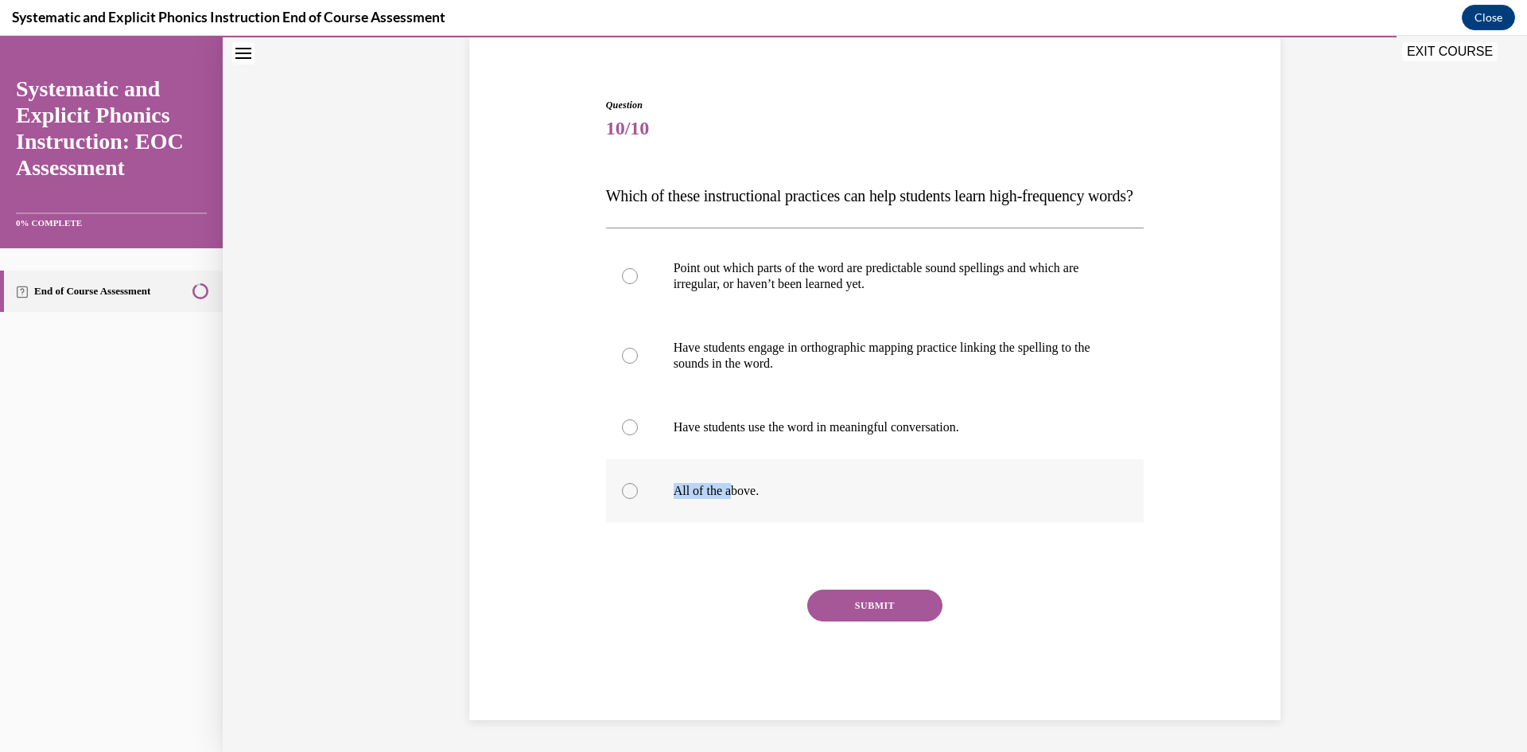
click at [731, 493] on div "All of the above." at bounding box center [875, 491] width 538 height 64
click at [833, 605] on button "SUBMIT" at bounding box center [874, 605] width 135 height 32
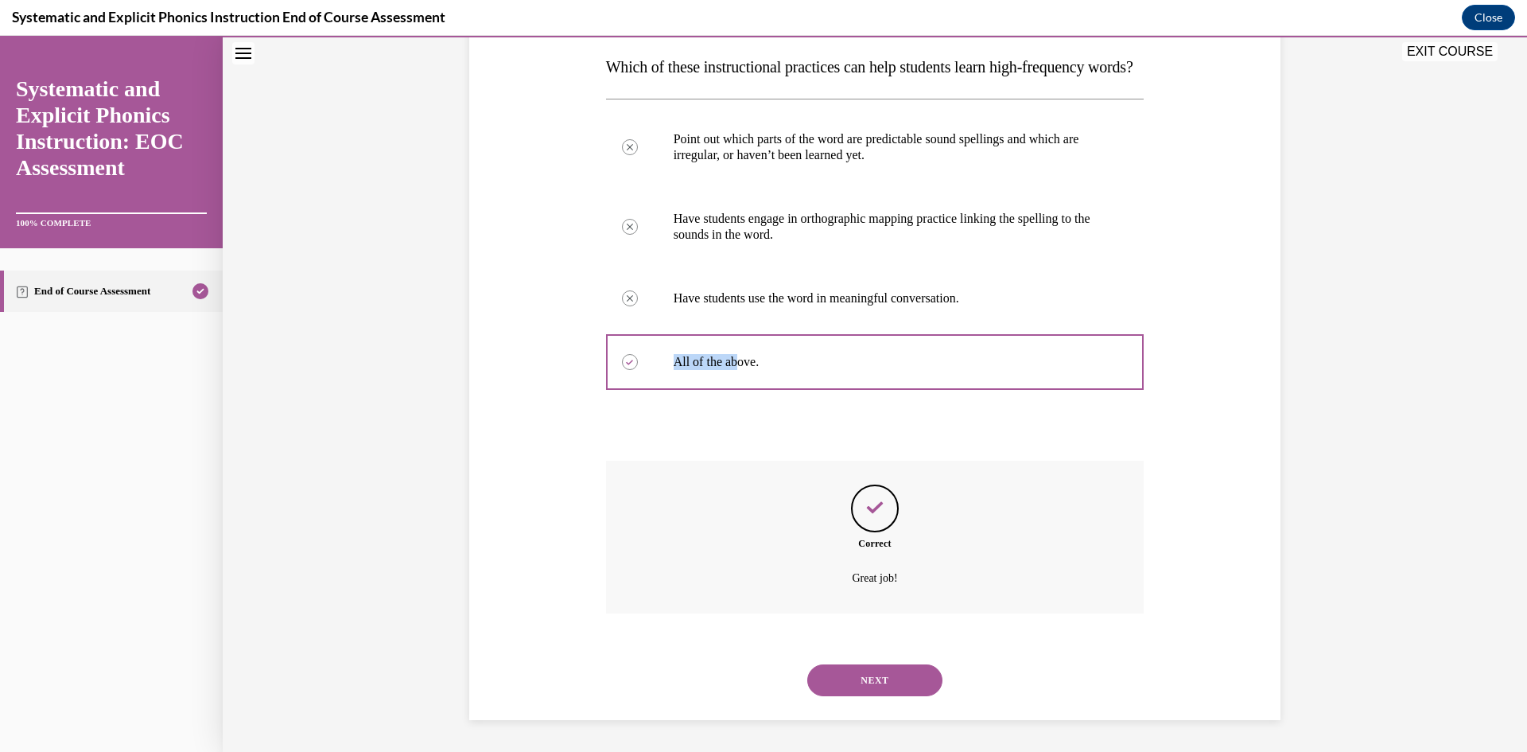
scroll to position [284, 0]
click at [873, 674] on button "NEXT" at bounding box center [874, 680] width 135 height 32
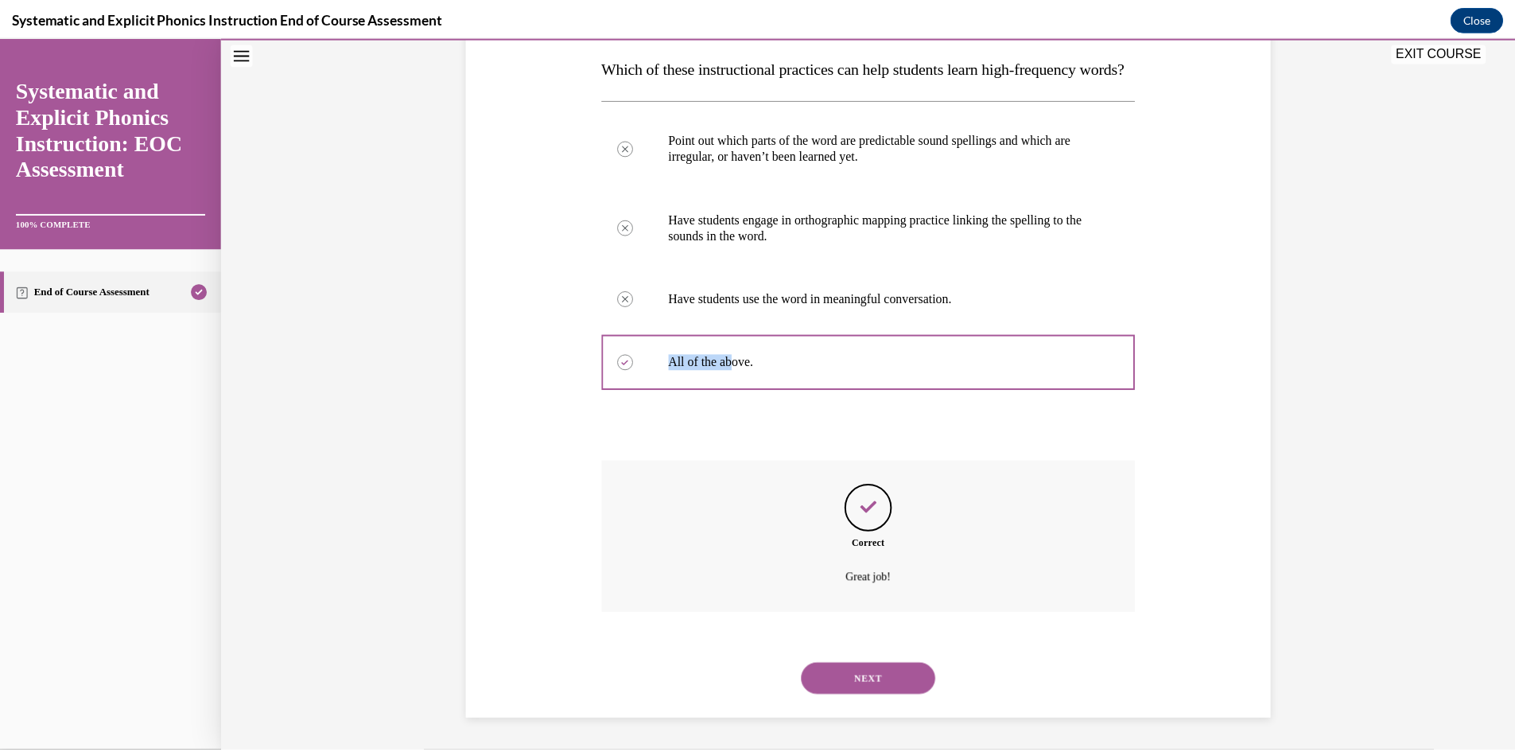
scroll to position [99, 0]
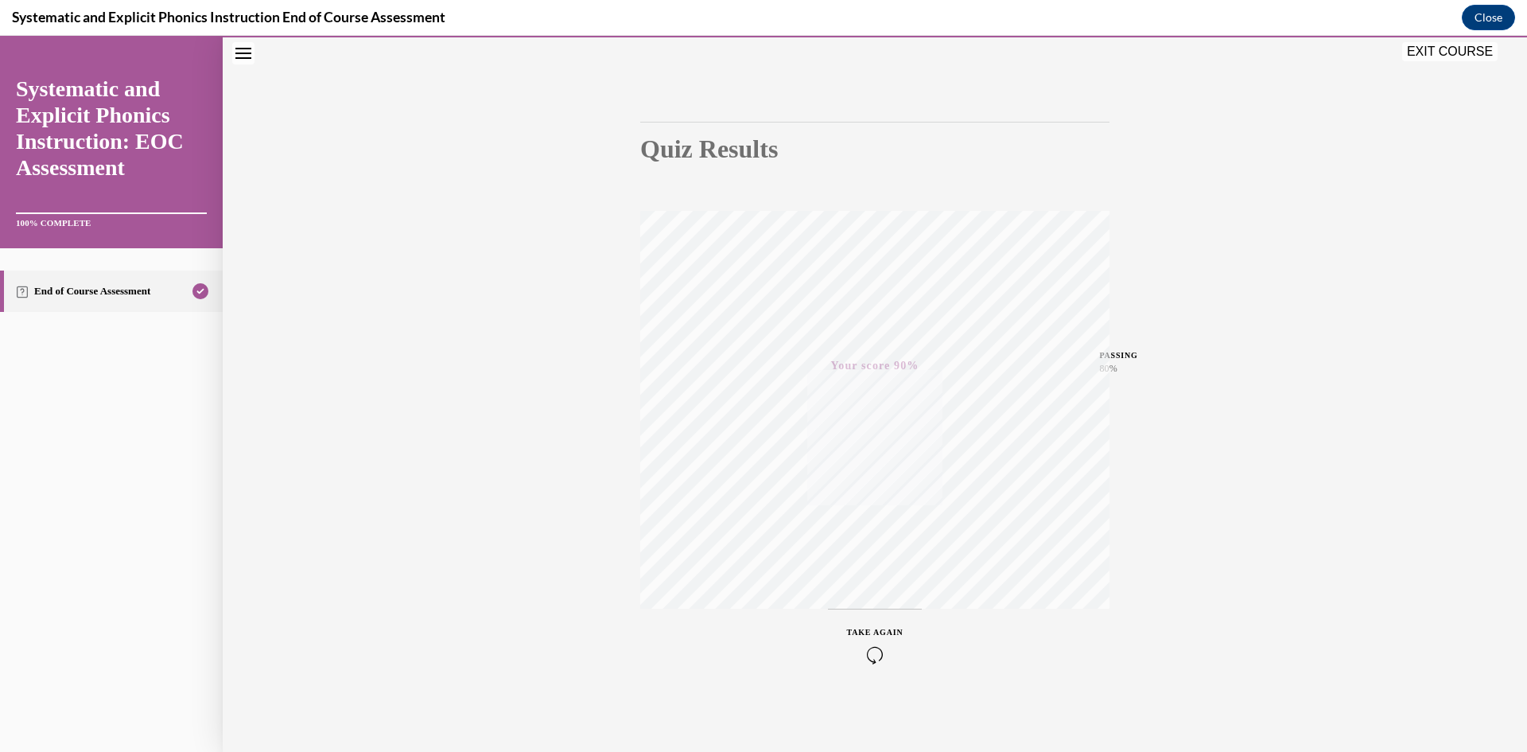
click at [1444, 49] on button "EXIT COURSE" at bounding box center [1449, 51] width 95 height 19
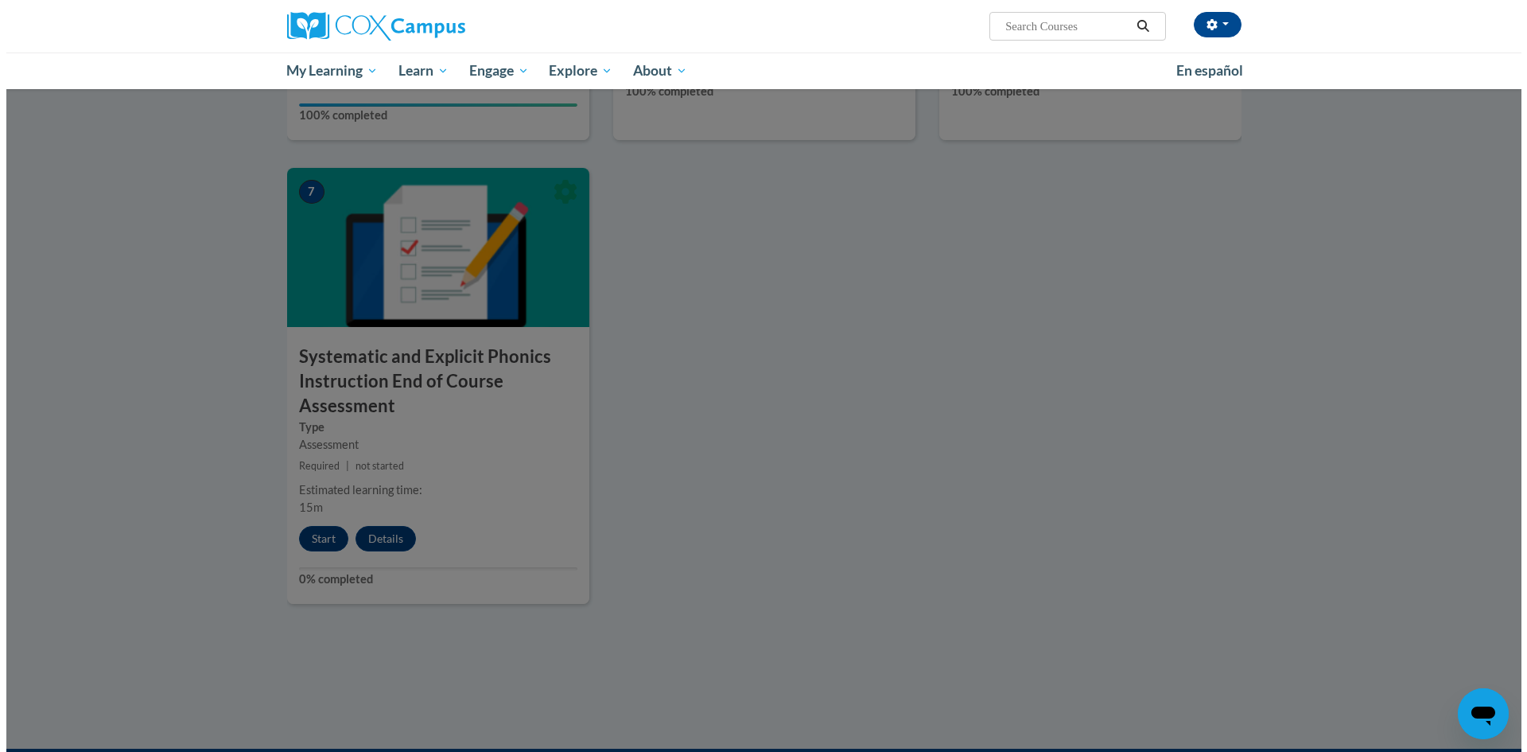
scroll to position [1113, 0]
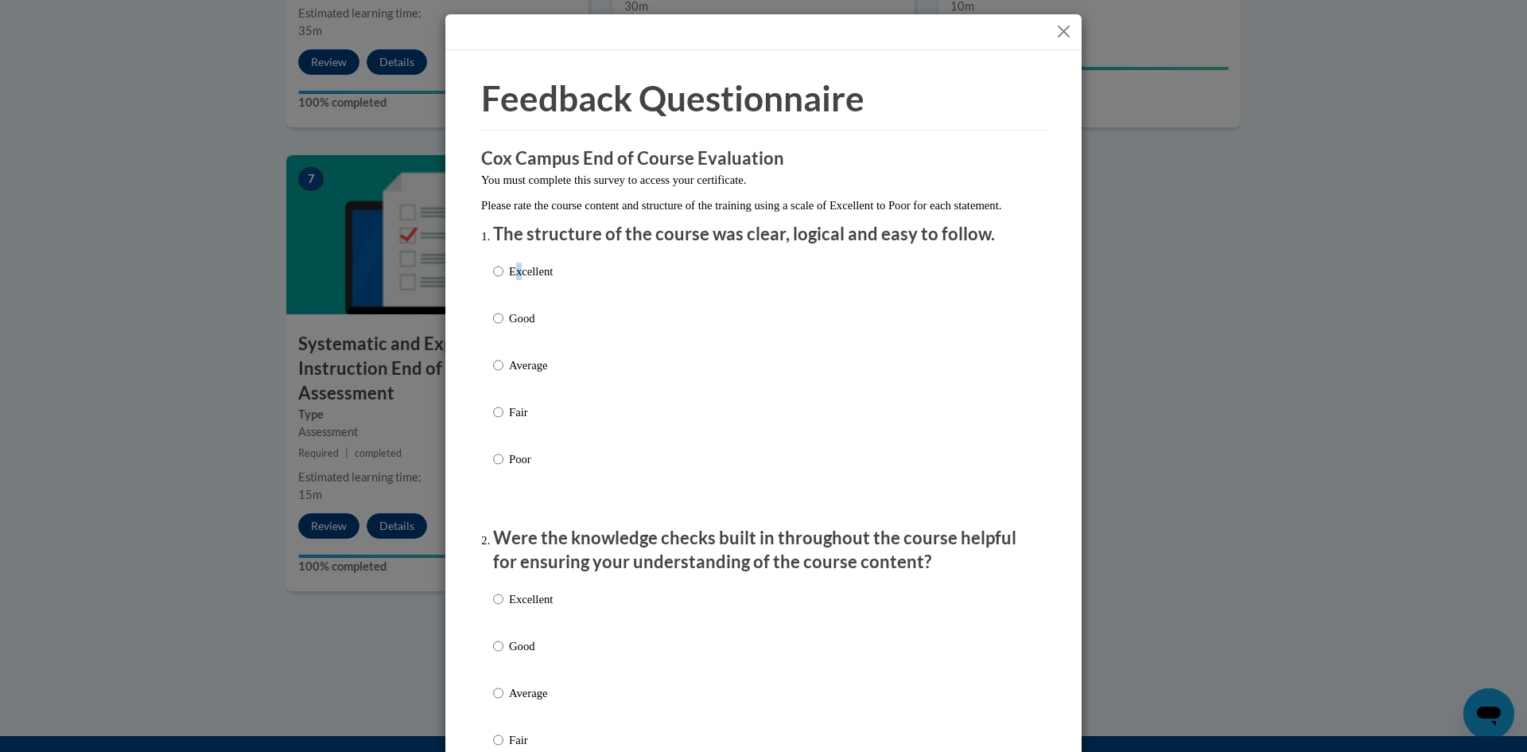
click at [514, 280] on p "Excellent" at bounding box center [531, 270] width 44 height 17
drag, startPoint x: 497, startPoint y: 300, endPoint x: 501, endPoint y: 293, distance: 8.2
click at [499, 298] on label "Excellent" at bounding box center [523, 283] width 60 height 43
click at [499, 280] on input "Excellent" at bounding box center [498, 270] width 10 height 17
radio input "true"
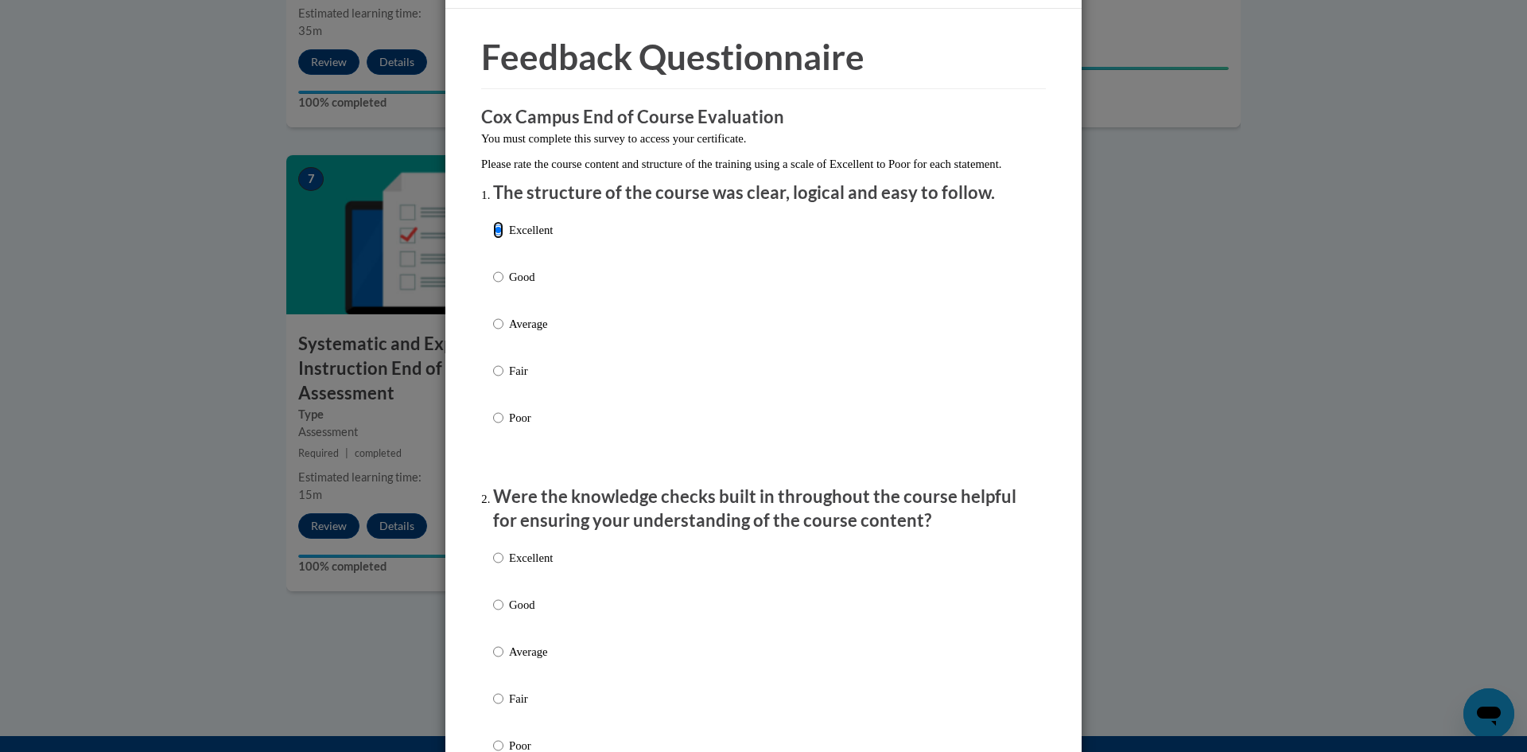
scroll to position [80, 0]
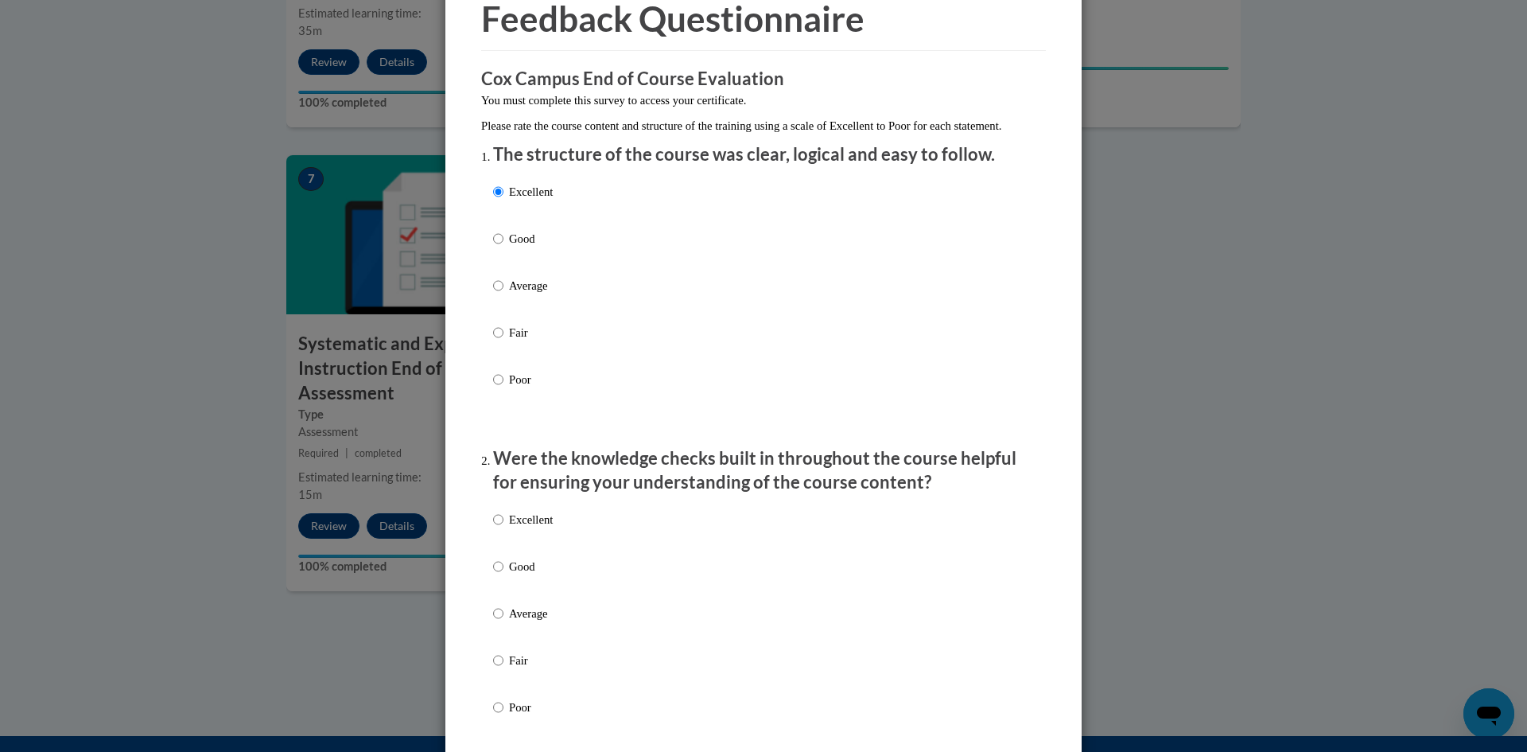
click at [536, 528] on p "Excellent" at bounding box center [531, 519] width 44 height 17
click at [503, 528] on input "Excellent" at bounding box center [498, 519] width 10 height 17
radio input "true"
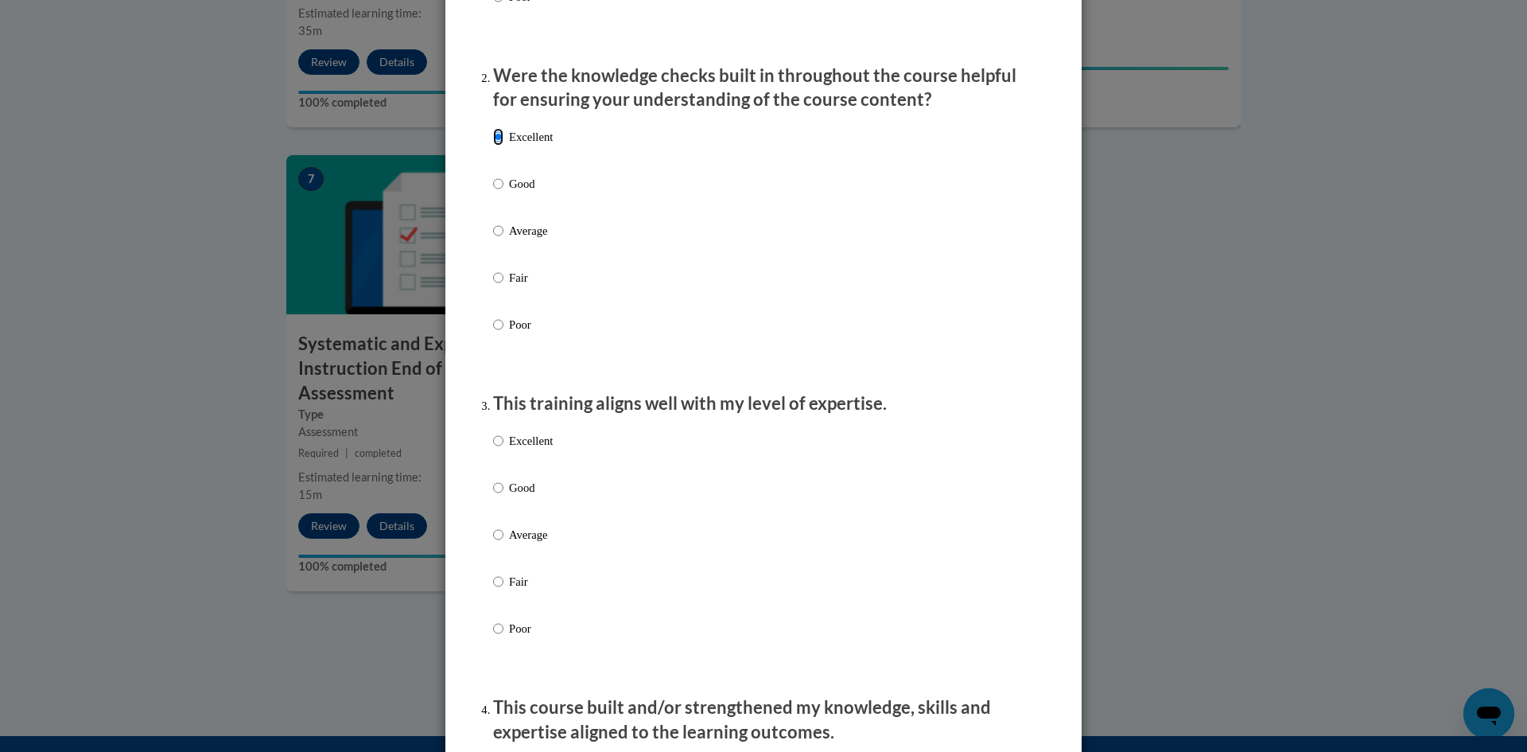
scroll to position [477, 0]
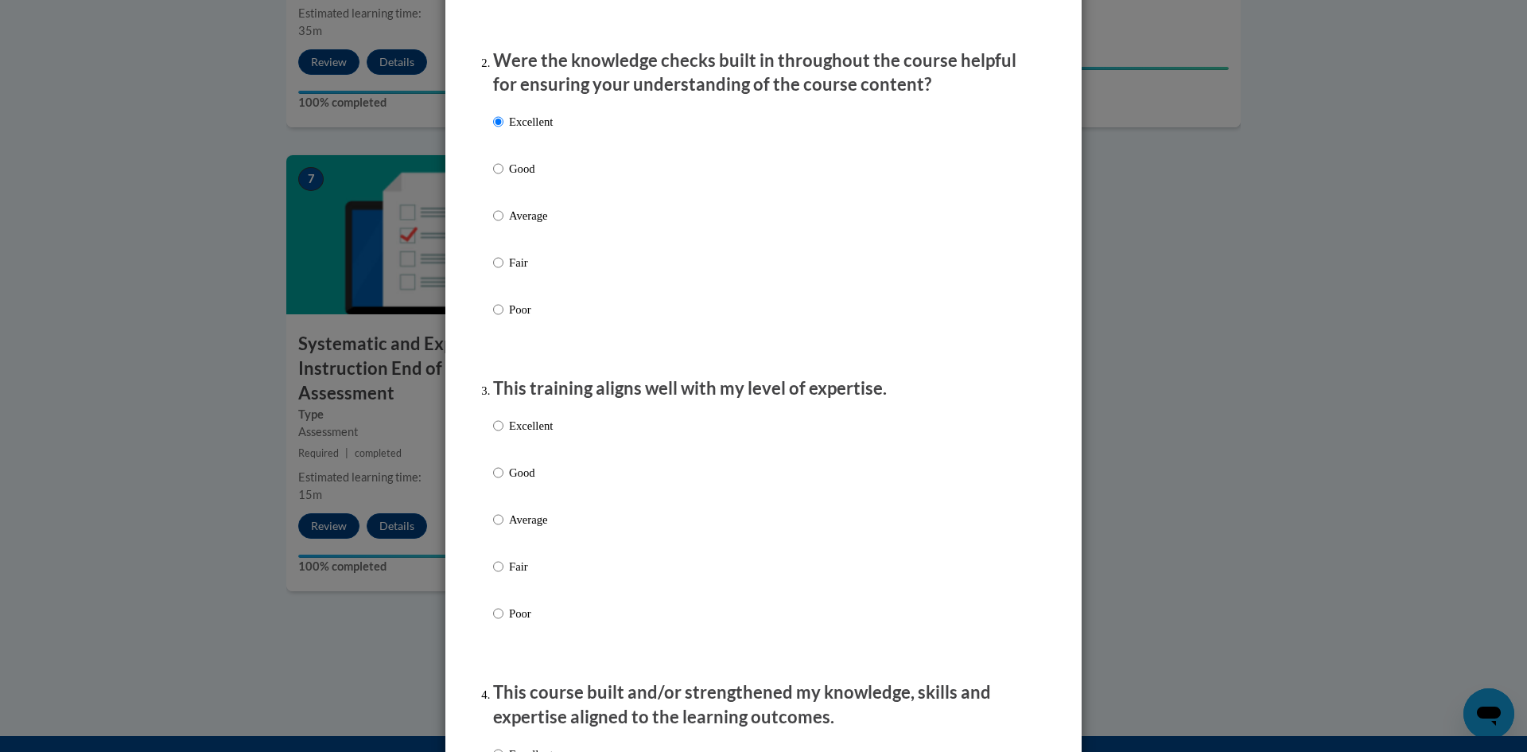
click at [515, 453] on label "Excellent" at bounding box center [523, 438] width 60 height 43
click at [503, 434] on input "Excellent" at bounding box center [498, 425] width 10 height 17
radio input "true"
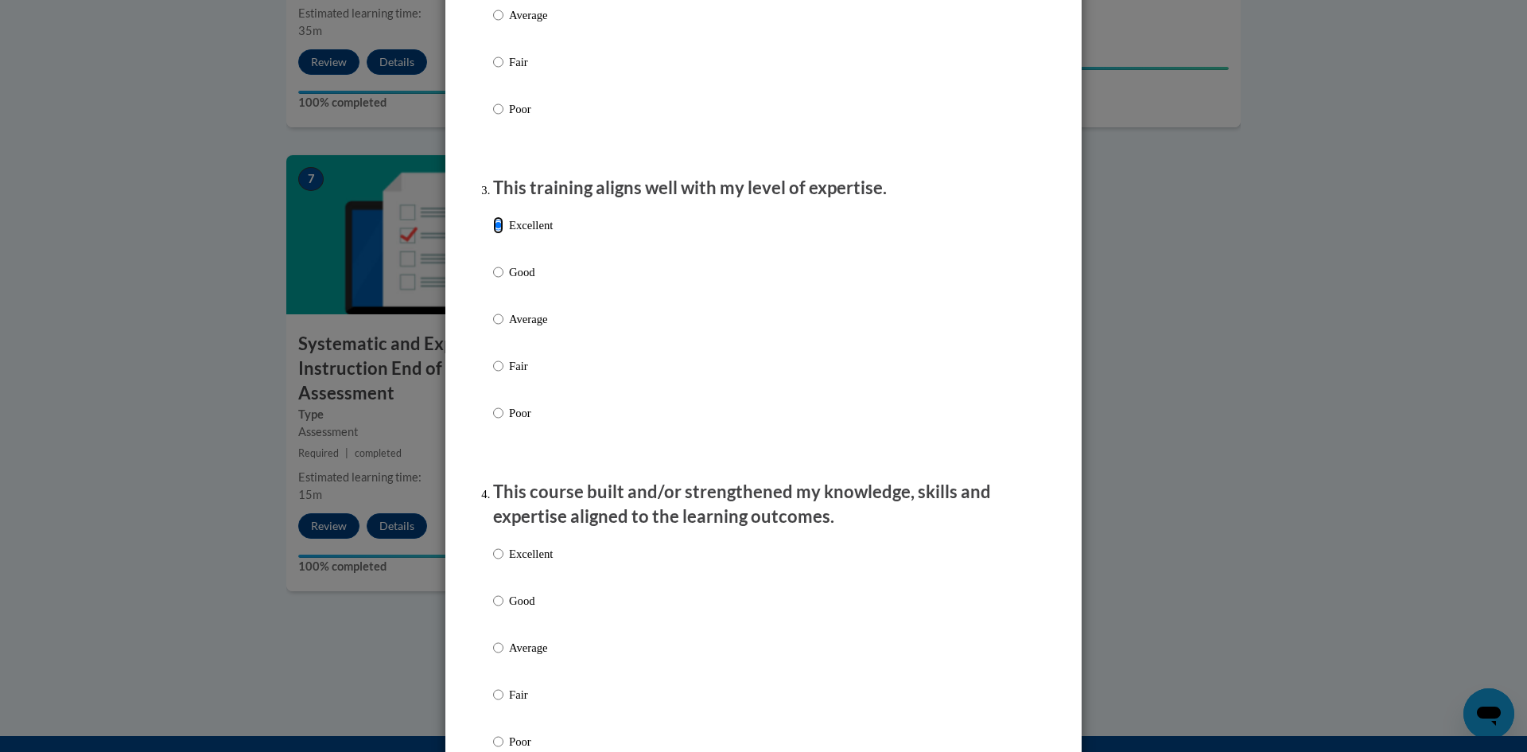
scroll to position [795, 0]
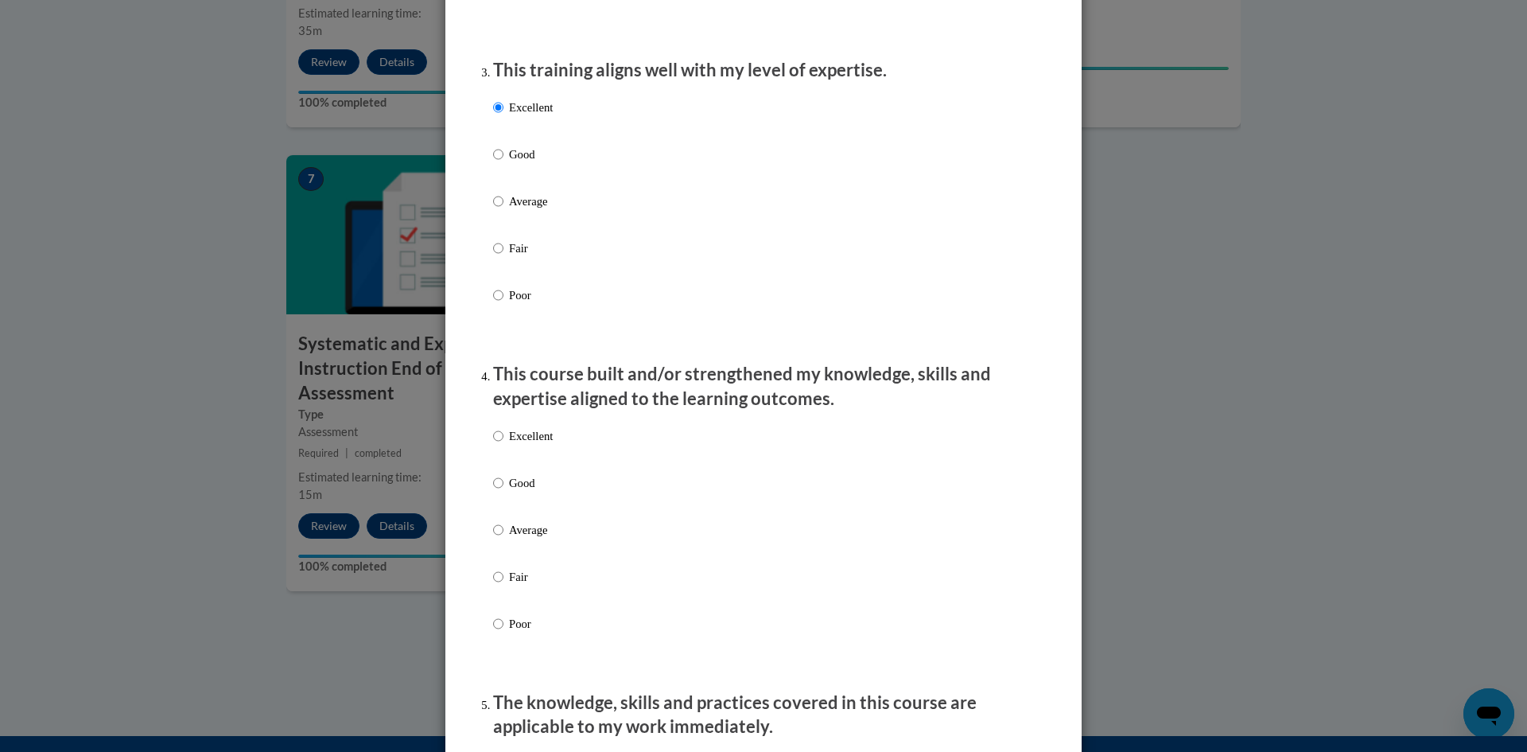
click at [509, 445] on p "Excellent" at bounding box center [531, 435] width 44 height 17
click at [503, 445] on input "Excellent" at bounding box center [498, 435] width 10 height 17
radio input "true"
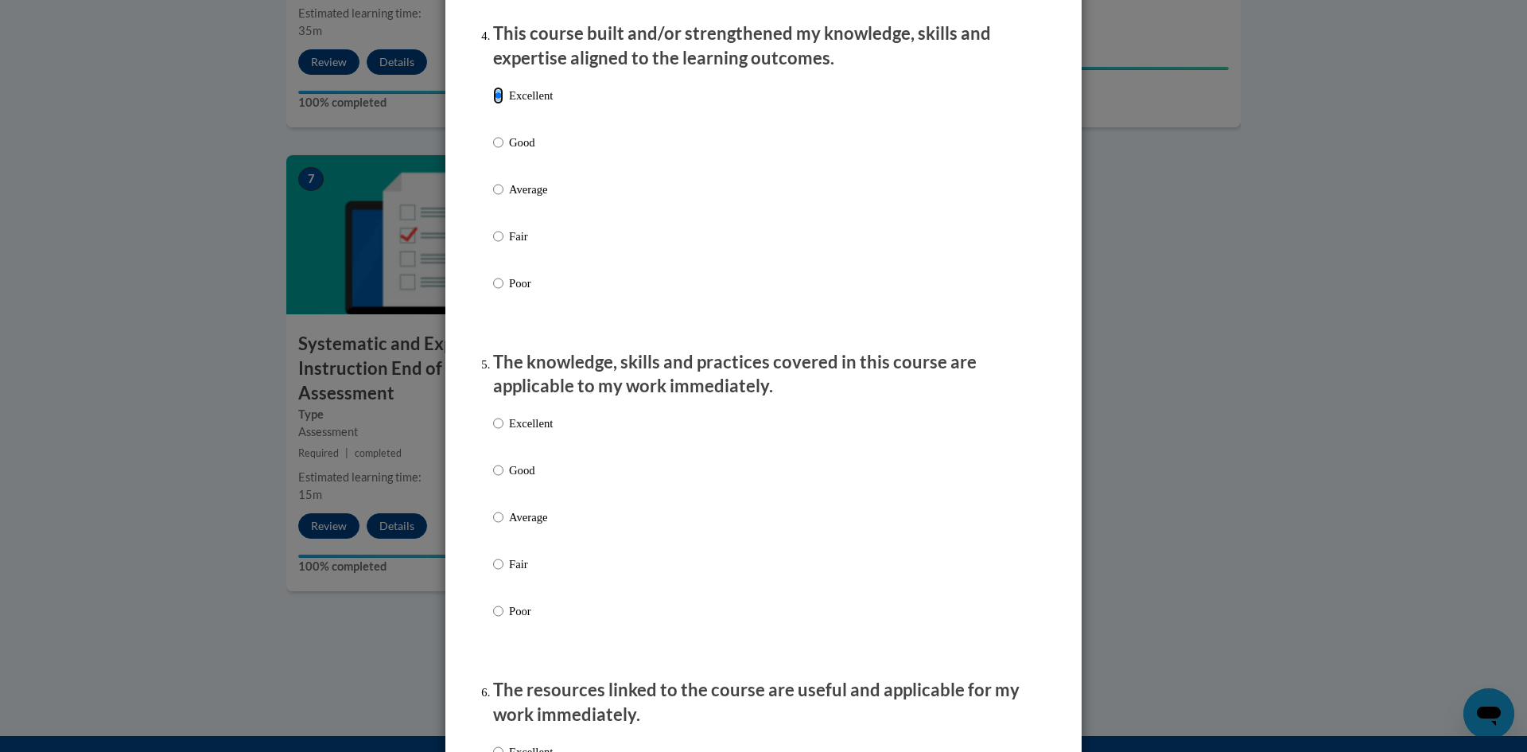
scroll to position [1193, 0]
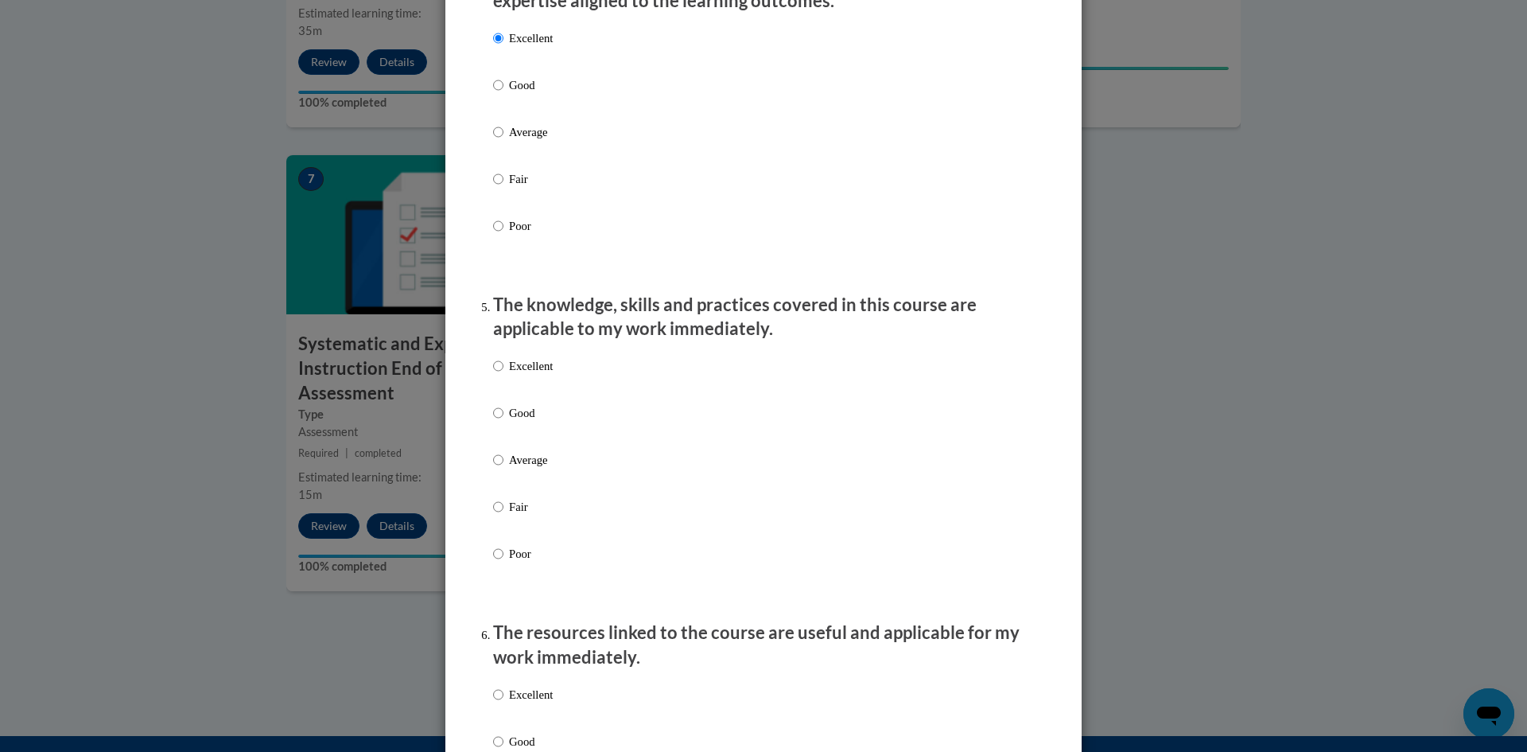
click at [493, 392] on label "Excellent" at bounding box center [523, 378] width 60 height 43
click at [493, 375] on input "Excellent" at bounding box center [498, 365] width 10 height 17
radio input "true"
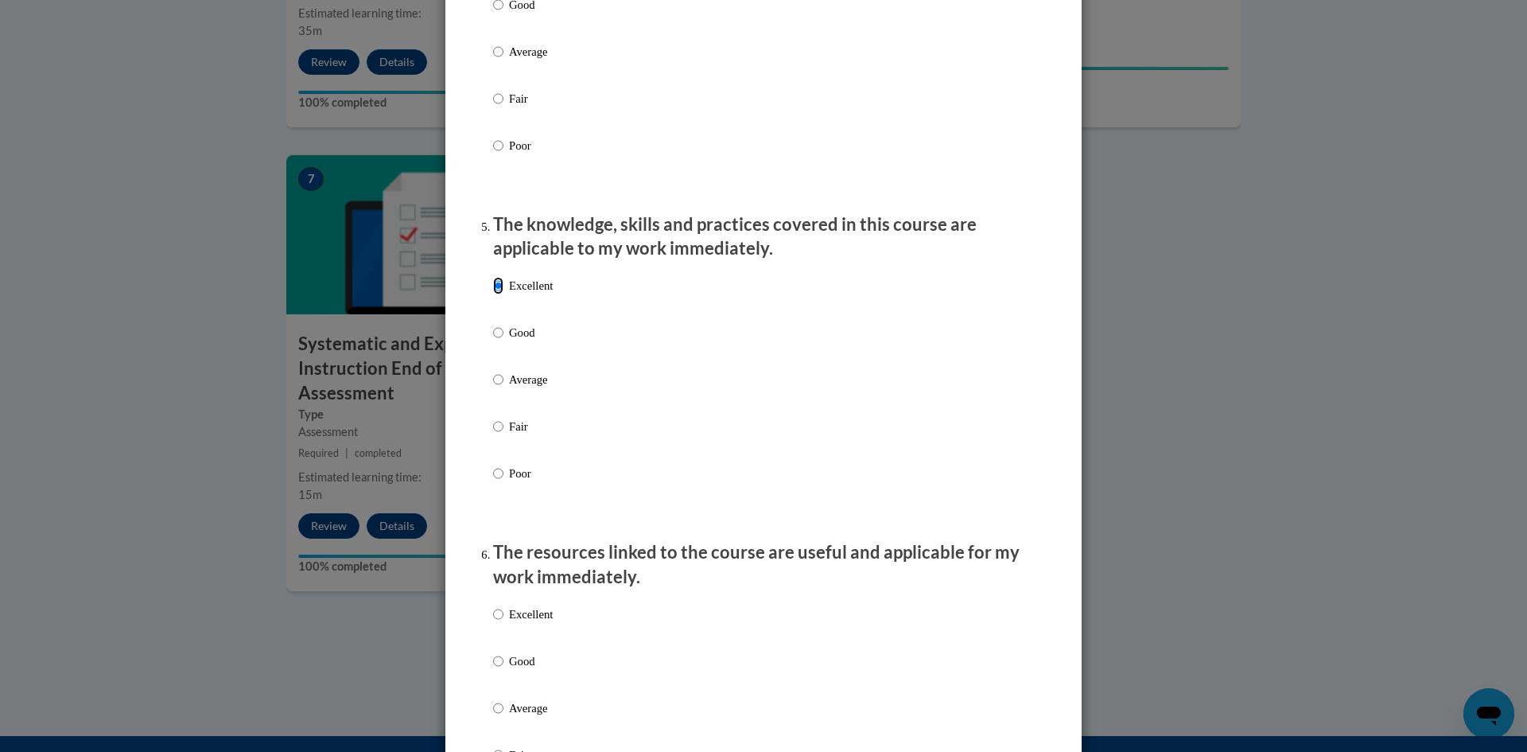
scroll to position [1591, 0]
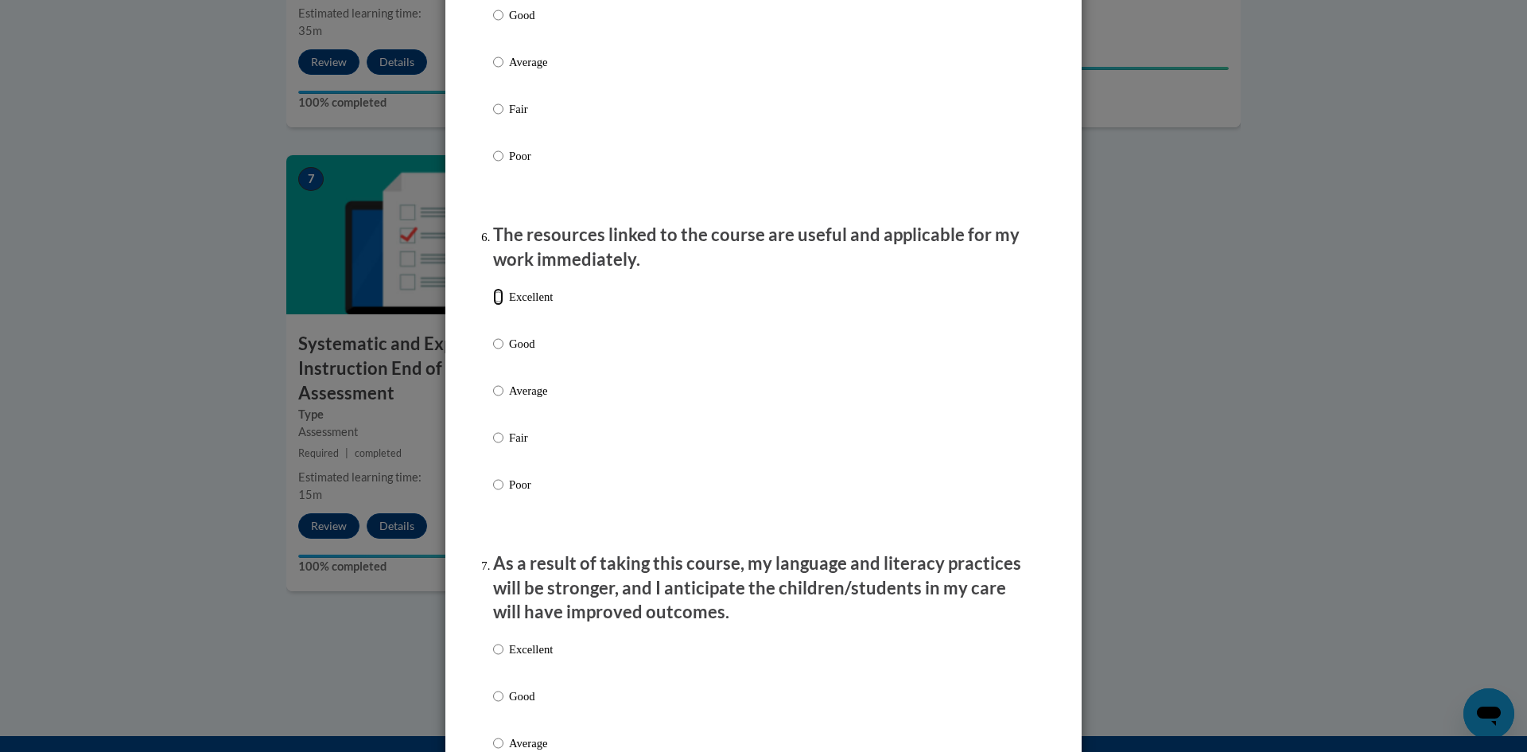
click at [495, 305] on input "Excellent" at bounding box center [498, 296] width 10 height 17
radio input "true"
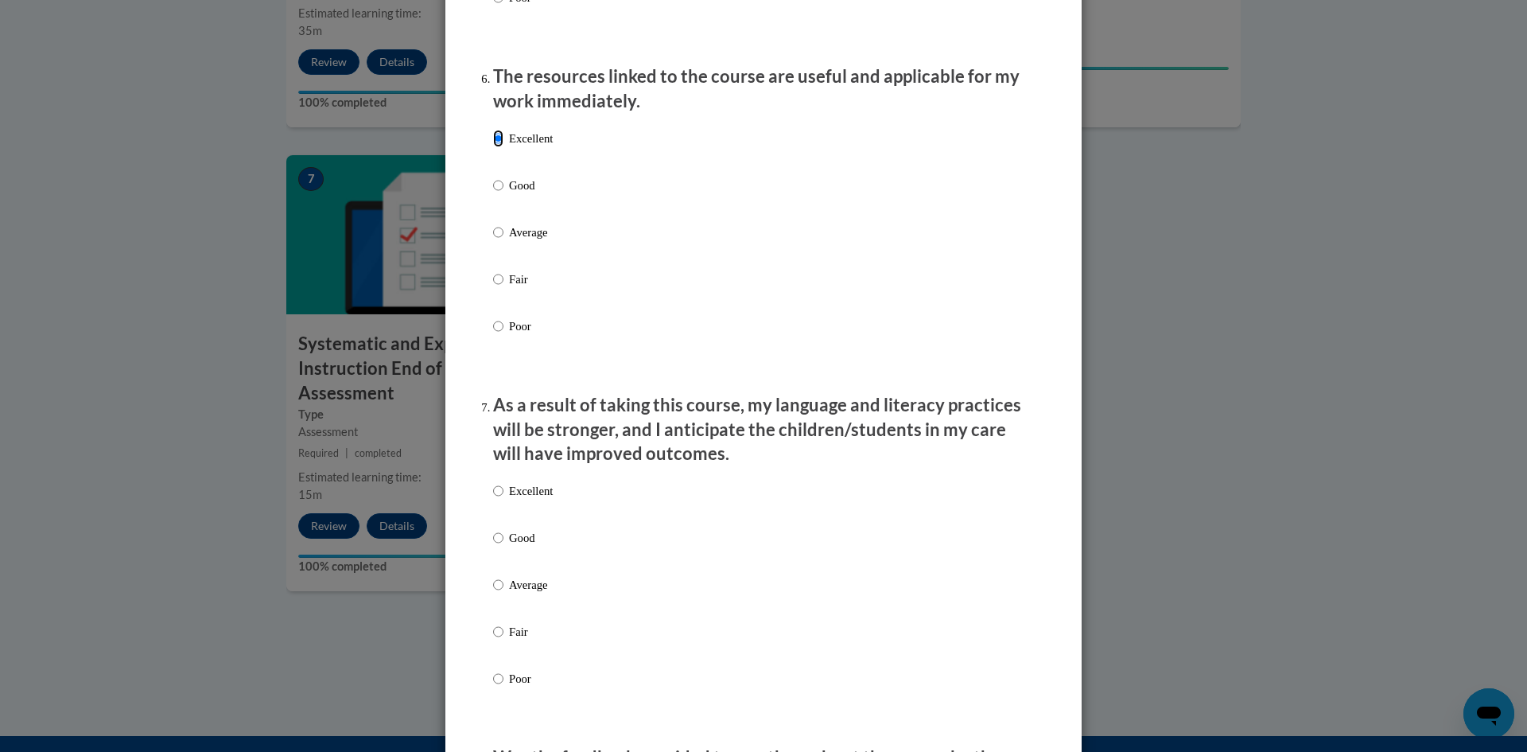
scroll to position [1750, 0]
click at [513, 496] on p "Excellent" at bounding box center [531, 489] width 44 height 17
click at [503, 496] on input "Excellent" at bounding box center [498, 489] width 10 height 17
radio input "true"
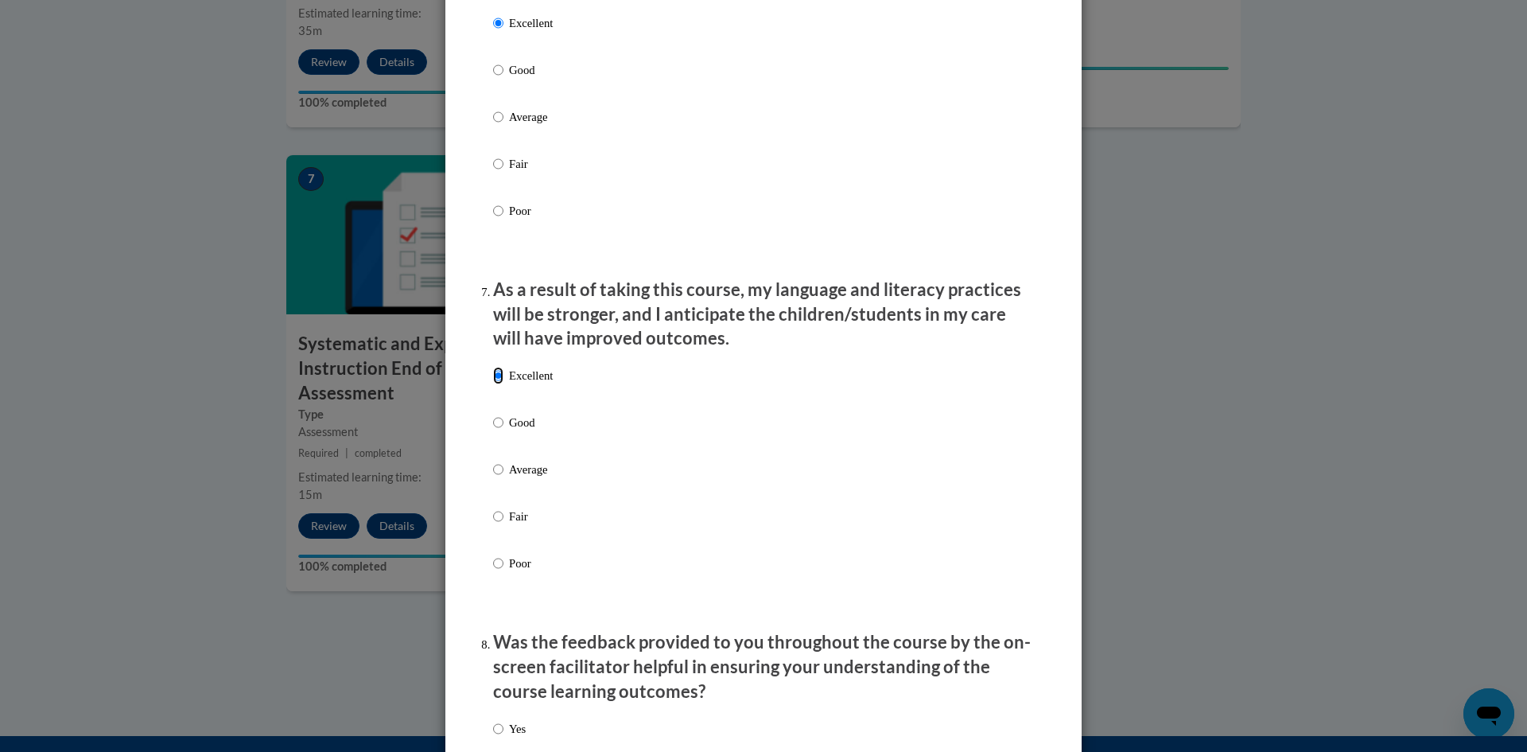
scroll to position [2068, 0]
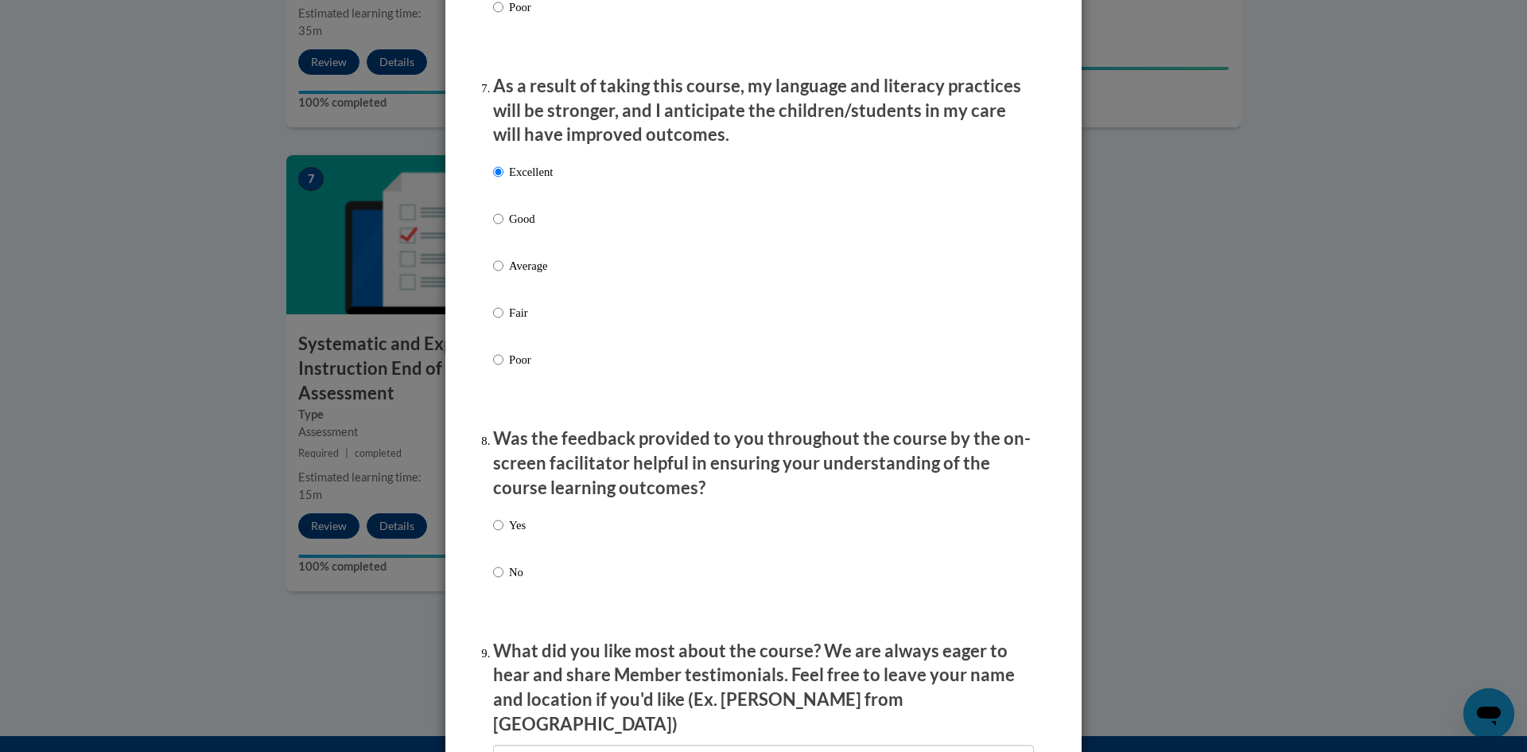
click at [509, 534] on p "Yes" at bounding box center [517, 524] width 17 height 17
click at [503, 534] on input "Yes" at bounding box center [498, 524] width 10 height 17
radio input "true"
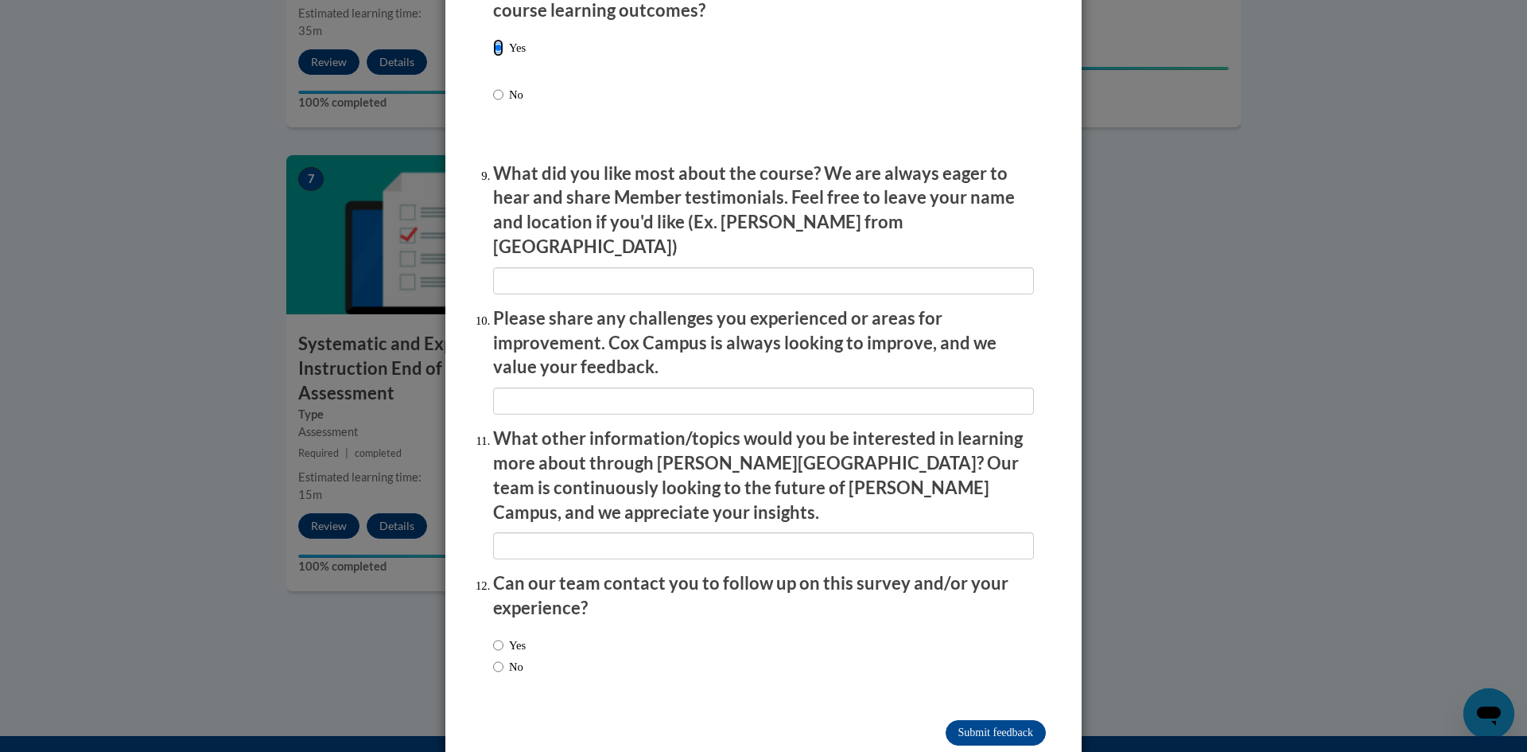
scroll to position [2553, 0]
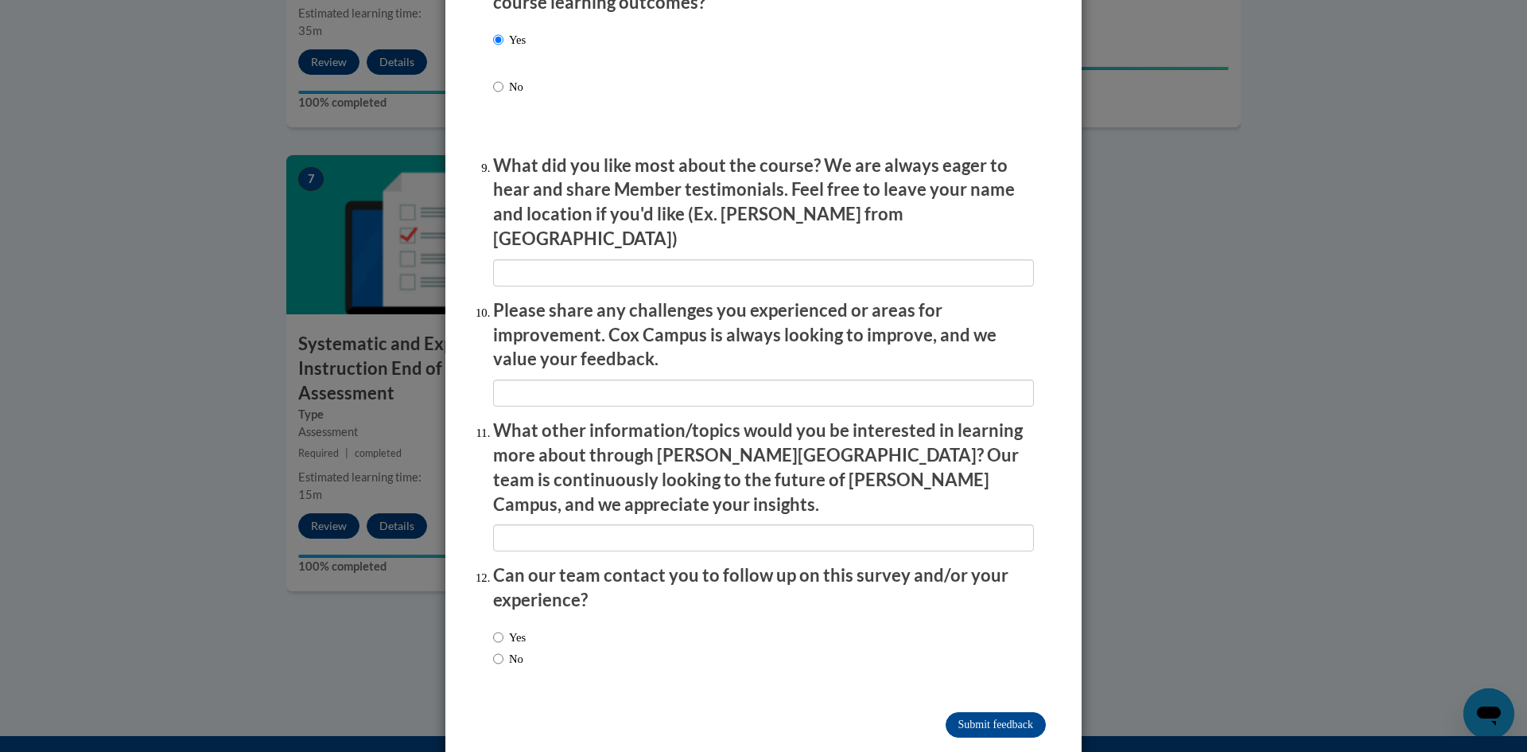
click at [493, 628] on input "Yes" at bounding box center [498, 636] width 10 height 17
radio input "true"
click at [988, 712] on input "Submit feedback" at bounding box center [996, 724] width 100 height 25
